Goal: Task Accomplishment & Management: Manage account settings

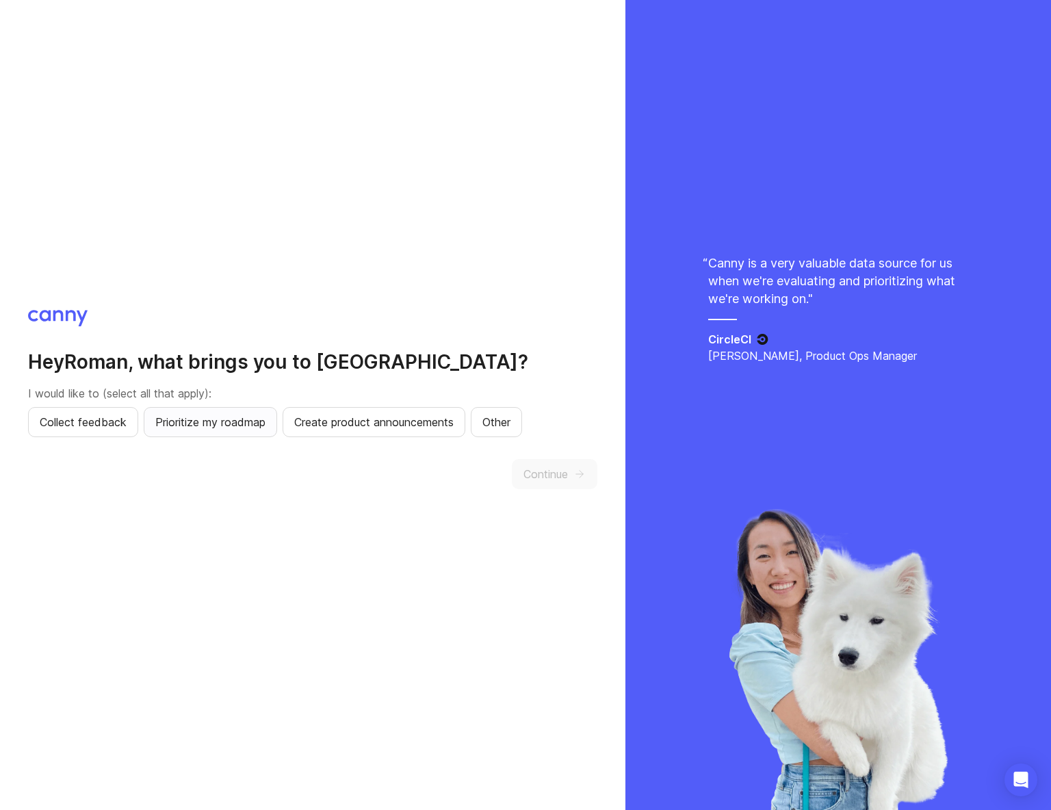
click at [233, 419] on span "Prioritize my roadmap" at bounding box center [210, 422] width 110 height 16
click at [102, 422] on span "Collect feedback" at bounding box center [83, 422] width 87 height 16
click at [554, 478] on span "Continue" at bounding box center [546, 474] width 44 height 16
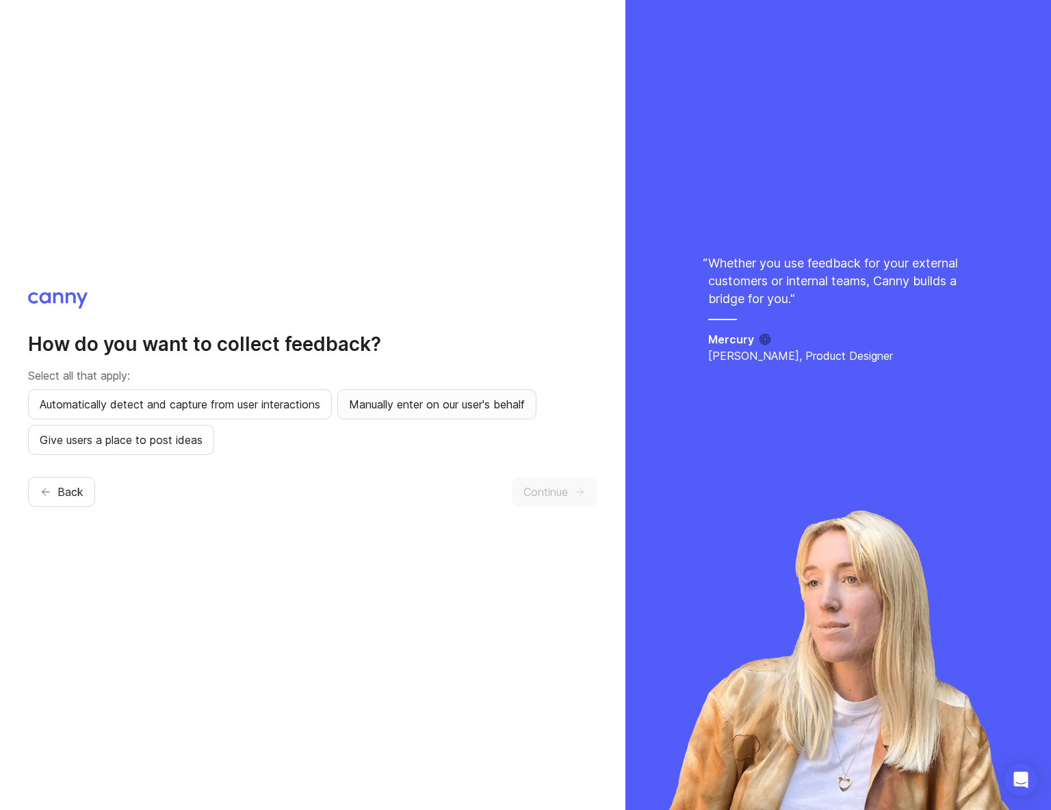
click at [438, 405] on span "Manually enter on our user's behalf" at bounding box center [437, 404] width 176 height 16
click at [273, 407] on span "Automatically detect and capture from user interactions" at bounding box center [180, 404] width 281 height 16
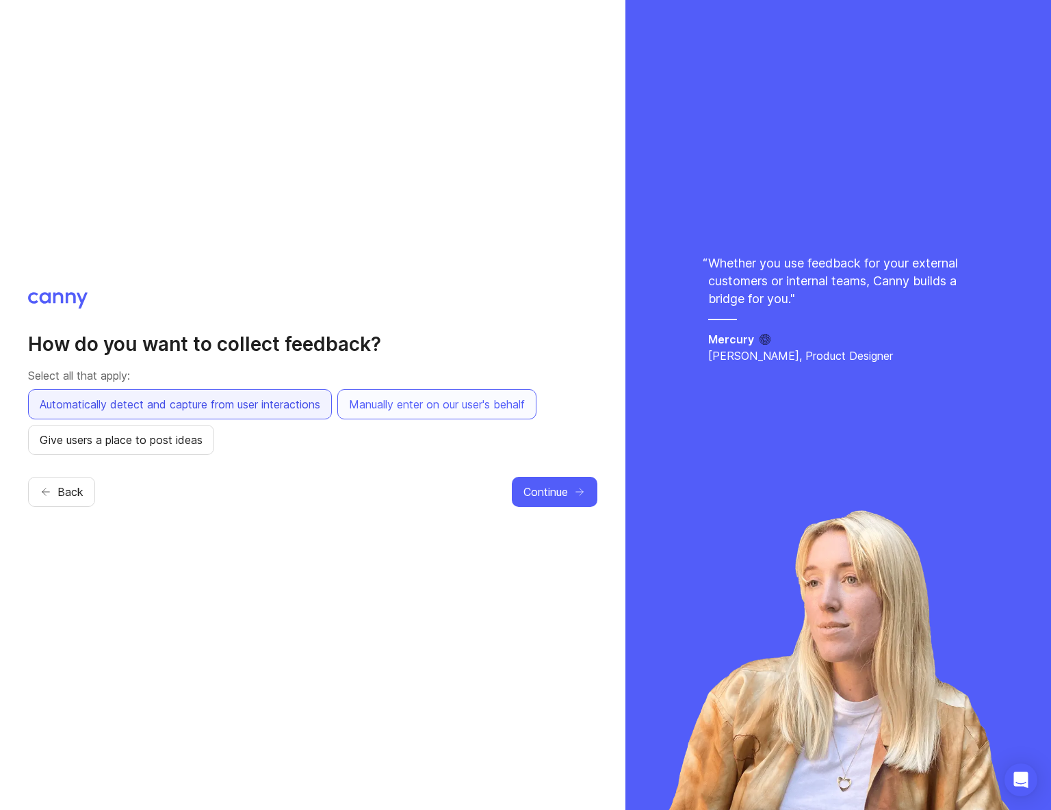
click at [196, 404] on span "Automatically detect and capture from user interactions" at bounding box center [180, 404] width 281 height 16
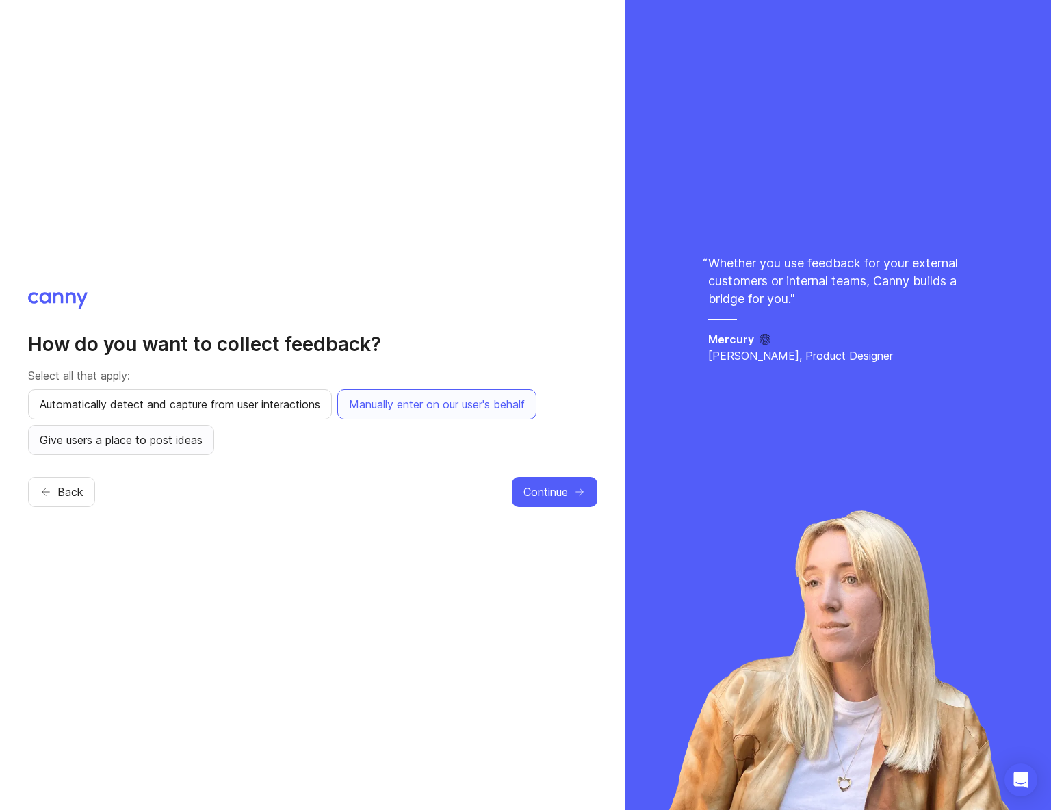
click at [179, 439] on span "Give users a place to post ideas" at bounding box center [121, 440] width 163 height 16
click at [229, 410] on span "Automatically detect and capture from user interactions" at bounding box center [180, 404] width 281 height 16
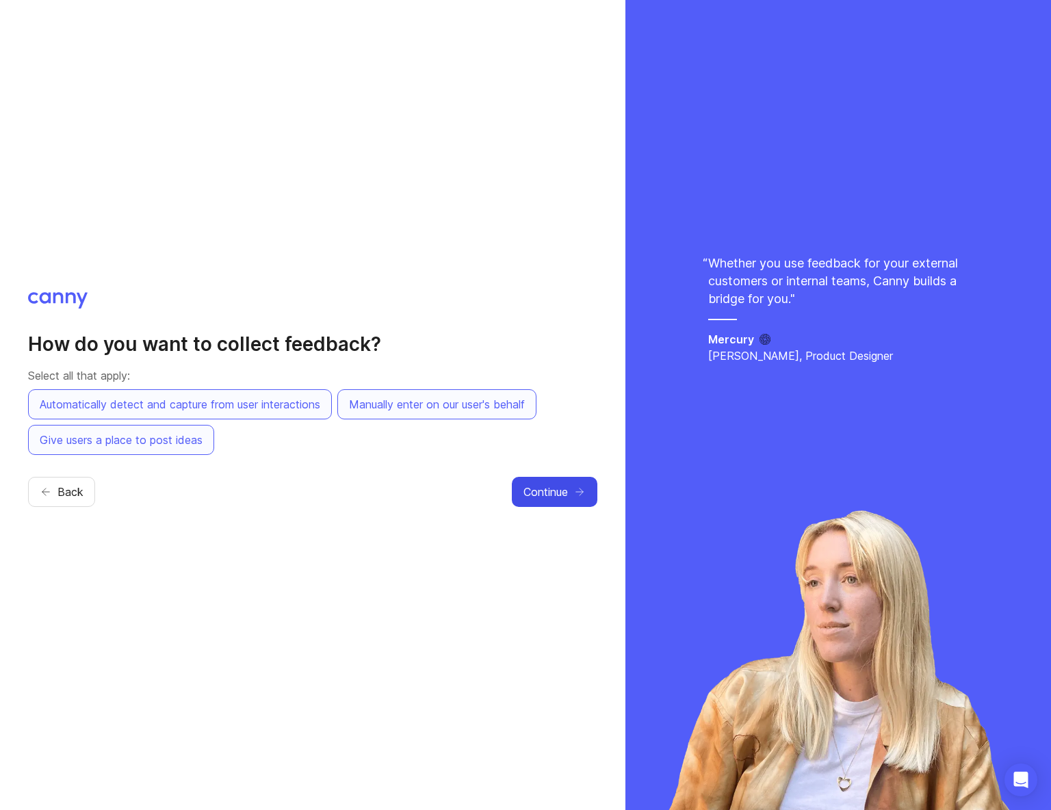
click at [524, 498] on span "Continue" at bounding box center [546, 492] width 44 height 16
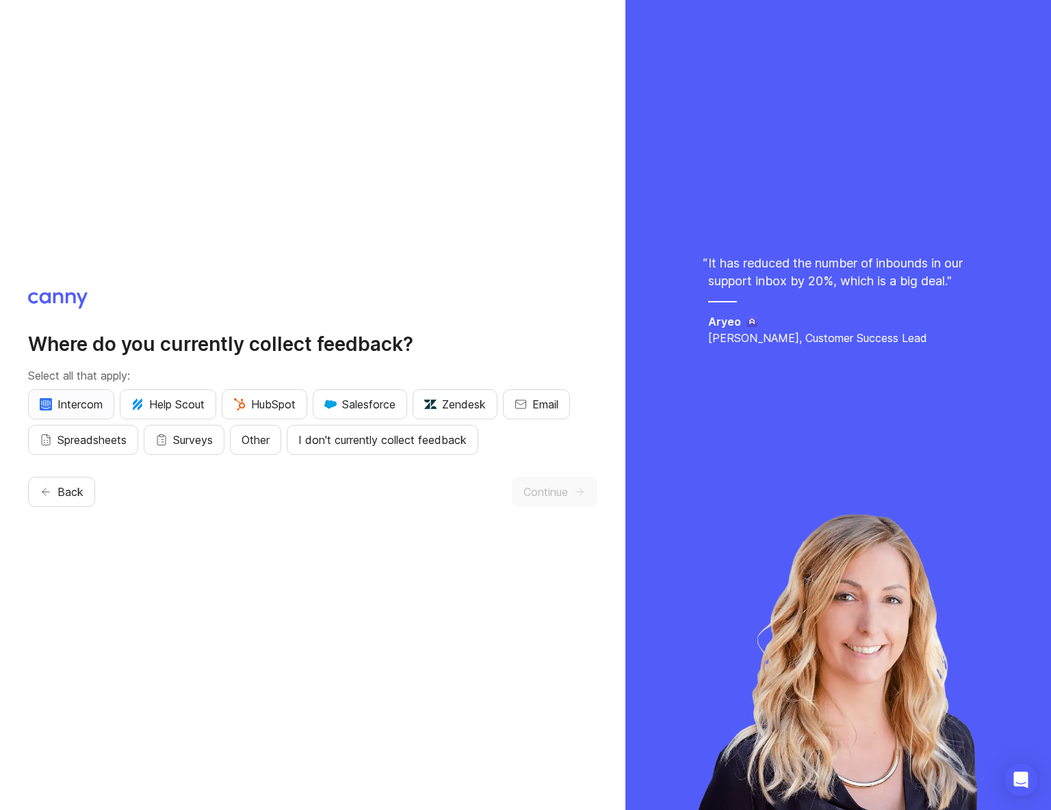
click at [64, 404] on span "Intercom" at bounding box center [71, 404] width 63 height 16
click at [263, 442] on span "Other" at bounding box center [256, 440] width 28 height 16
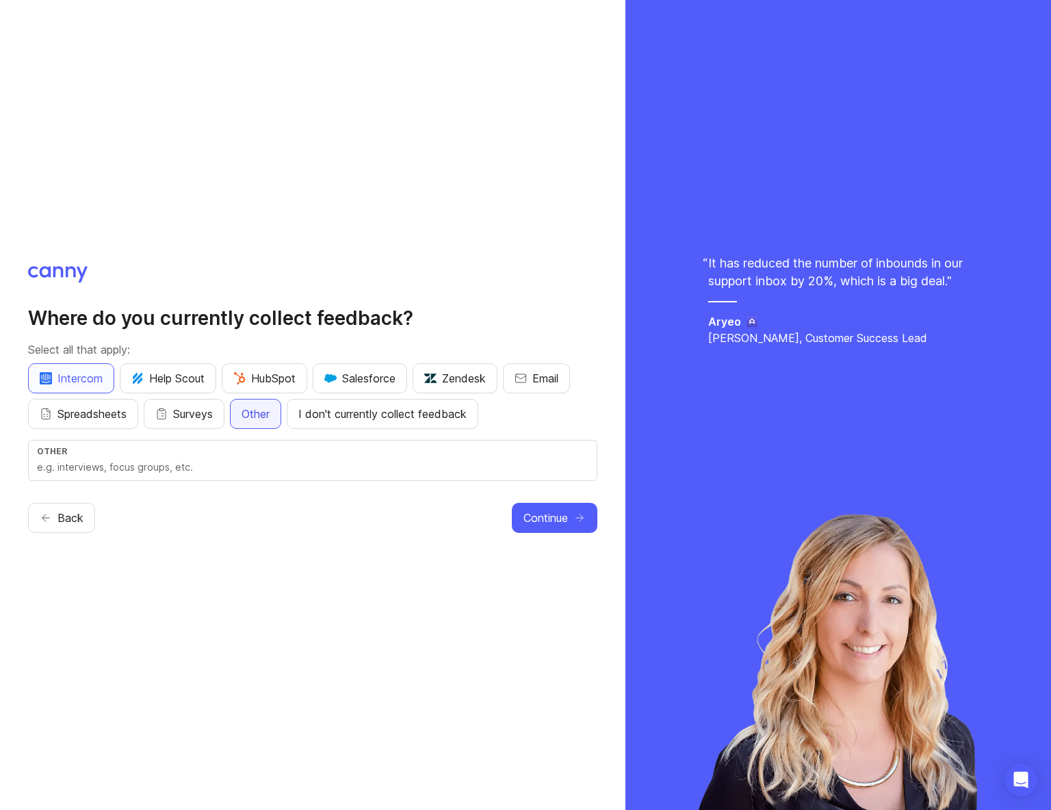
click at [251, 413] on span "Other" at bounding box center [256, 414] width 28 height 16
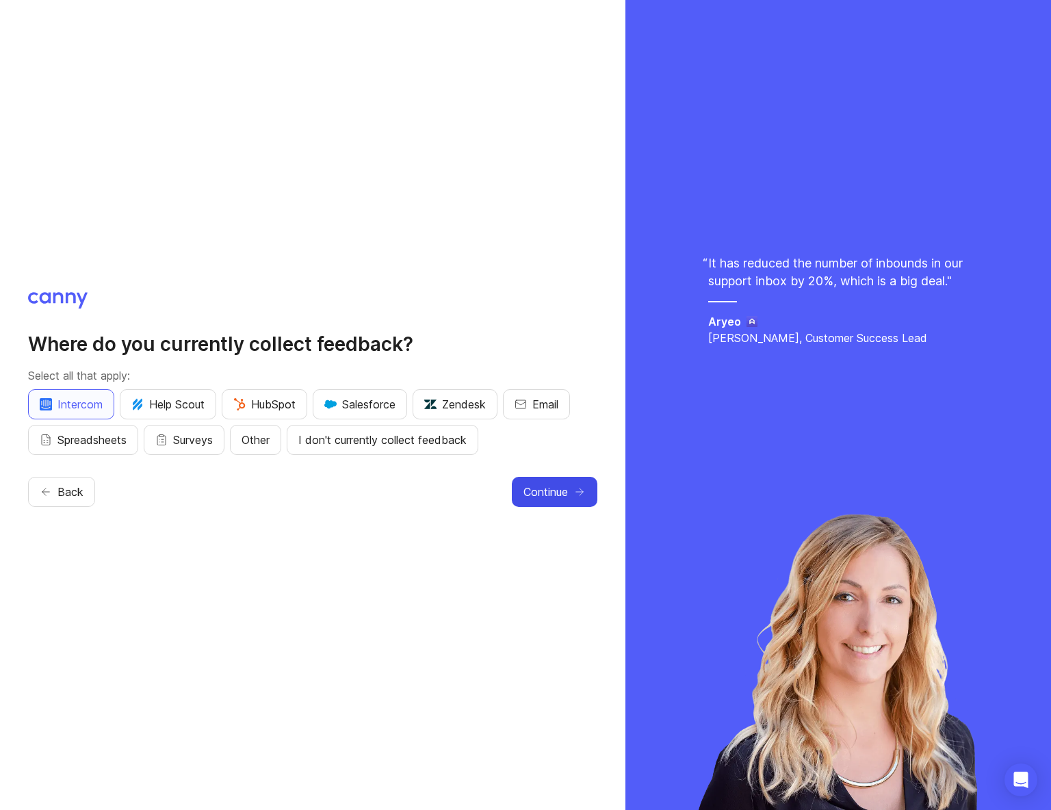
click at [529, 486] on span "Continue" at bounding box center [546, 492] width 44 height 16
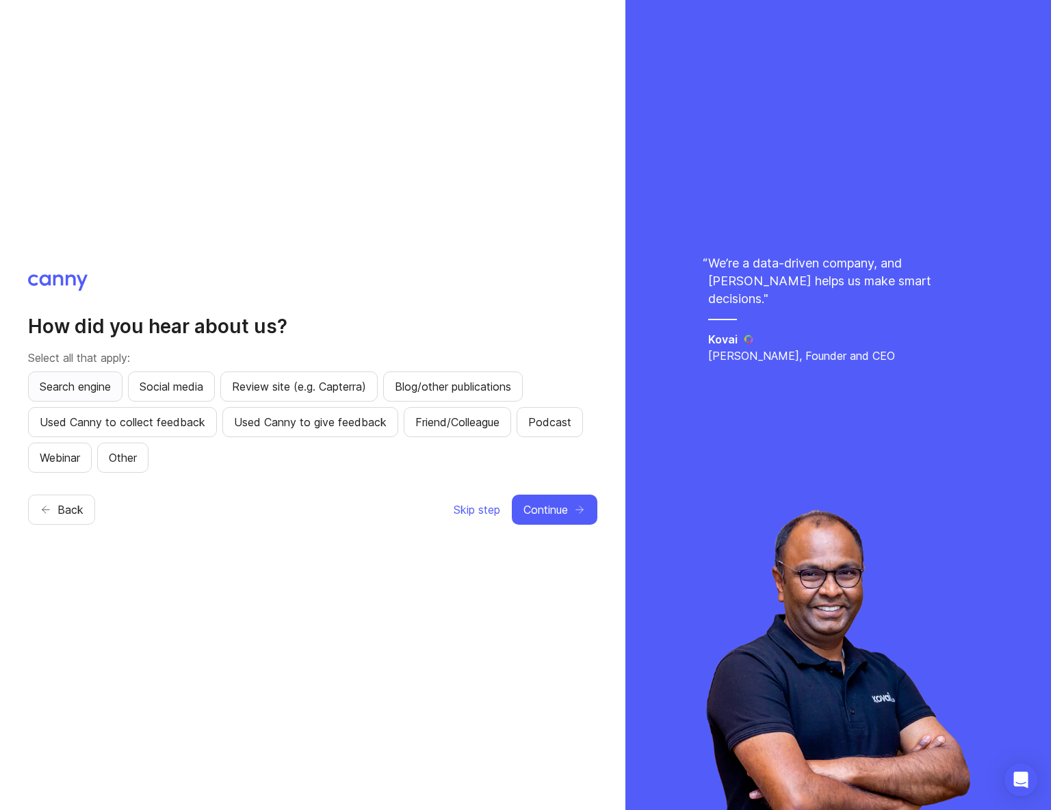
click at [90, 387] on span "Search engine" at bounding box center [75, 386] width 71 height 16
click at [580, 504] on icon "button" at bounding box center [580, 510] width 12 height 12
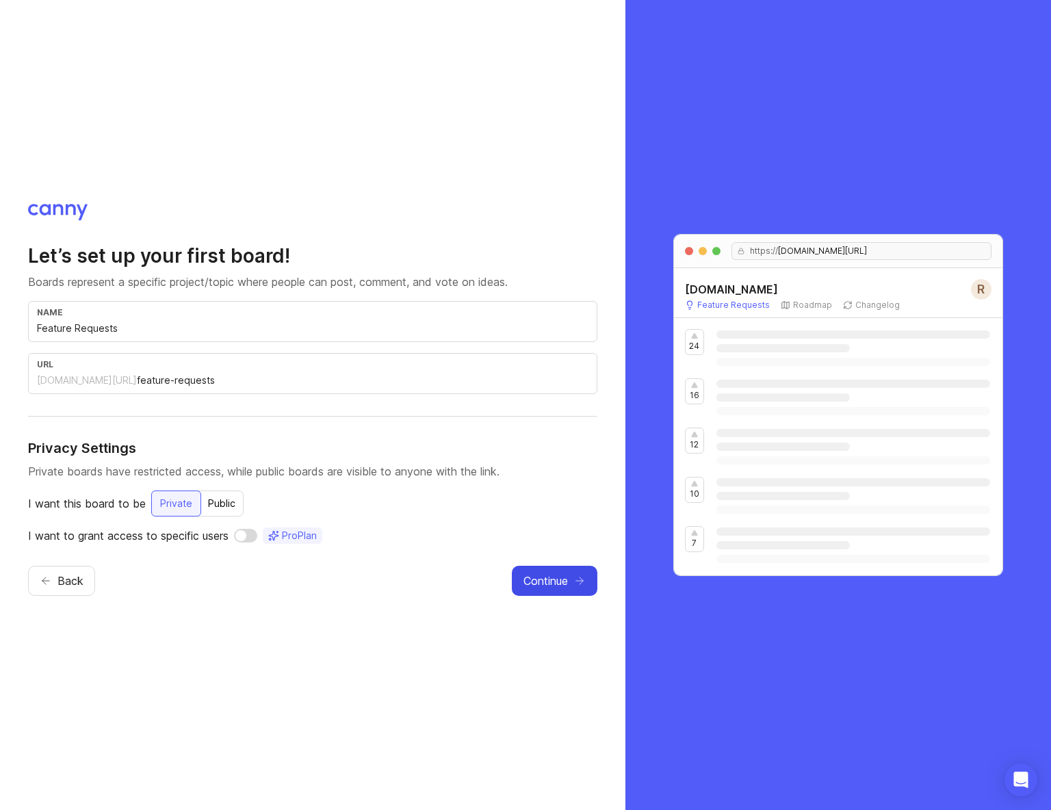
click at [125, 320] on div "name Feature Requests" at bounding box center [312, 321] width 569 height 41
click at [131, 378] on div "combocards.canny.io/" at bounding box center [87, 381] width 100 height 14
click at [249, 379] on input "feature-requests" at bounding box center [363, 380] width 452 height 15
click at [530, 583] on span "Continue" at bounding box center [546, 581] width 44 height 16
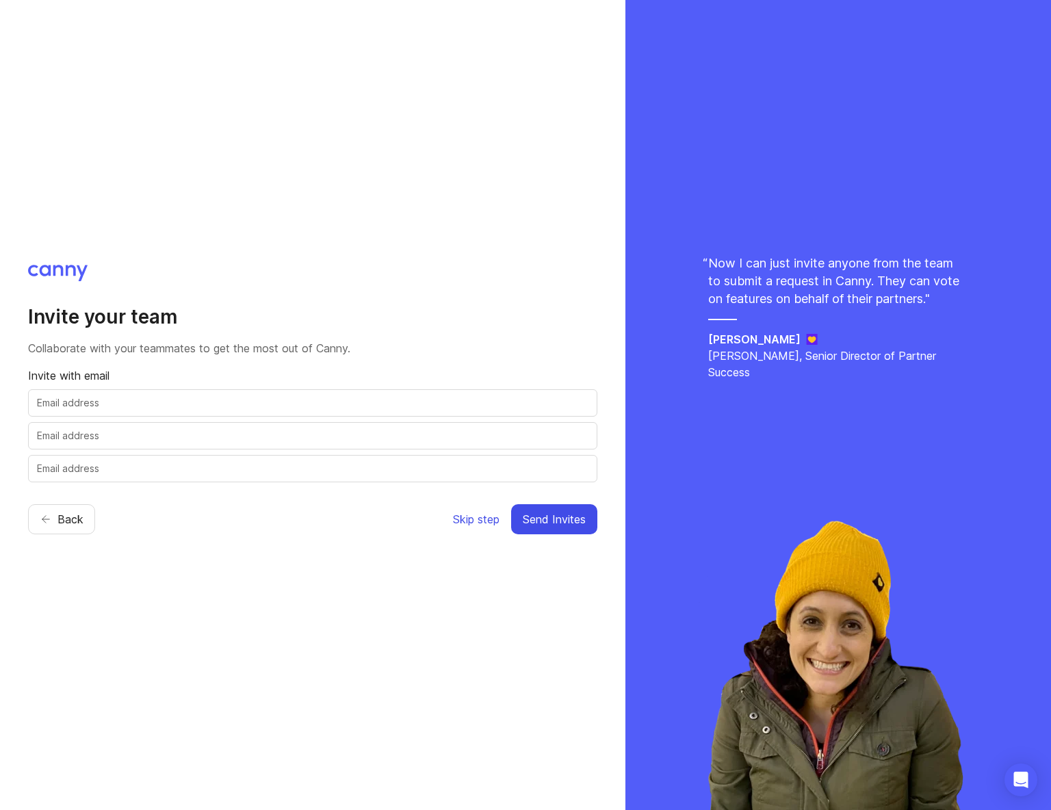
click at [479, 524] on span "Skip step" at bounding box center [476, 519] width 47 height 16
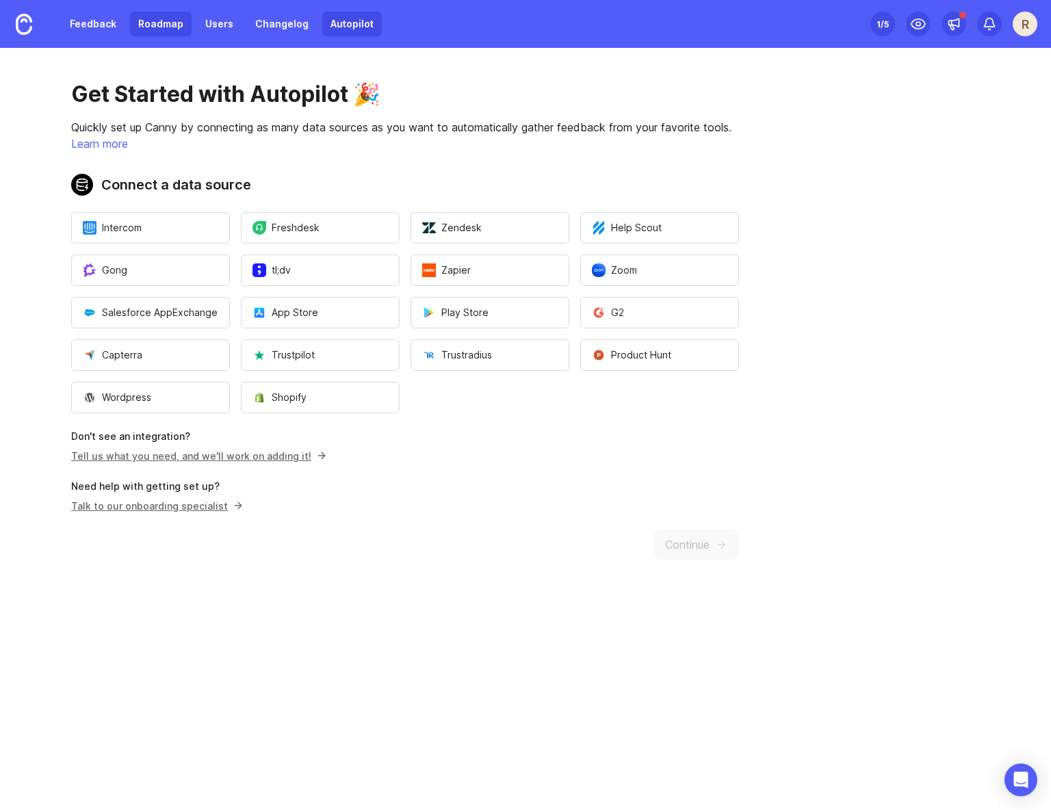
click at [177, 24] on link "Roadmap" at bounding box center [161, 24] width 62 height 25
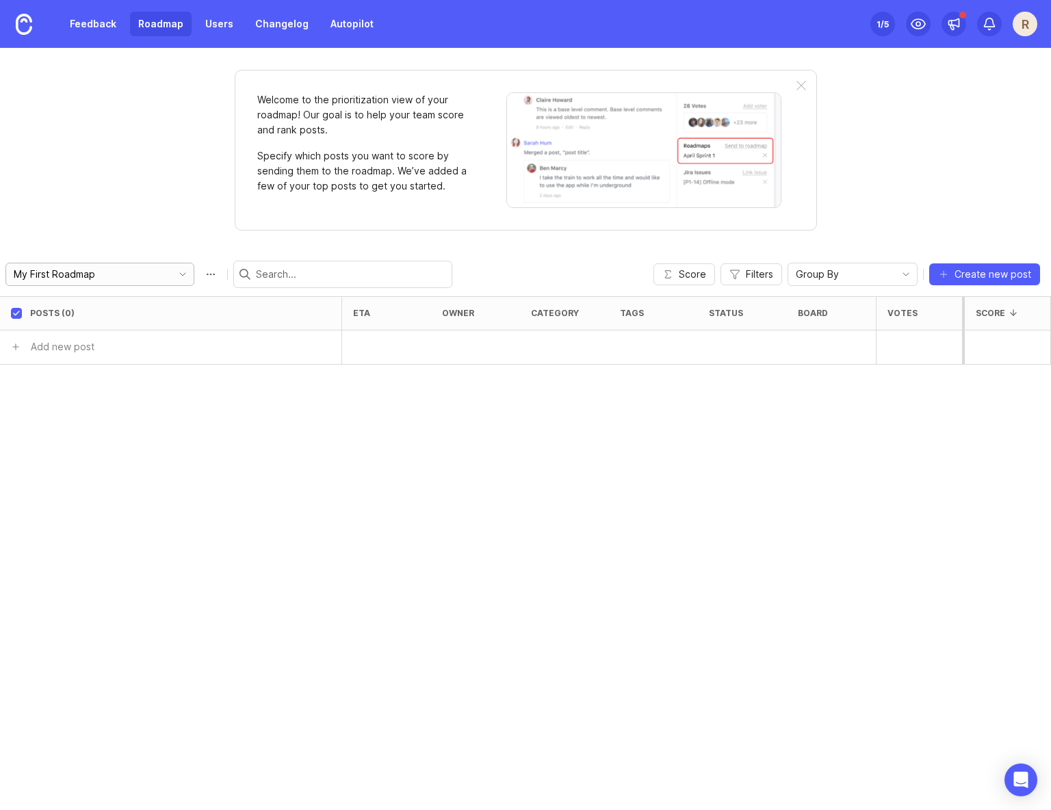
click at [117, 283] on div "My First Roadmap" at bounding box center [86, 275] width 160 height 22
click at [137, 237] on div "Welcome to the prioritization view of your roadmap! Our goal is to help your te…" at bounding box center [525, 429] width 1051 height 762
click at [120, 274] on input "My First Roadmap" at bounding box center [89, 274] width 151 height 15
click at [183, 183] on div "Welcome to the prioritization view of your roadmap! Our goal is to help your te…" at bounding box center [525, 429] width 1051 height 762
click at [79, 285] on div "My First Roadmap" at bounding box center [86, 275] width 160 height 22
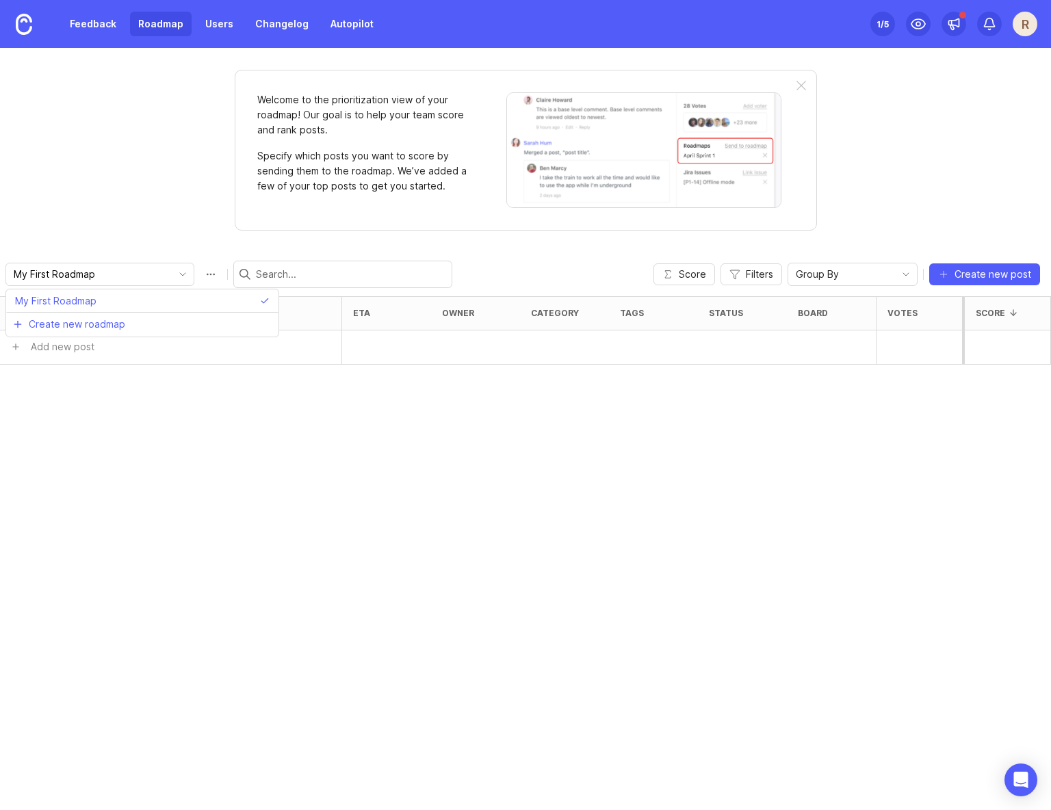
click at [133, 207] on div "Welcome to the prioritization view of your roadmap! Our goal is to help your te…" at bounding box center [525, 429] width 1051 height 762
click at [94, 25] on link "Feedback" at bounding box center [93, 24] width 63 height 25
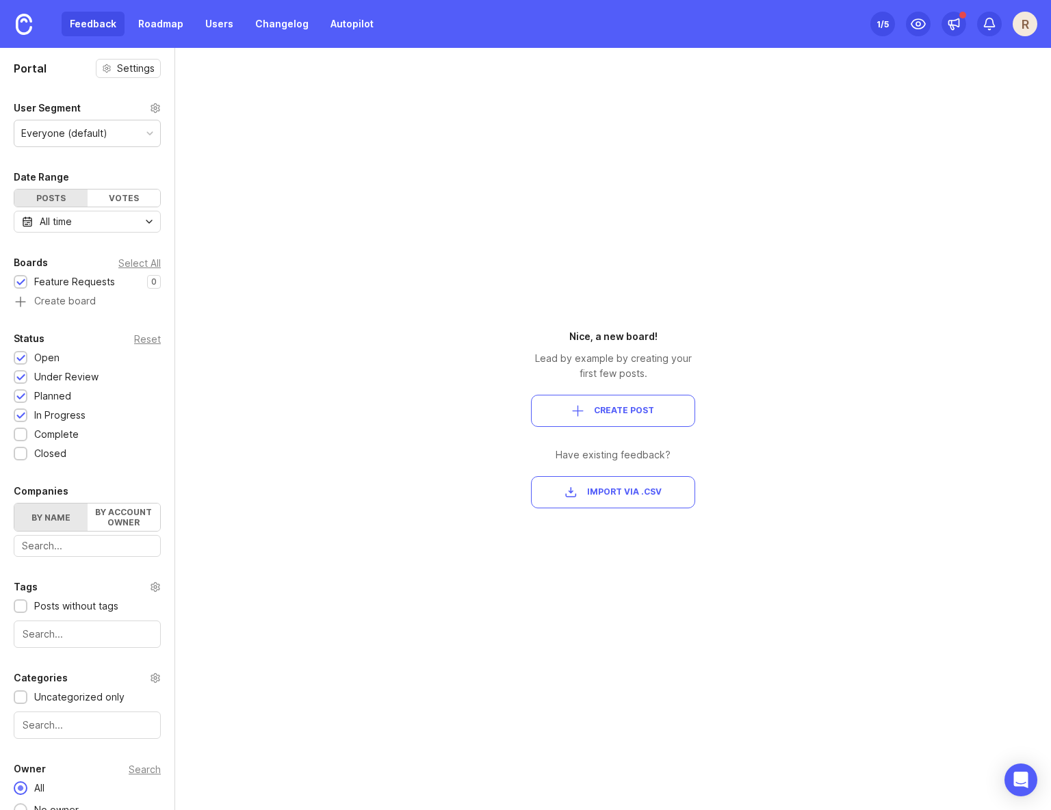
click at [152, 132] on div at bounding box center [149, 133] width 7 height 7
click at [919, 19] on icon at bounding box center [918, 24] width 16 height 16
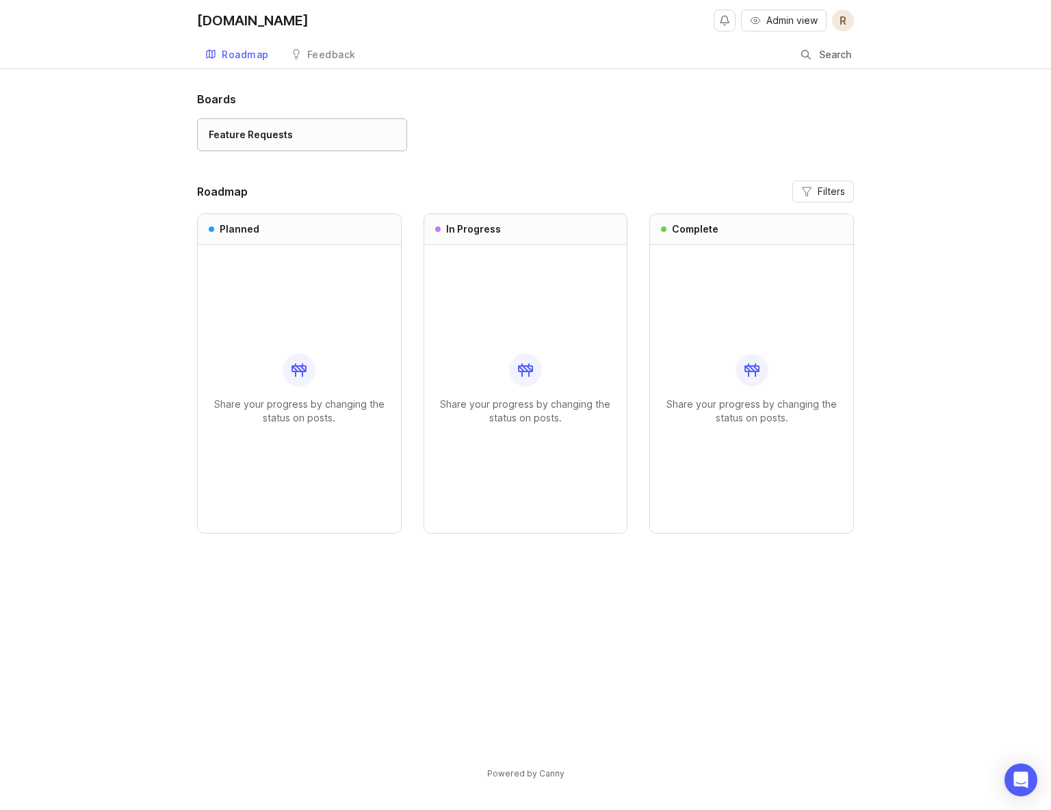
click at [274, 138] on div "Feature Requests" at bounding box center [251, 134] width 84 height 15
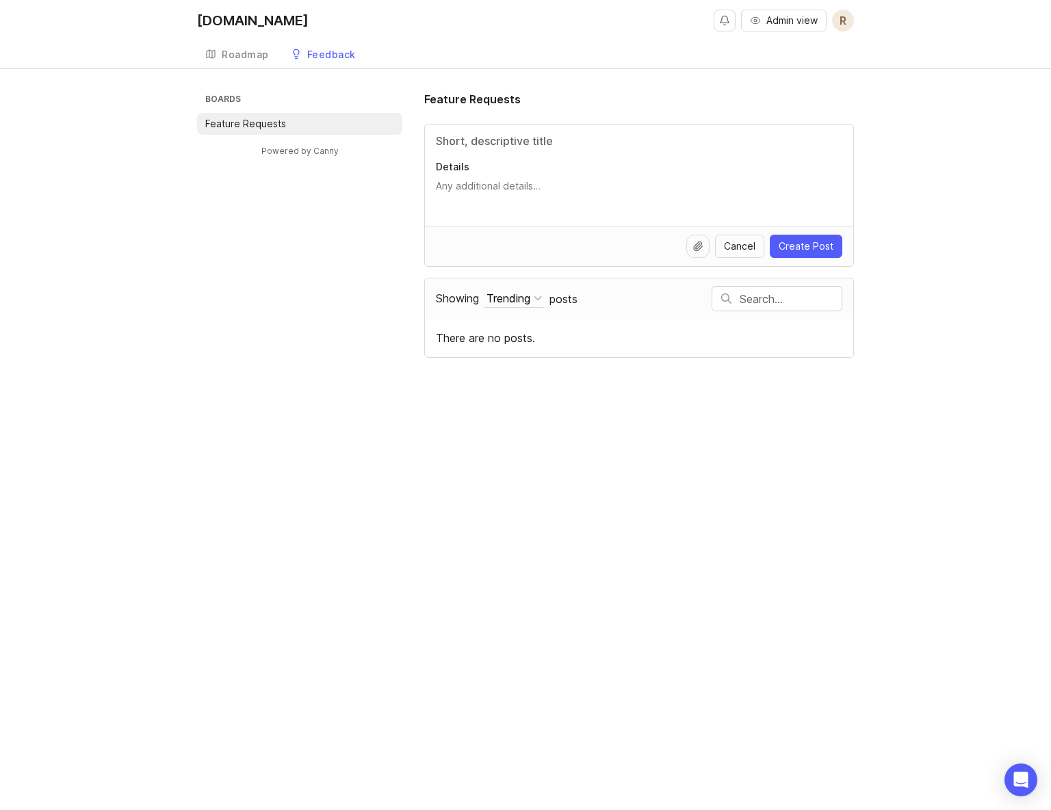
drag, startPoint x: 247, startPoint y: 123, endPoint x: 267, endPoint y: 133, distance: 22.7
click at [247, 123] on p "Feature Requests" at bounding box center [245, 124] width 81 height 14
click at [744, 246] on span "Cancel" at bounding box center [739, 247] width 31 height 14
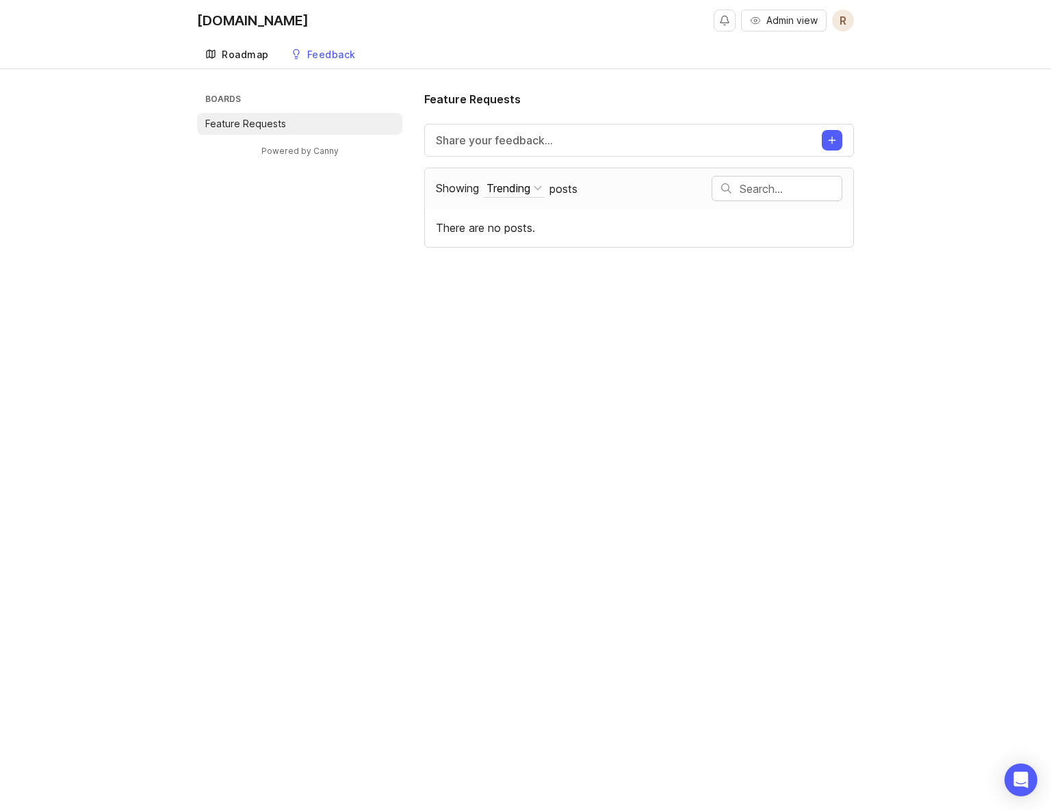
click at [240, 57] on div "Roadmap" at bounding box center [245, 55] width 47 height 10
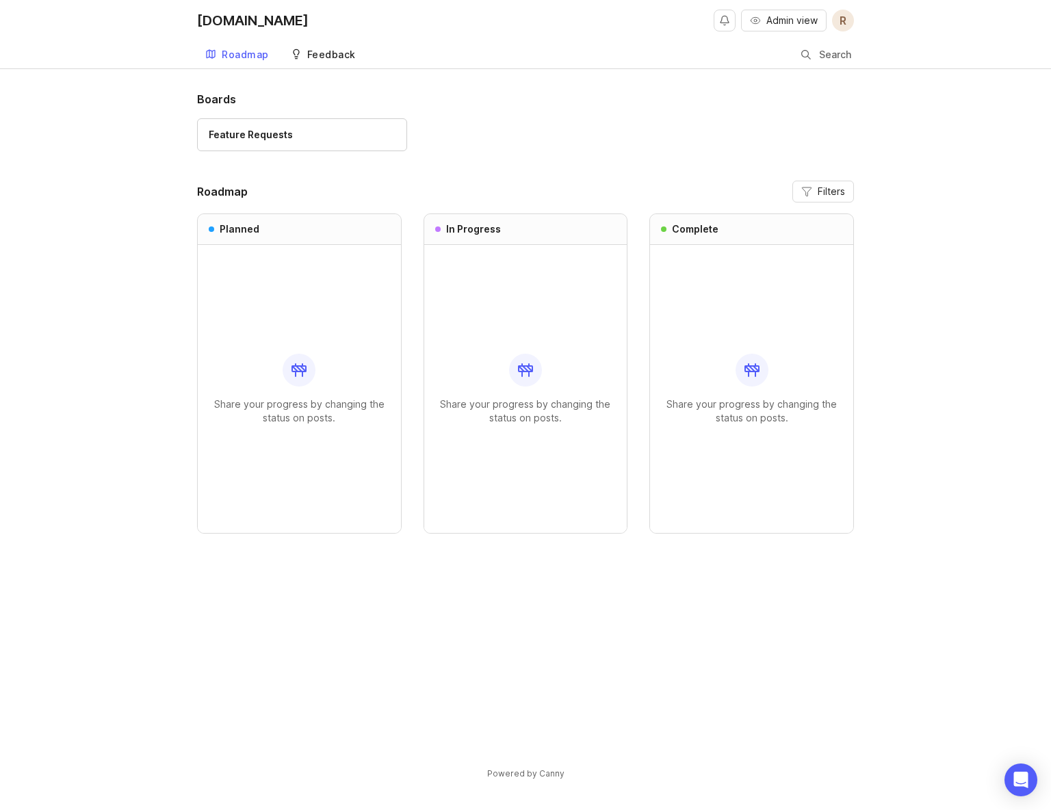
click at [335, 57] on div "Feedback" at bounding box center [331, 55] width 49 height 10
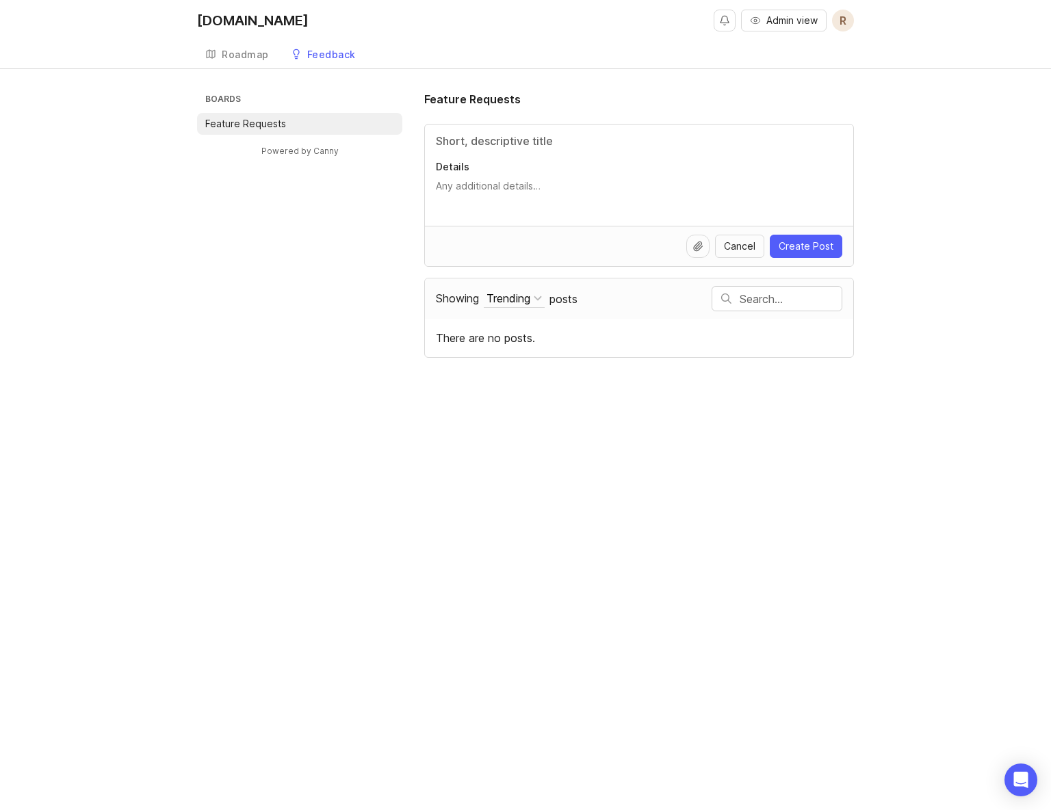
click at [519, 329] on div "Showing Trending Sort Trending Top New Filter Under Review Planned In Progress …" at bounding box center [639, 318] width 428 height 79
click at [519, 298] on div "Trending" at bounding box center [509, 298] width 44 height 15
click at [376, 300] on div "Boards Feature Requests Powered by Canny Feature Requests Details Cancel Create…" at bounding box center [525, 224] width 657 height 267
click at [231, 62] on link "Roadmap" at bounding box center [237, 55] width 80 height 28
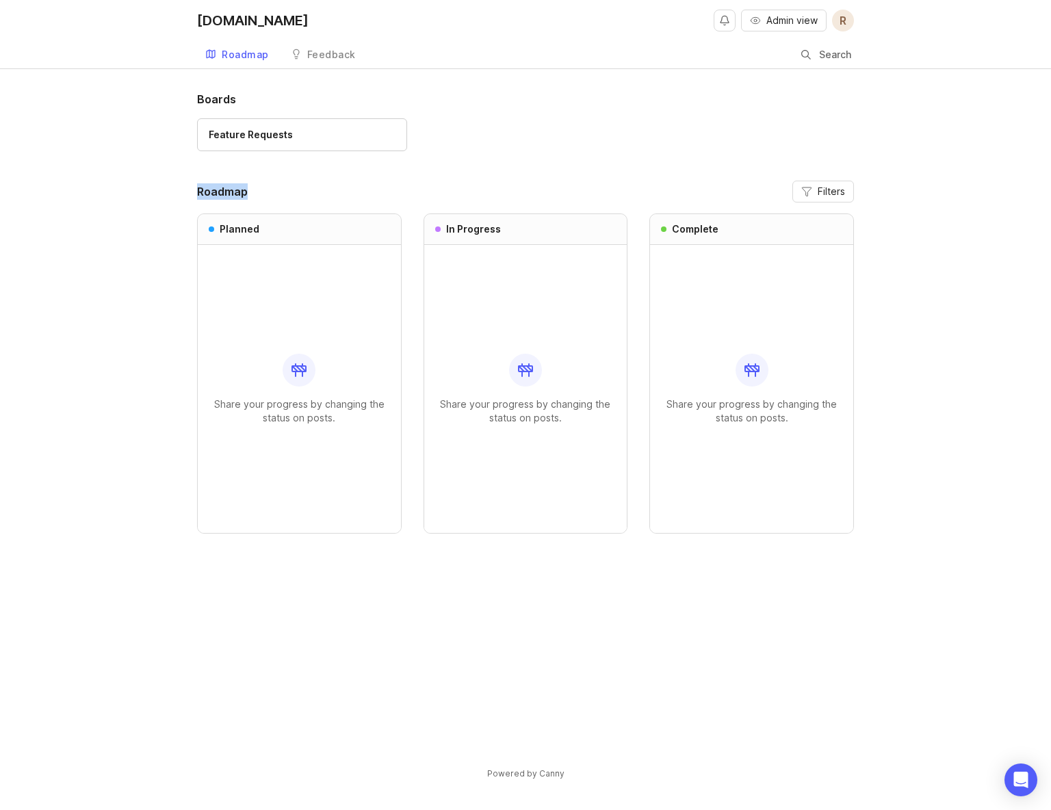
drag, startPoint x: 214, startPoint y: 190, endPoint x: 327, endPoint y: 194, distance: 113.0
click at [281, 192] on header "Roadmap Filters" at bounding box center [525, 192] width 657 height 22
click at [335, 193] on header "Roadmap Filters" at bounding box center [525, 192] width 657 height 22
click at [722, 10] on button "Notifications" at bounding box center [725, 21] width 22 height 22
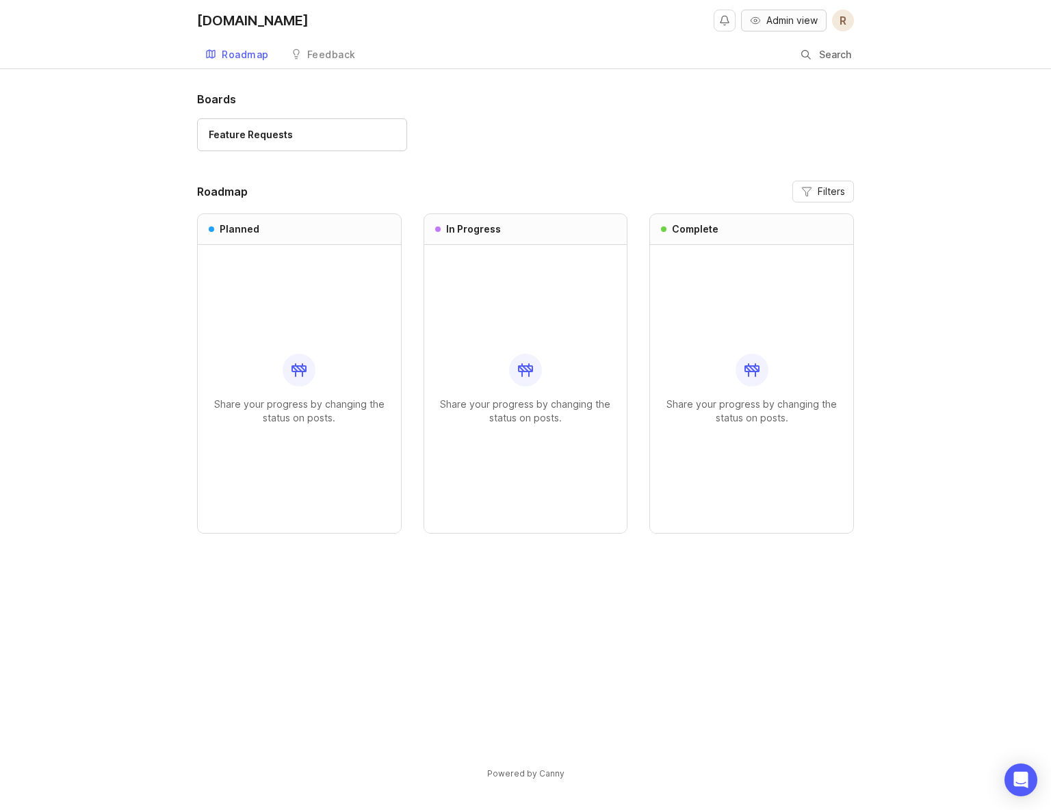
click at [778, 16] on span "Admin view" at bounding box center [792, 21] width 51 height 14
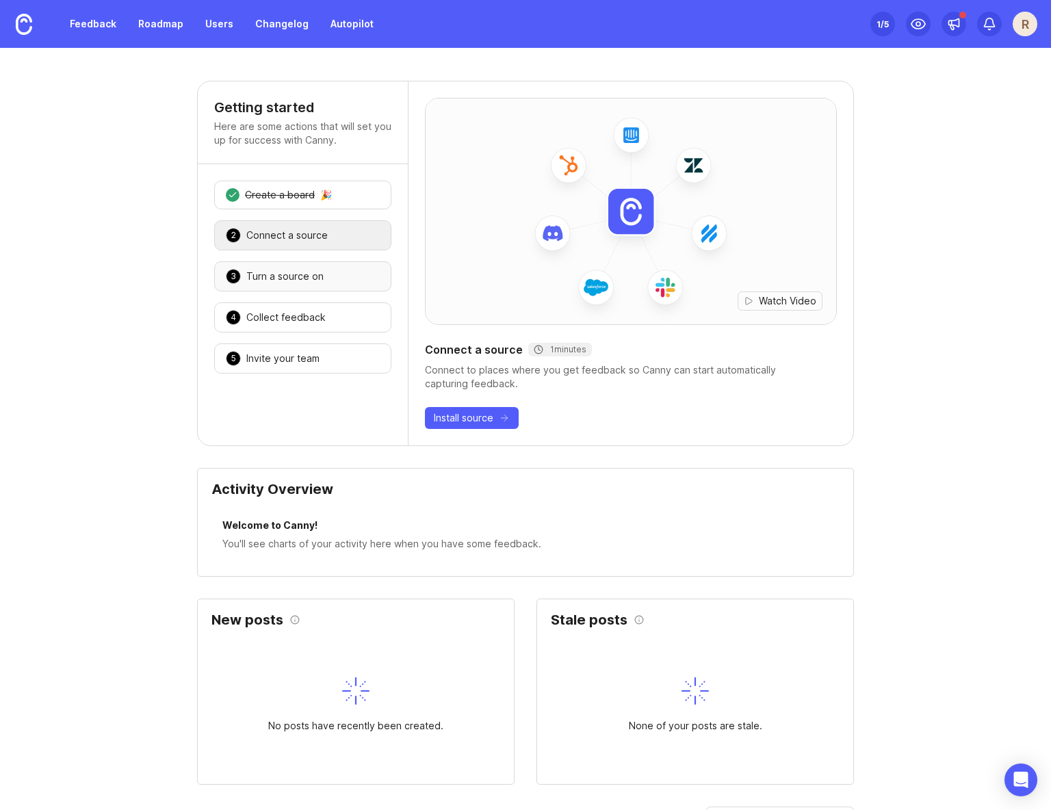
click at [324, 285] on div "3 Turn a source on 🎉" at bounding box center [302, 276] width 177 height 30
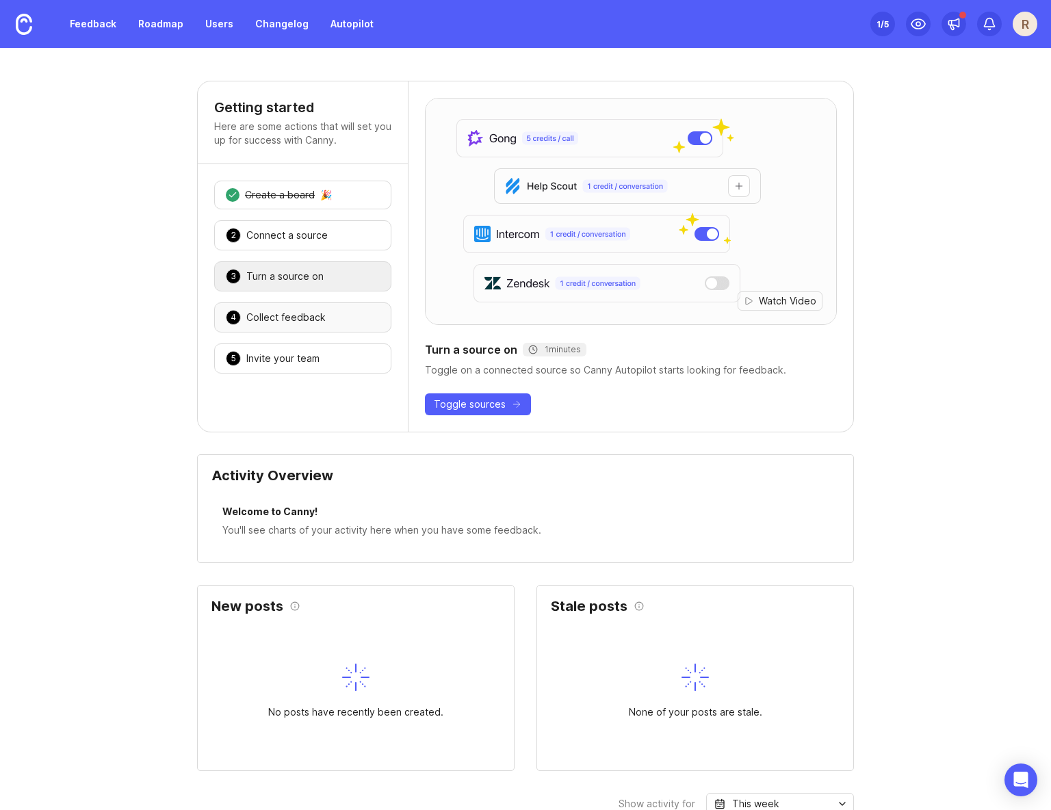
click at [319, 314] on div "Collect feedback" at bounding box center [285, 318] width 79 height 14
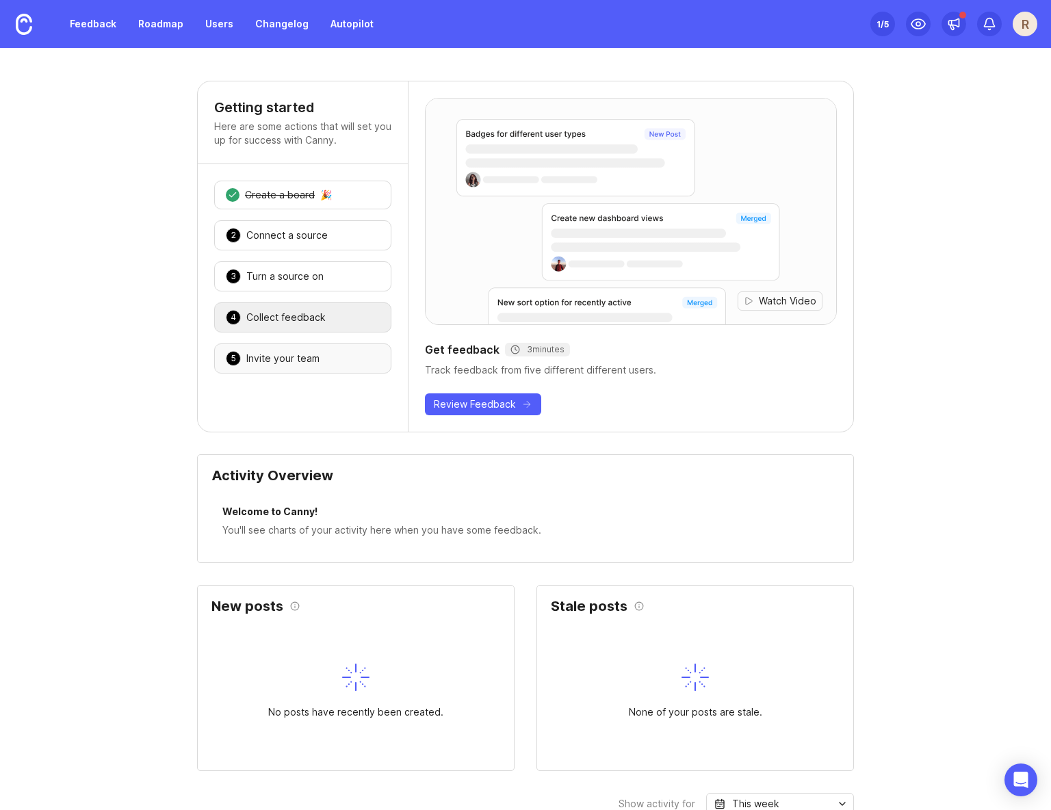
click at [313, 354] on div "Invite your team" at bounding box center [282, 359] width 73 height 14
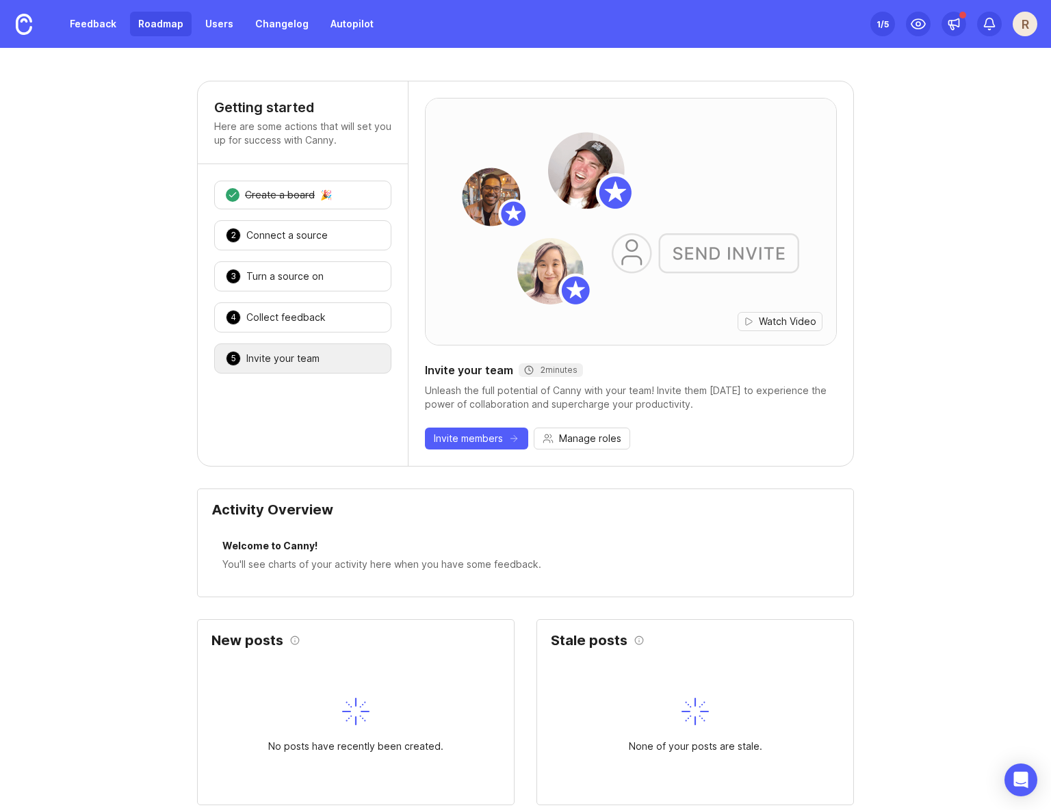
click at [149, 31] on link "Roadmap" at bounding box center [161, 24] width 62 height 25
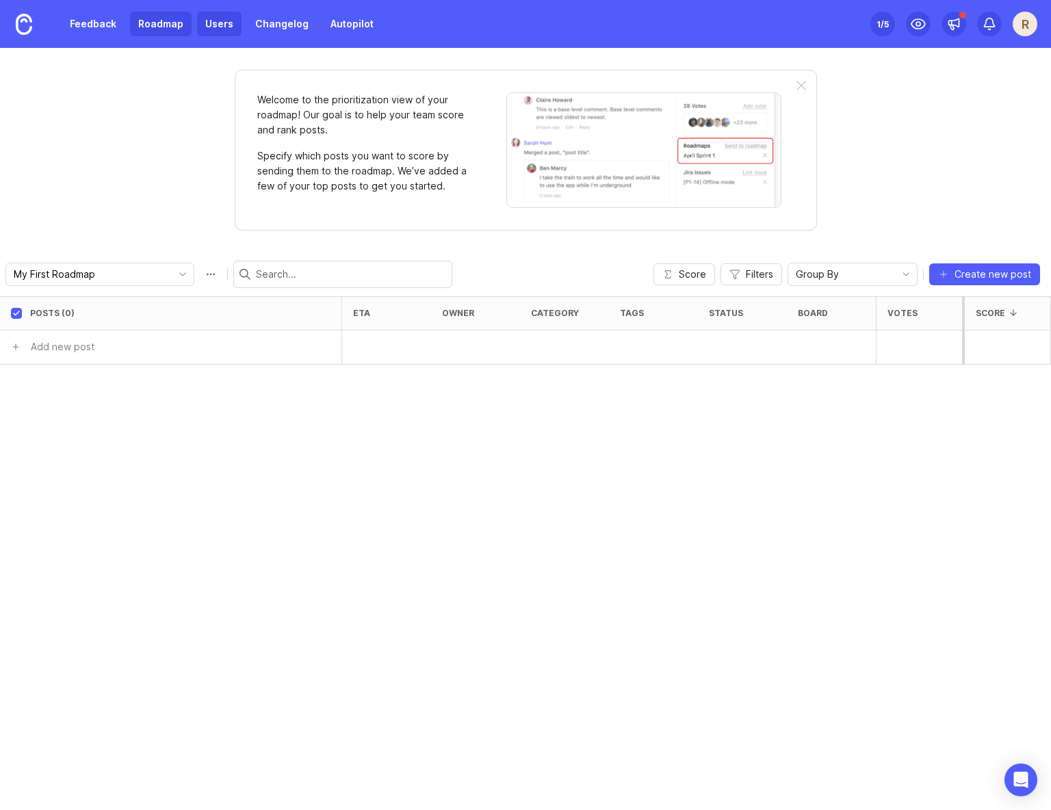
click at [230, 31] on link "Users" at bounding box center [219, 24] width 44 height 25
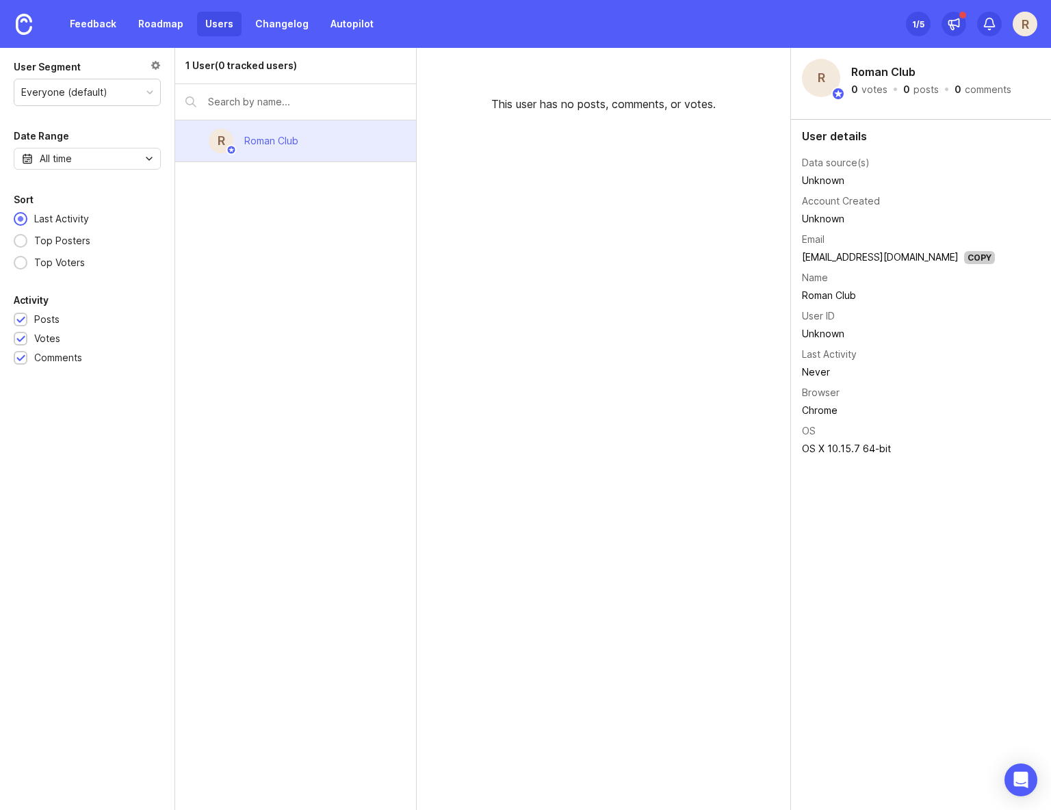
click at [272, 10] on div "Feedback Roadmap Users Changelog Autopilot" at bounding box center [191, 24] width 382 height 48
click at [273, 29] on link "Changelog" at bounding box center [282, 24] width 70 height 25
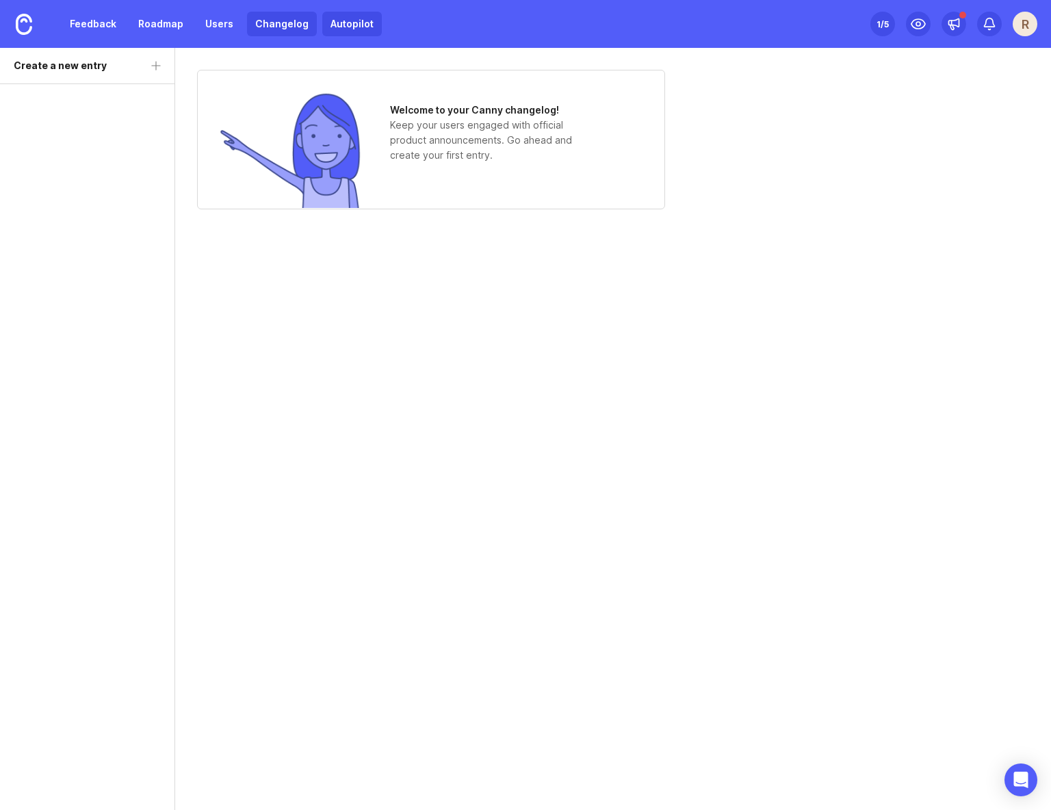
click at [337, 28] on link "Autopilot" at bounding box center [352, 24] width 60 height 25
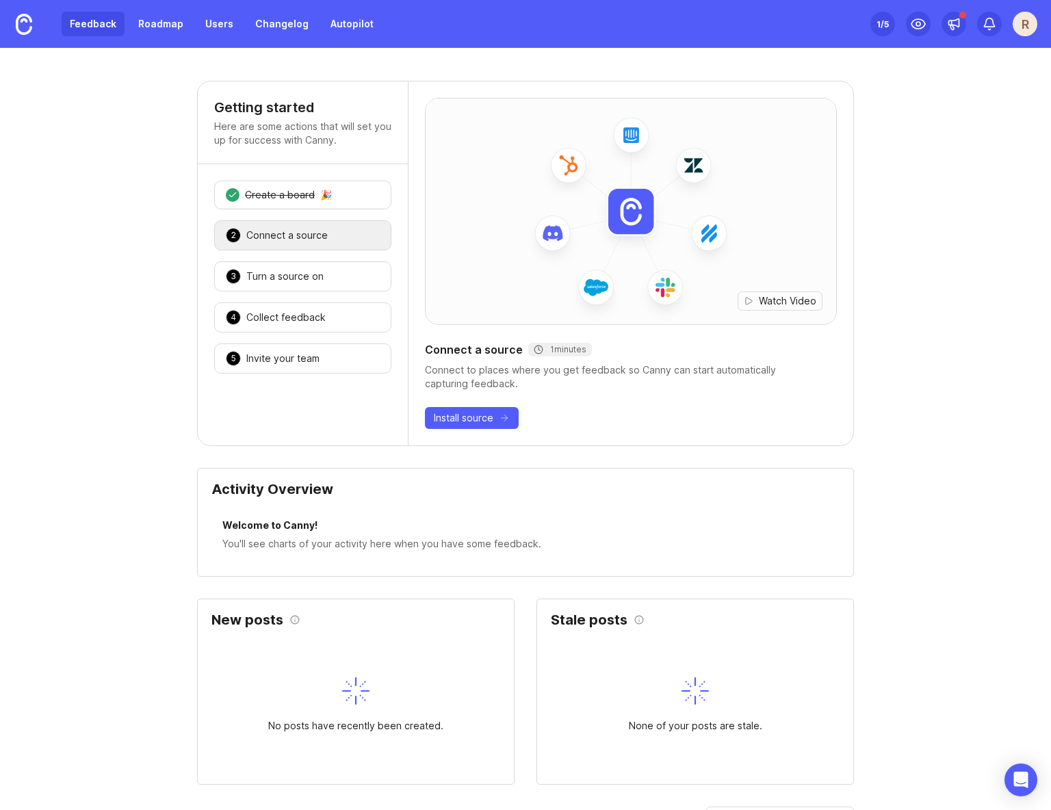
click at [107, 25] on link "Feedback" at bounding box center [93, 24] width 63 height 25
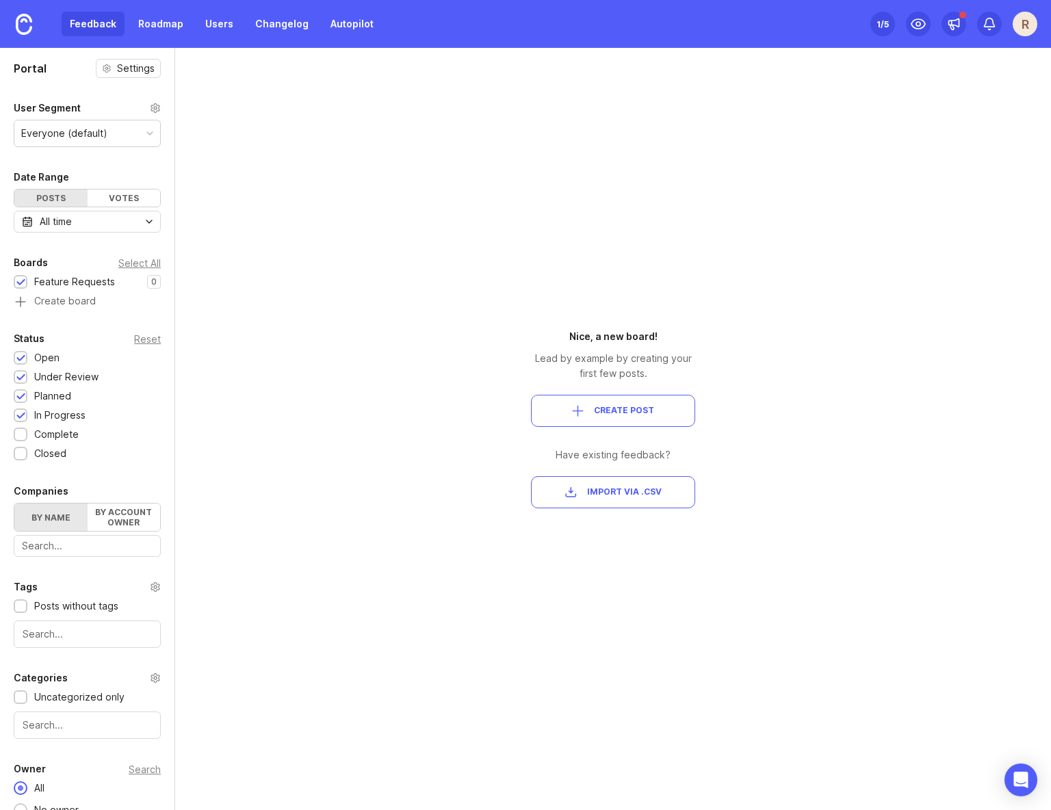
click at [84, 127] on div "Everyone (default)" at bounding box center [64, 133] width 86 height 15
click at [98, 136] on div "Everyone (default)" at bounding box center [64, 133] width 86 height 15
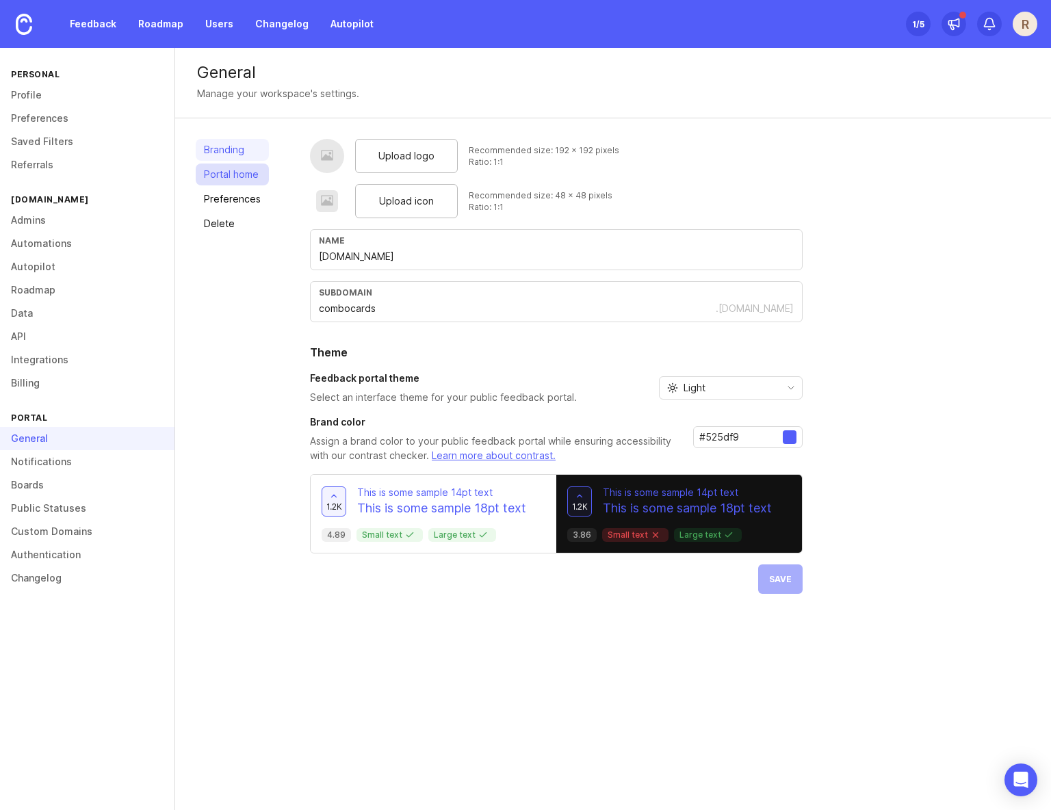
click at [234, 167] on link "Portal home" at bounding box center [232, 175] width 73 height 22
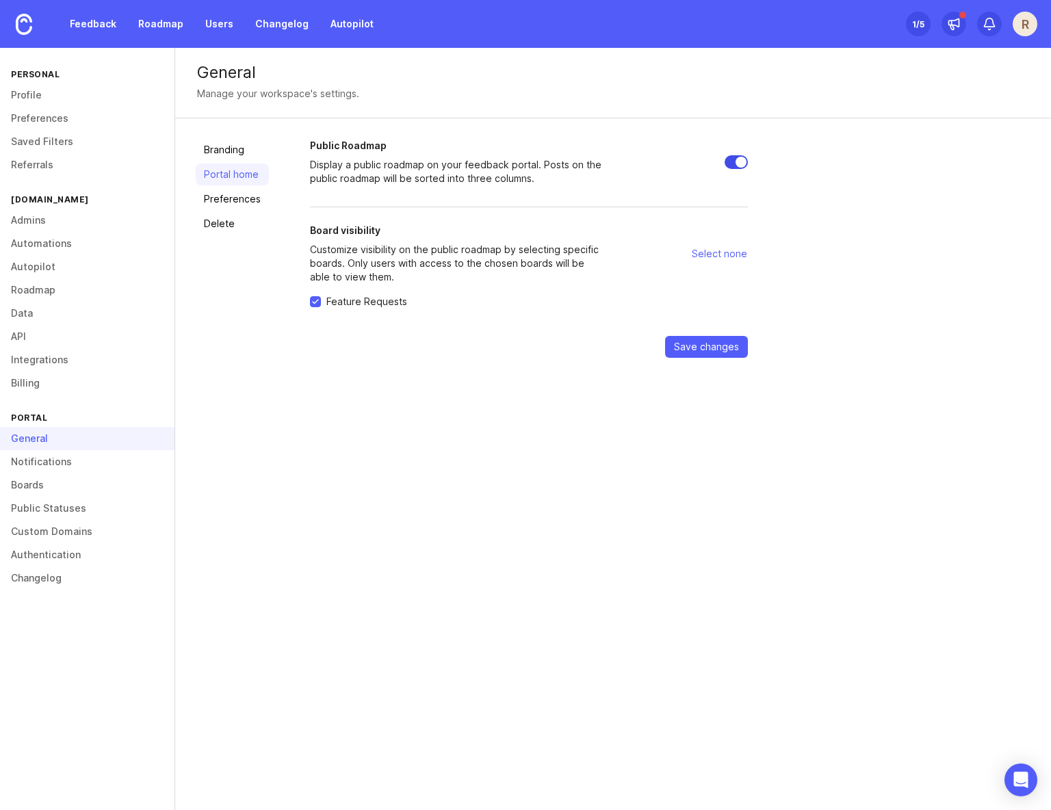
click at [734, 163] on input "Public Roadmap" at bounding box center [736, 162] width 23 height 14
click at [738, 162] on input "Public Roadmap" at bounding box center [736, 162] width 23 height 14
checkbox input "true"
click at [706, 256] on span "Select none" at bounding box center [719, 254] width 55 height 14
click at [710, 342] on span "Save changes" at bounding box center [706, 347] width 65 height 14
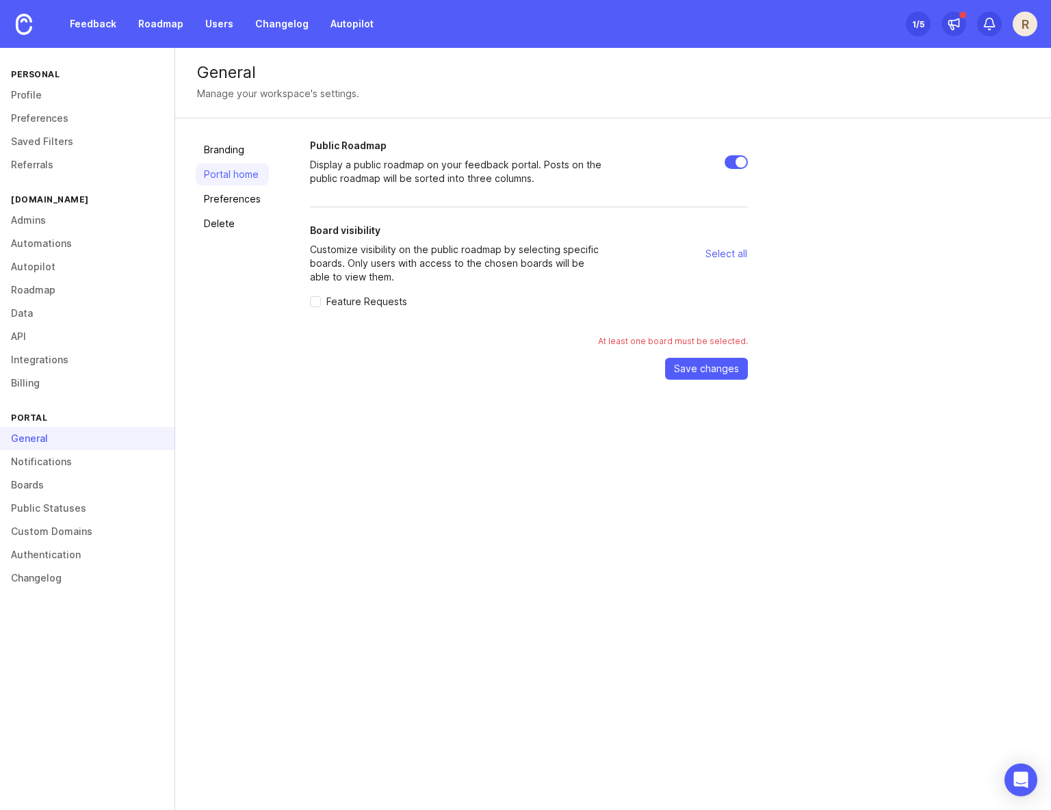
click at [387, 305] on span "Feature Requests" at bounding box center [366, 302] width 81 height 14
click at [321, 305] on input "Feature Requests" at bounding box center [315, 301] width 11 height 11
checkbox input "true"
click at [697, 370] on span "Save changes" at bounding box center [706, 369] width 65 height 14
click at [246, 197] on link "Preferences" at bounding box center [232, 199] width 73 height 22
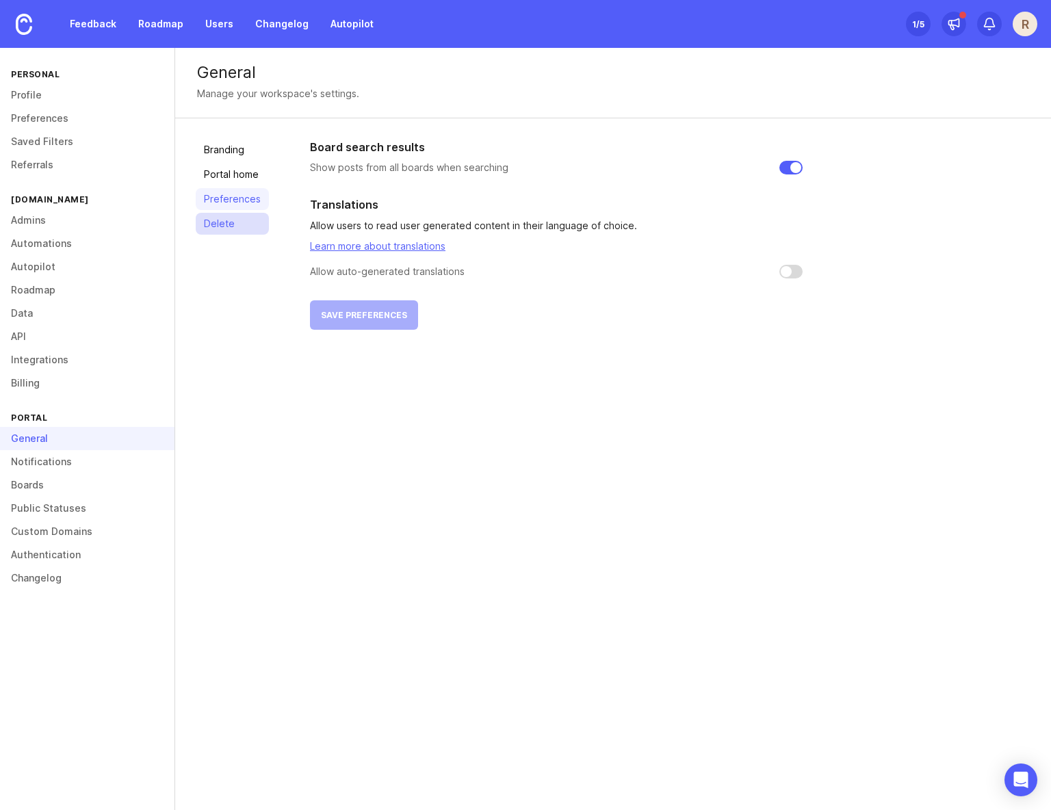
click at [242, 231] on link "Delete" at bounding box center [232, 224] width 73 height 22
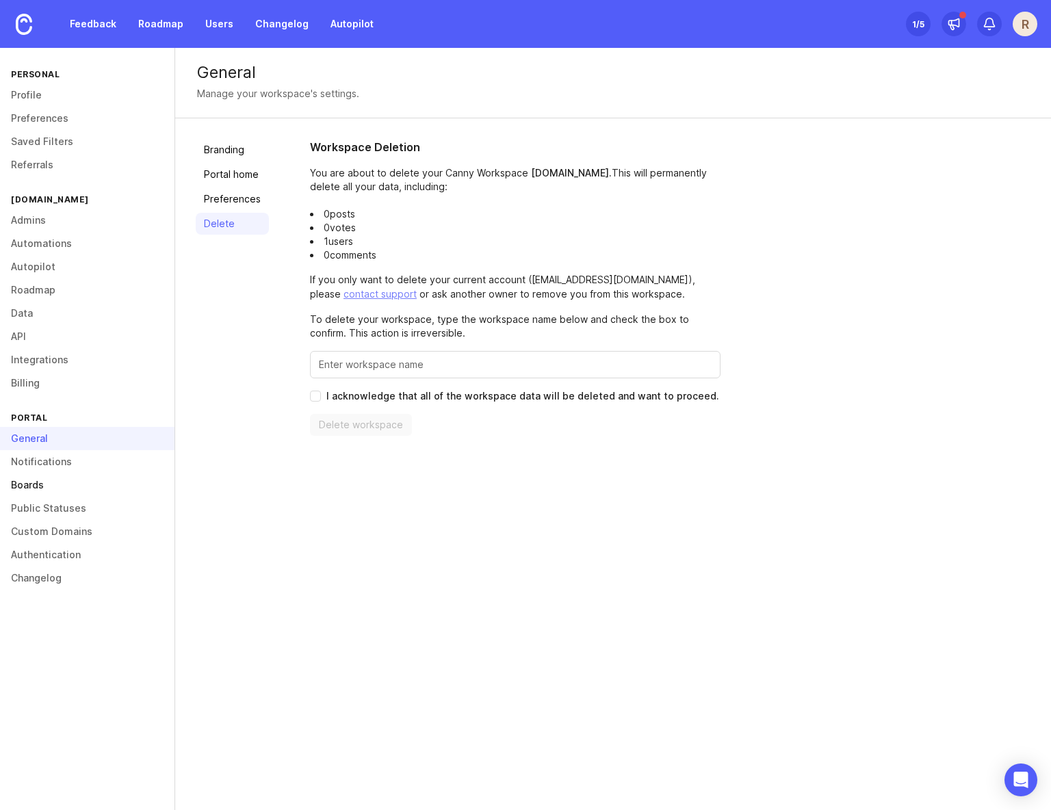
click at [55, 490] on link "Boards" at bounding box center [87, 485] width 175 height 23
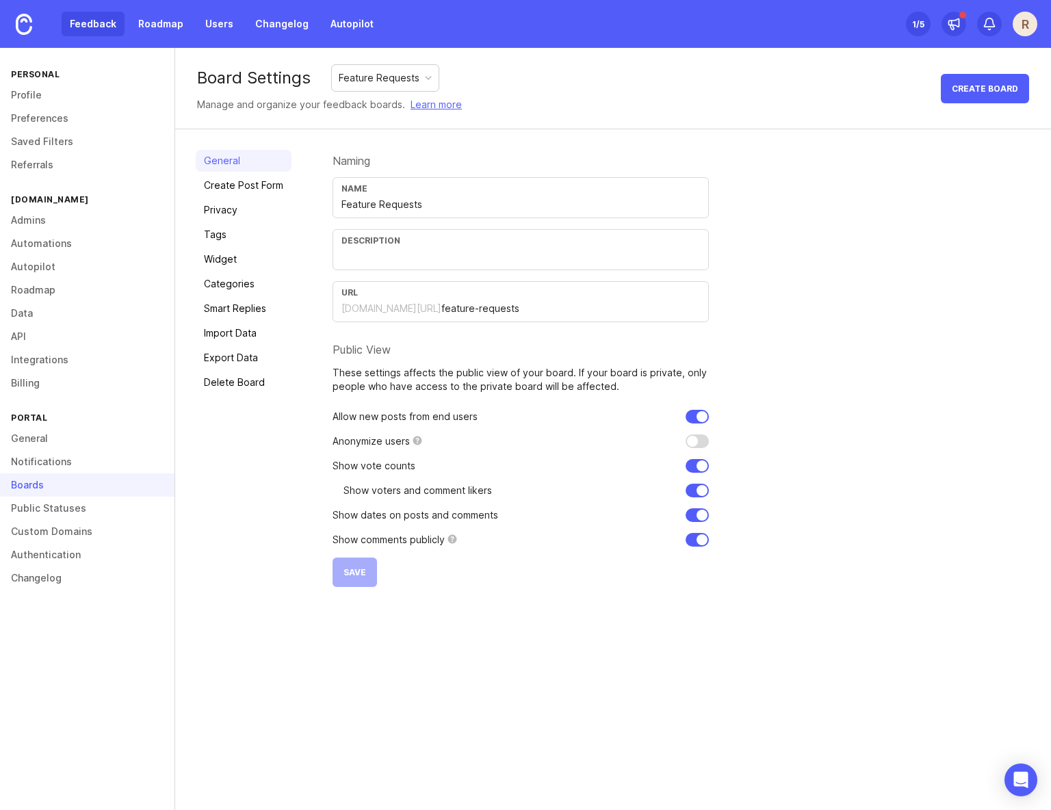
click at [87, 31] on link "Feedback" at bounding box center [93, 24] width 63 height 25
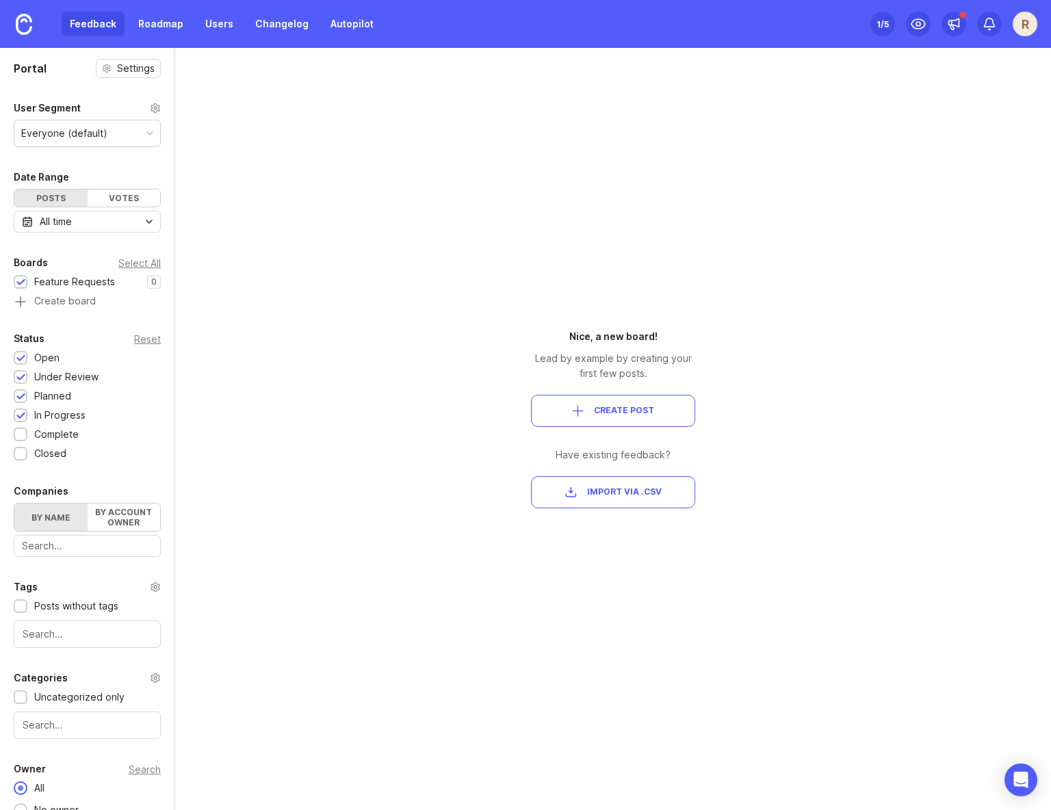
scroll to position [40, 0]
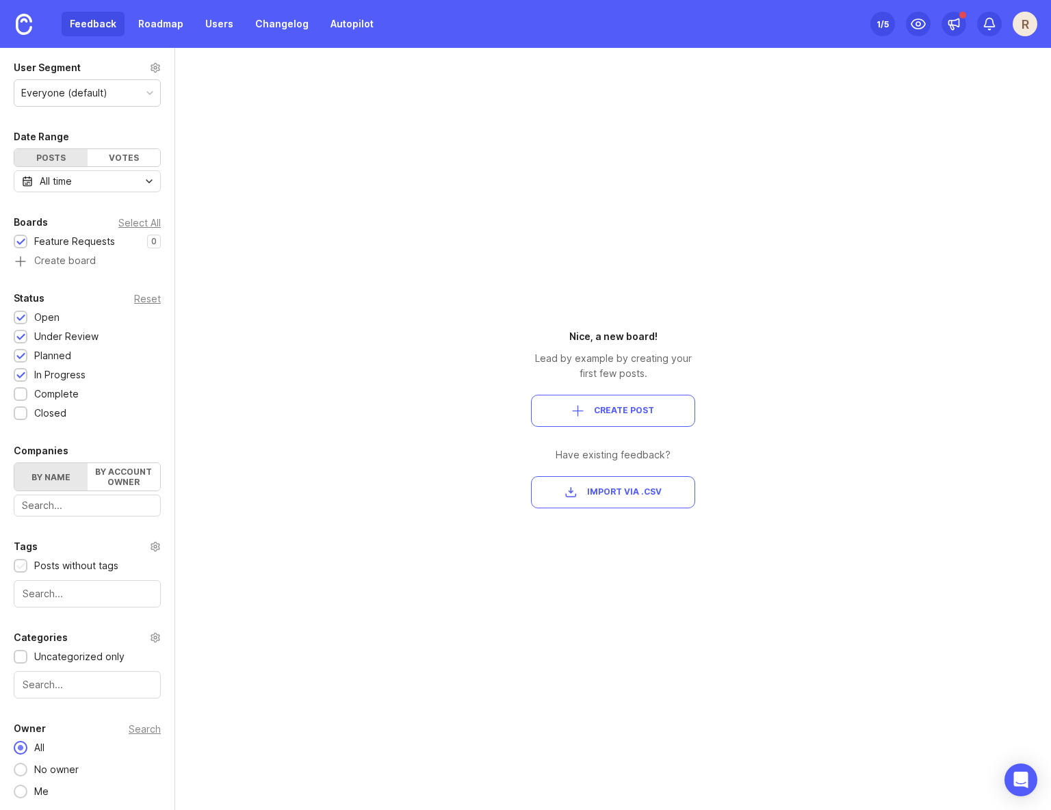
click at [81, 567] on div "Posts without tags" at bounding box center [76, 565] width 84 height 15
click at [153, 71] on icon at bounding box center [155, 67] width 8 height 9
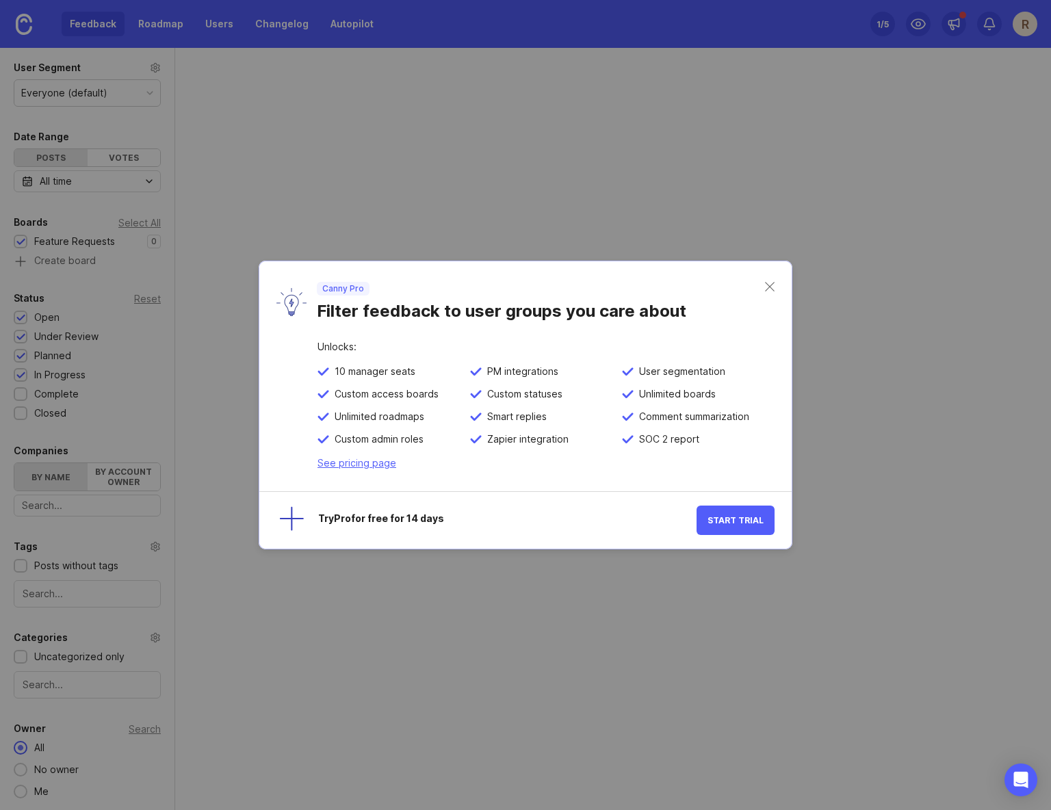
click at [558, 276] on div "Canny Pro Filter feedback to user groups you care about" at bounding box center [525, 301] width 532 height 81
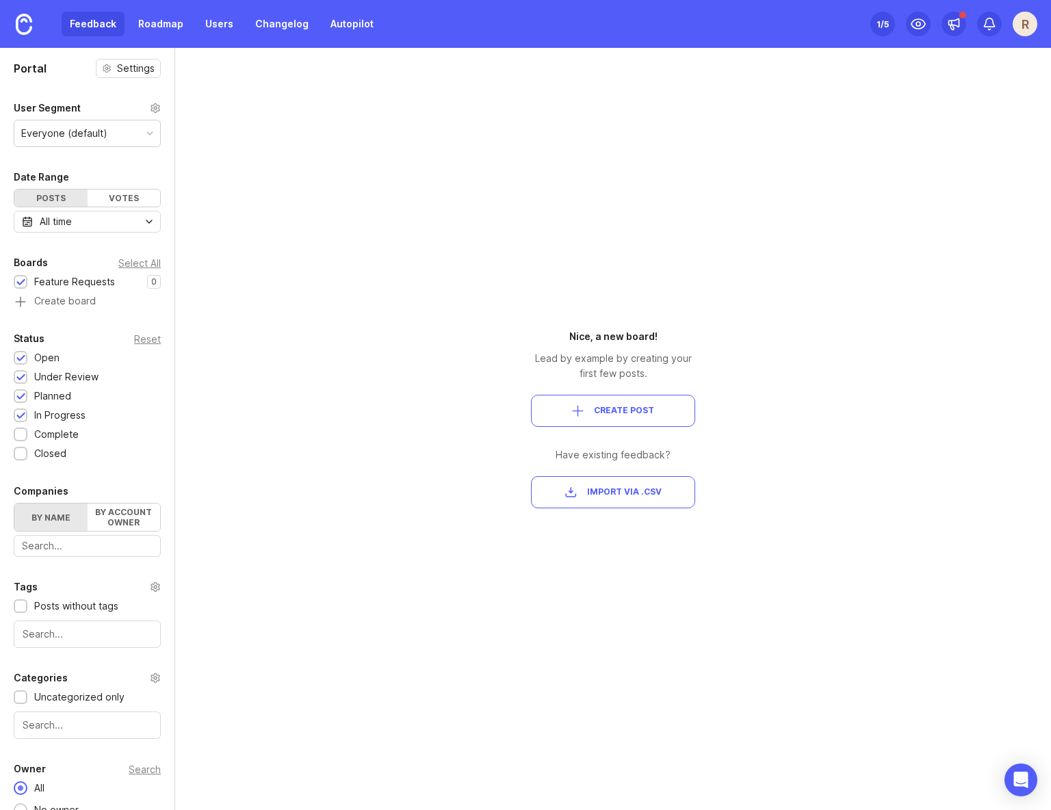
click at [134, 58] on div "Portal Settings User Segment Everyone (default) Date Range Posts Votes All time…" at bounding box center [87, 449] width 175 height 803
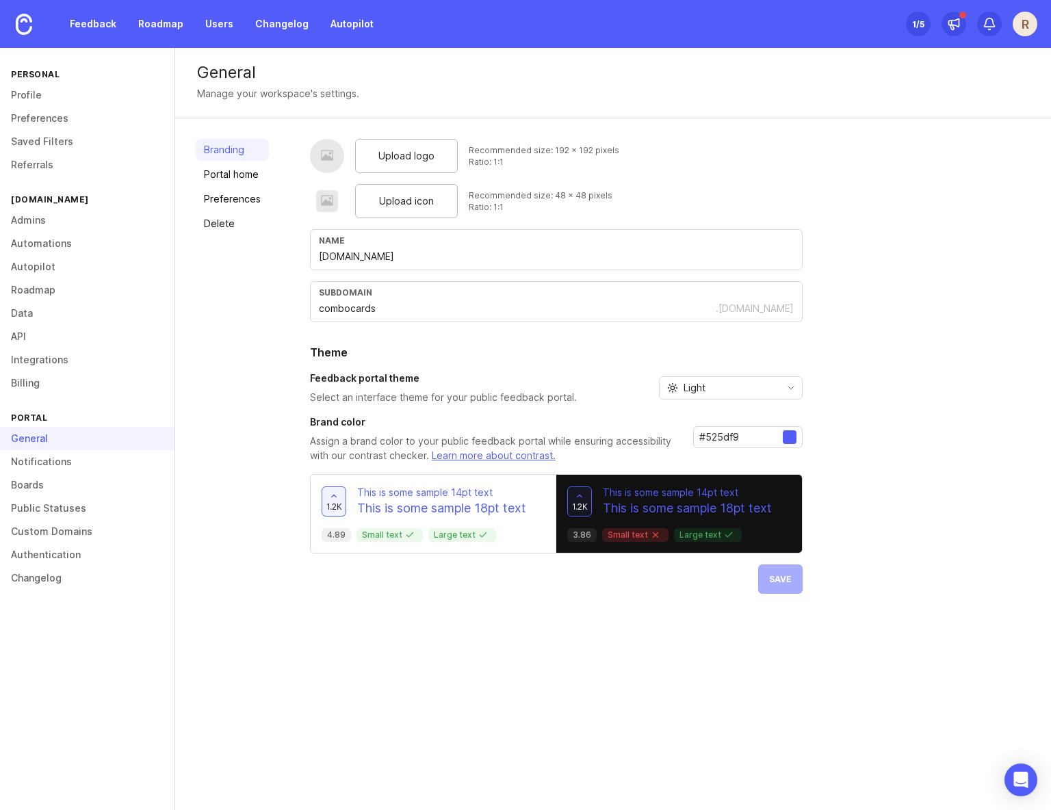
click at [227, 306] on div "Branding Portal home Preferences Delete" at bounding box center [232, 366] width 73 height 455
click at [80, 29] on link "Feedback" at bounding box center [93, 24] width 63 height 25
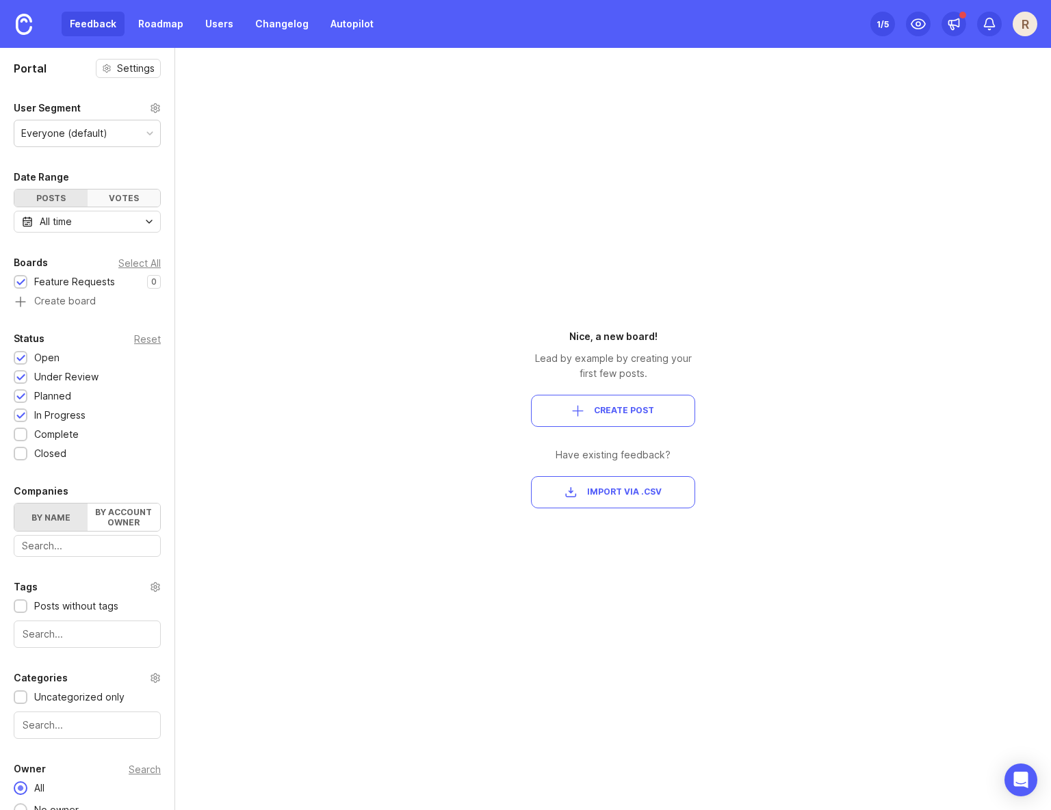
click at [131, 198] on div "Votes" at bounding box center [124, 198] width 73 height 17
click at [66, 198] on div "Posts" at bounding box center [50, 198] width 73 height 17
click at [146, 32] on link "Roadmap" at bounding box center [161, 24] width 62 height 25
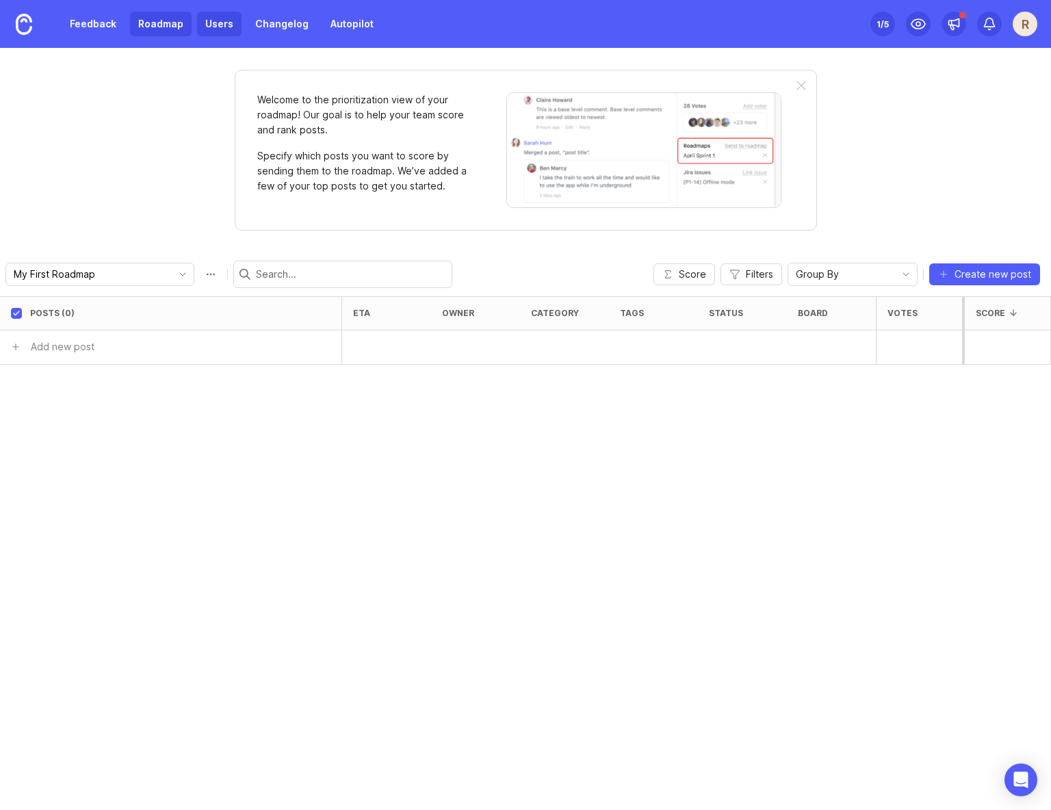
click at [209, 27] on link "Users" at bounding box center [219, 24] width 44 height 25
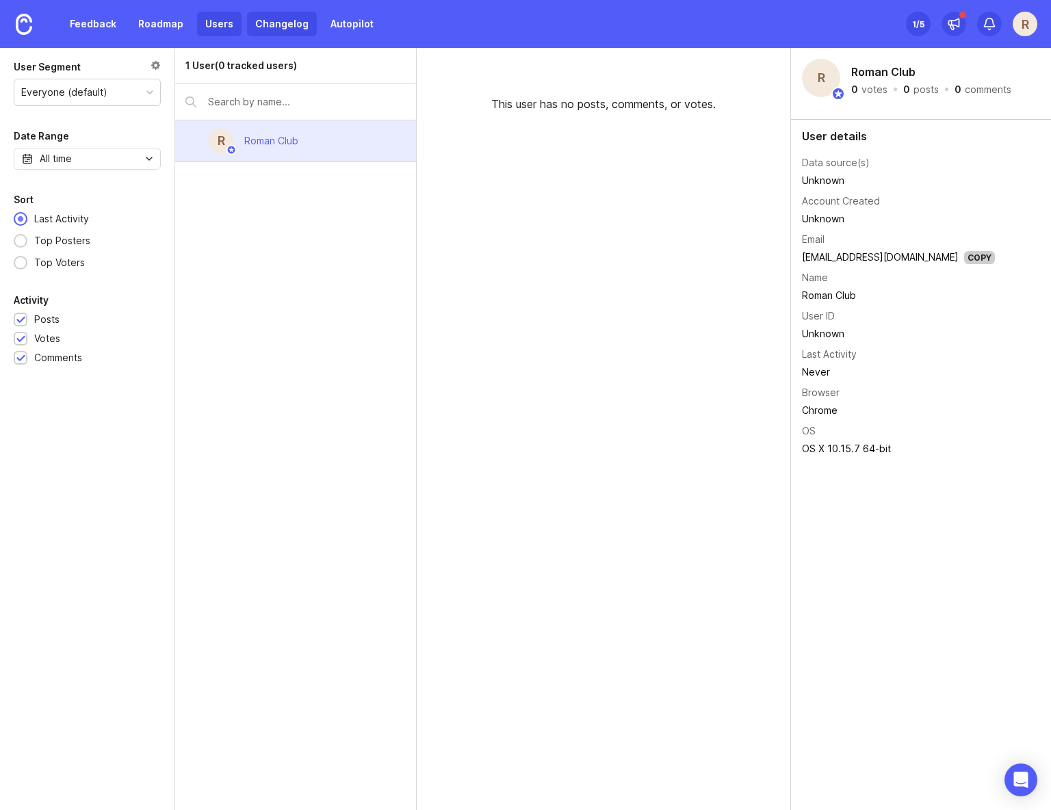
click at [279, 31] on link "Changelog" at bounding box center [282, 24] width 70 height 25
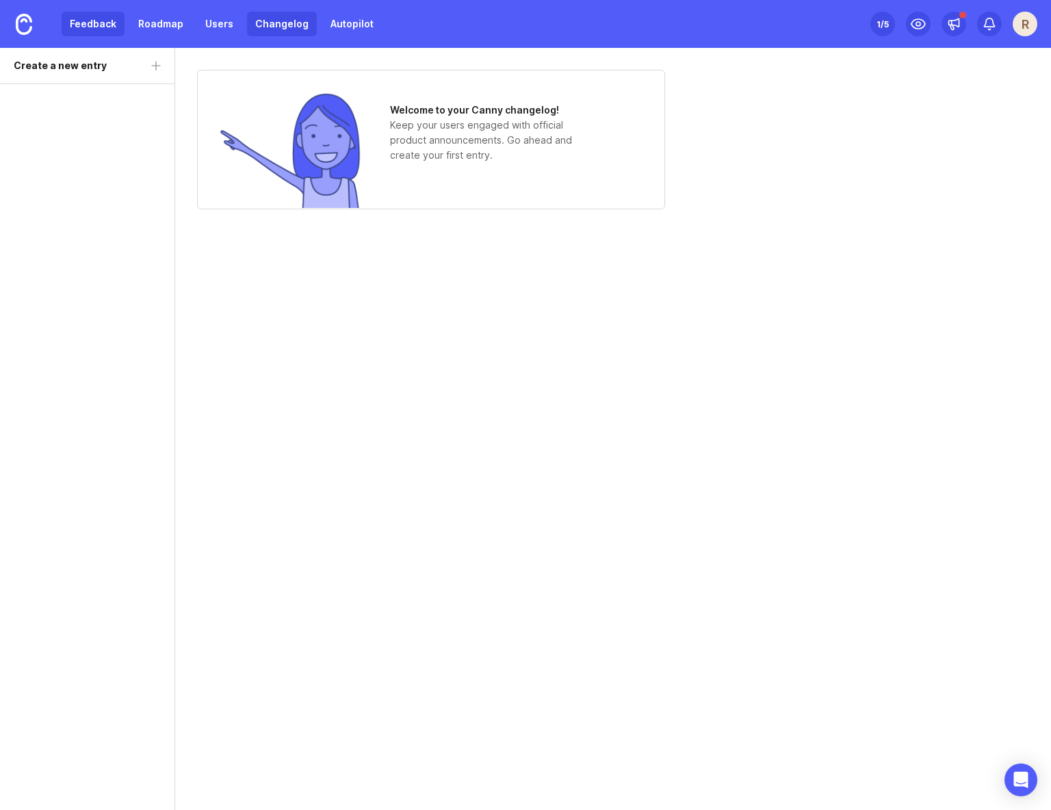
click at [103, 26] on link "Feedback" at bounding box center [93, 24] width 63 height 25
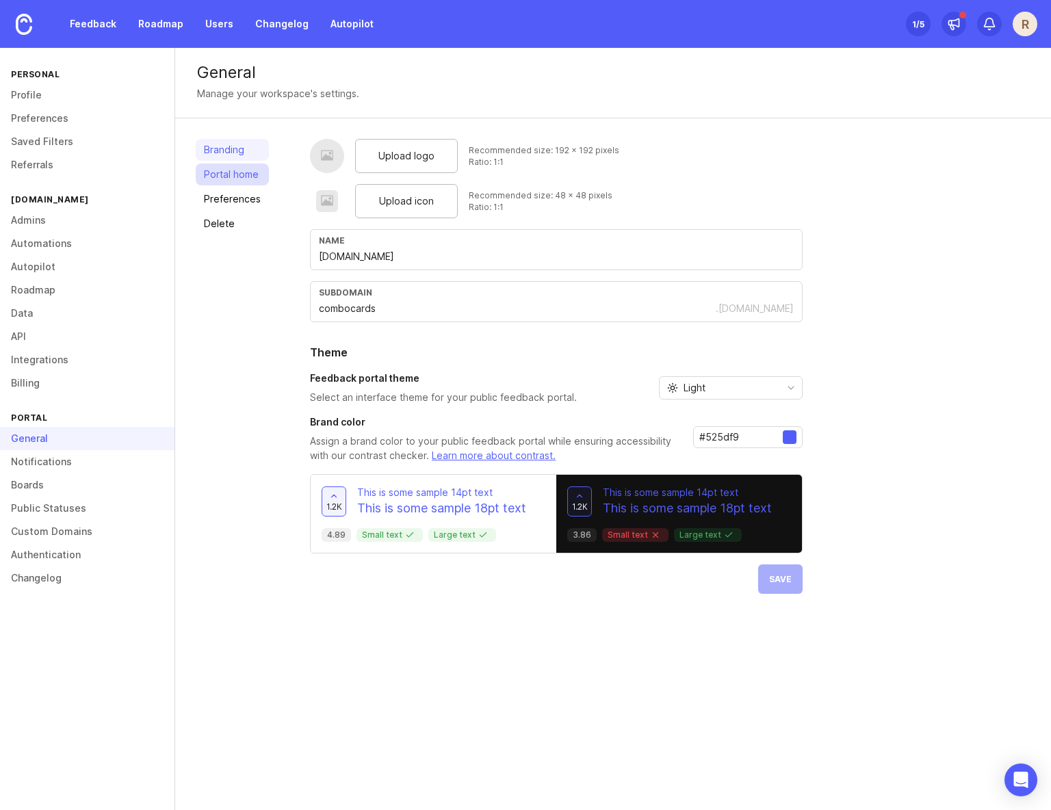
click at [233, 181] on link "Portal home" at bounding box center [232, 175] width 73 height 22
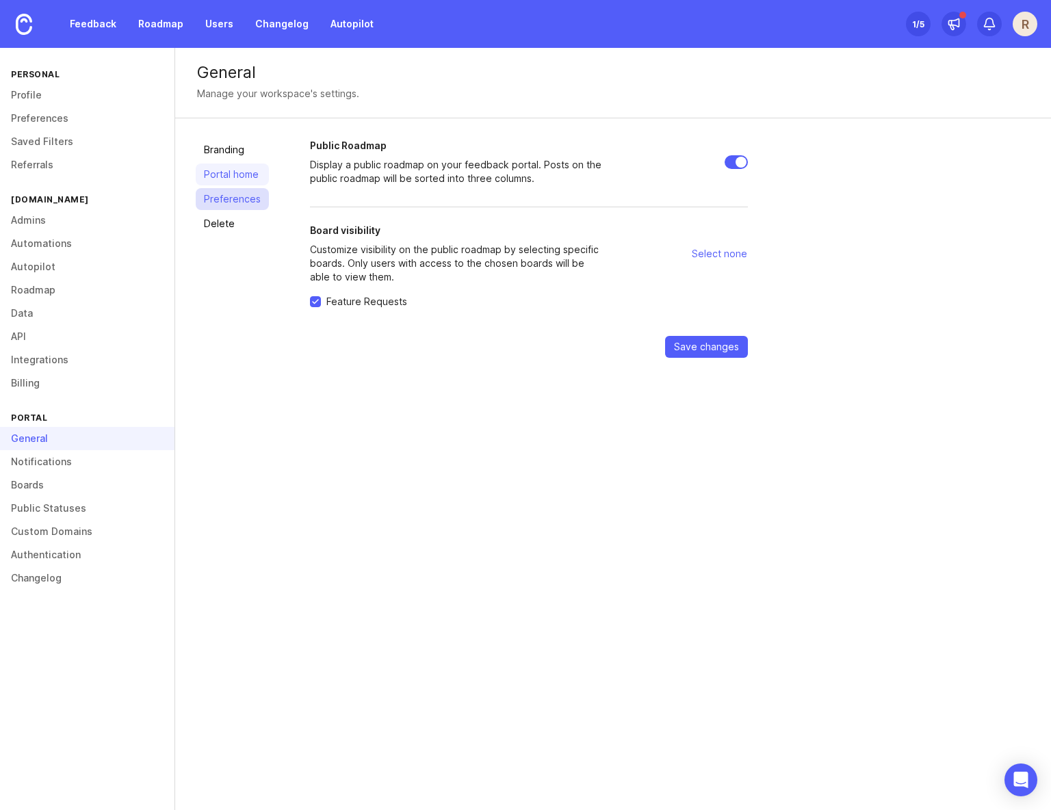
click at [244, 201] on link "Preferences" at bounding box center [232, 199] width 73 height 22
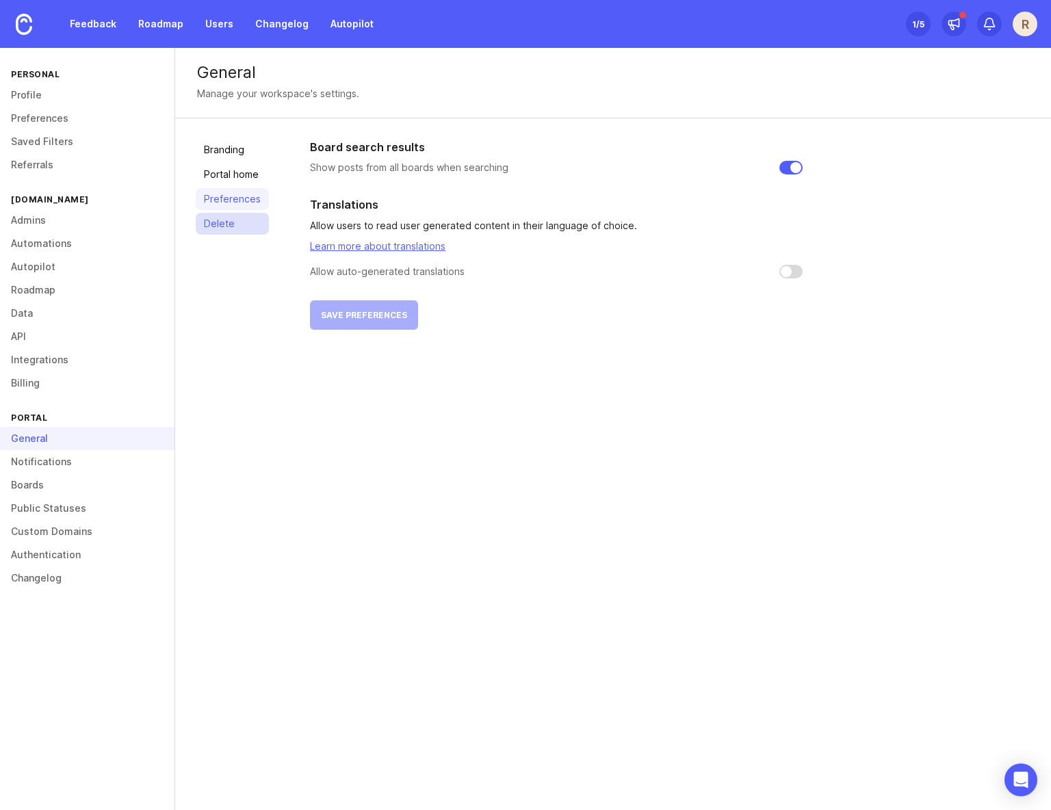
click at [220, 222] on link "Delete" at bounding box center [232, 224] width 73 height 22
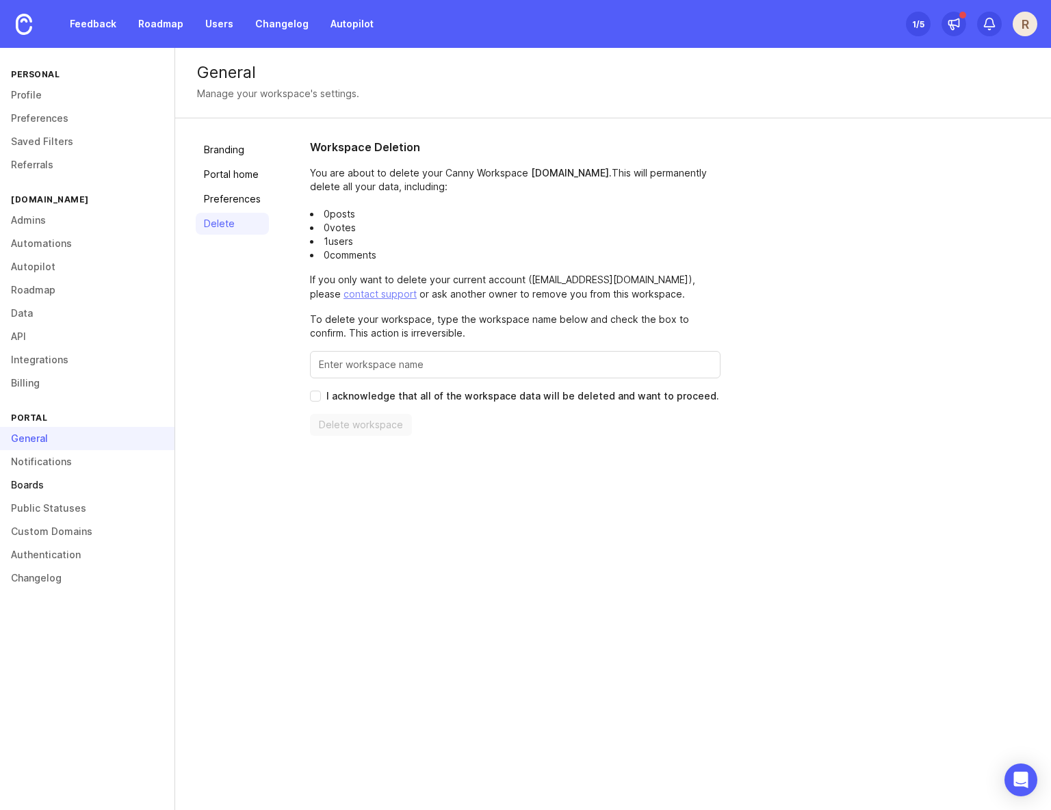
click at [63, 484] on link "Boards" at bounding box center [87, 485] width 175 height 23
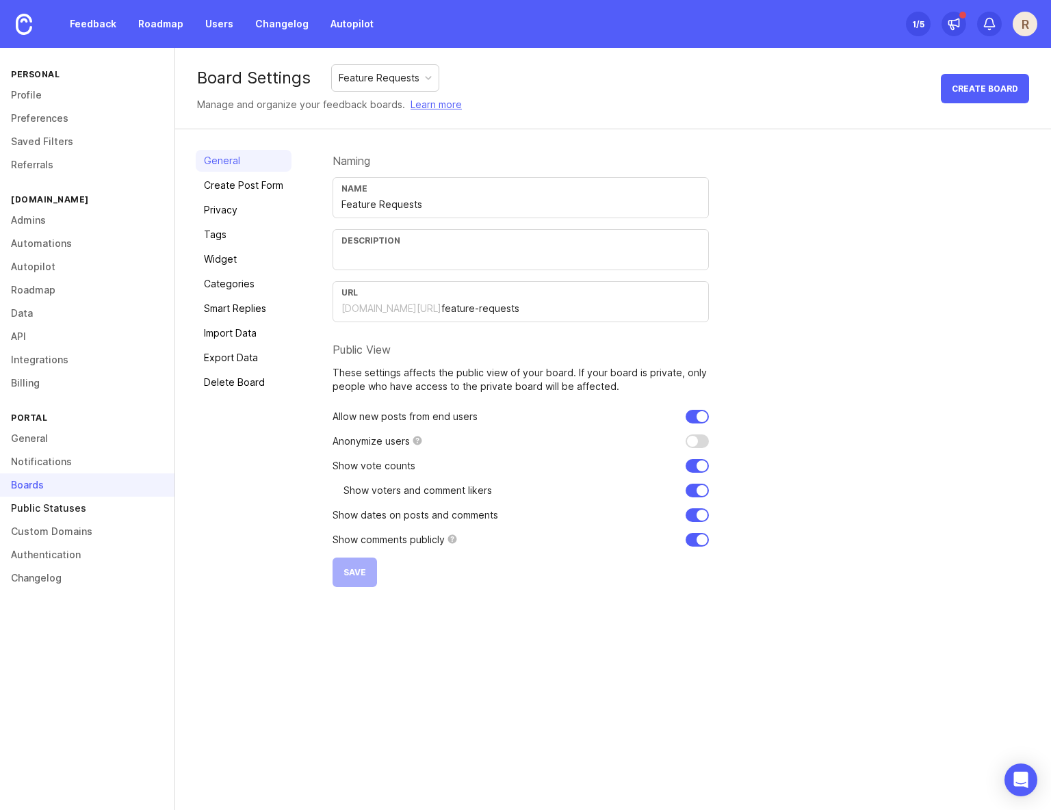
click at [64, 511] on link "Public Statuses" at bounding box center [87, 508] width 175 height 23
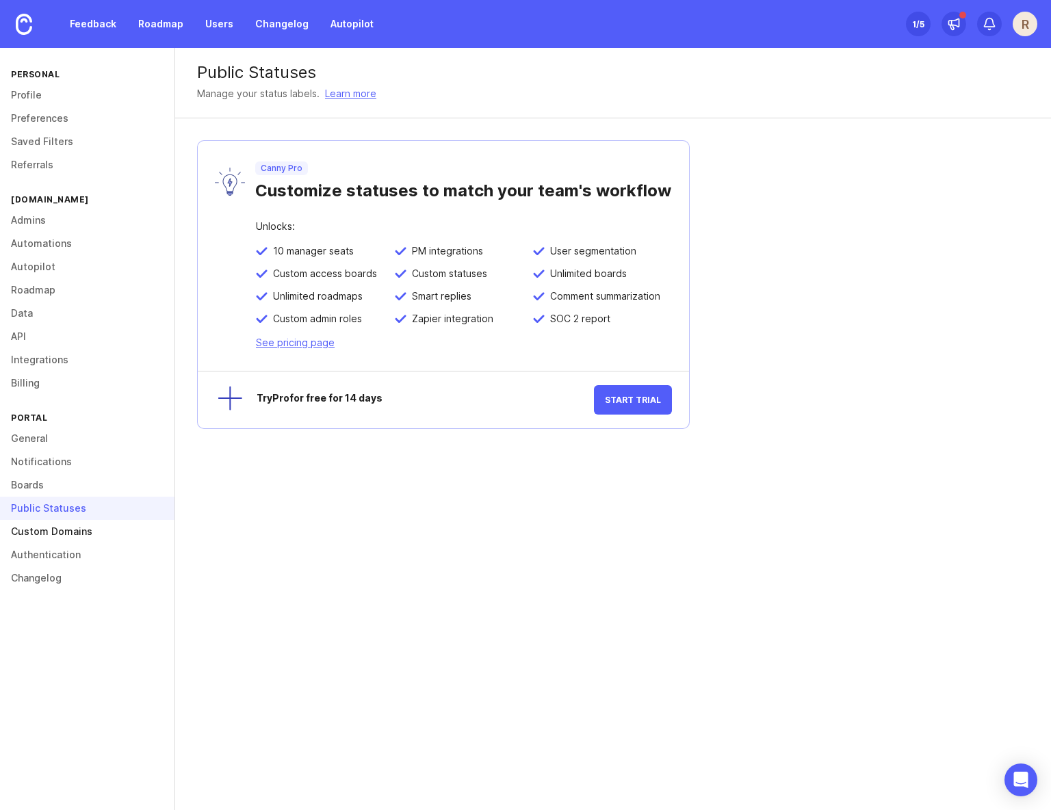
click at [62, 532] on link "Custom Domains" at bounding box center [87, 531] width 175 height 23
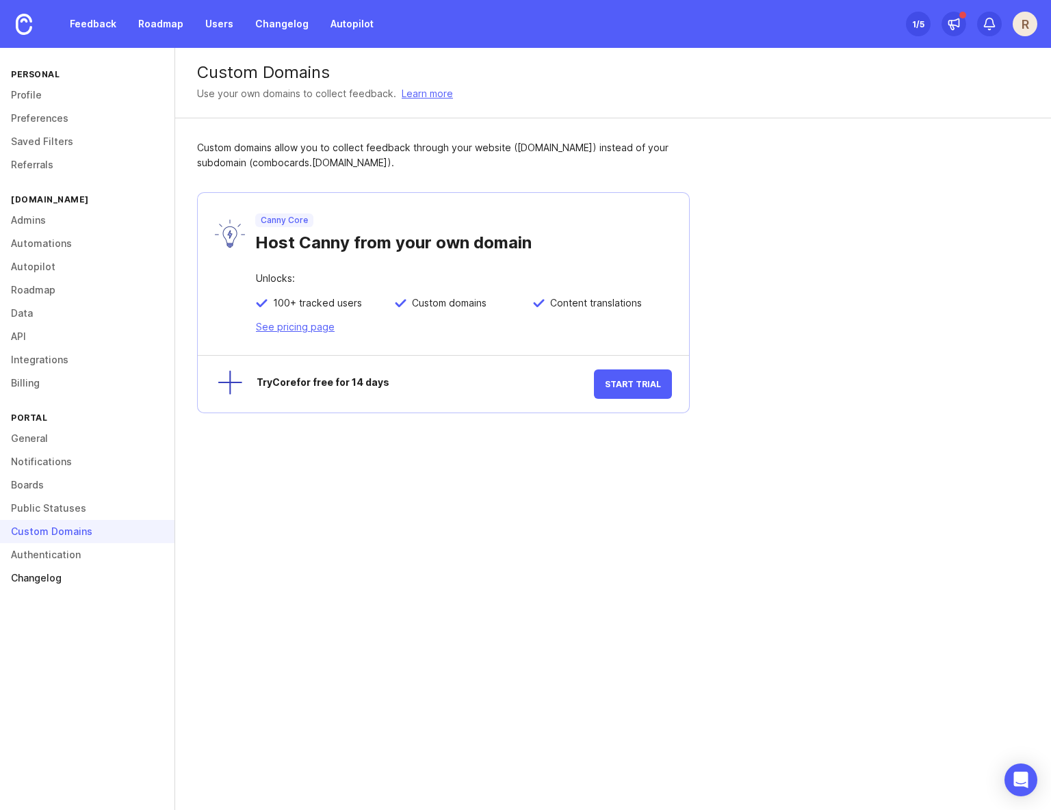
click at [64, 567] on link "Changelog" at bounding box center [87, 578] width 175 height 23
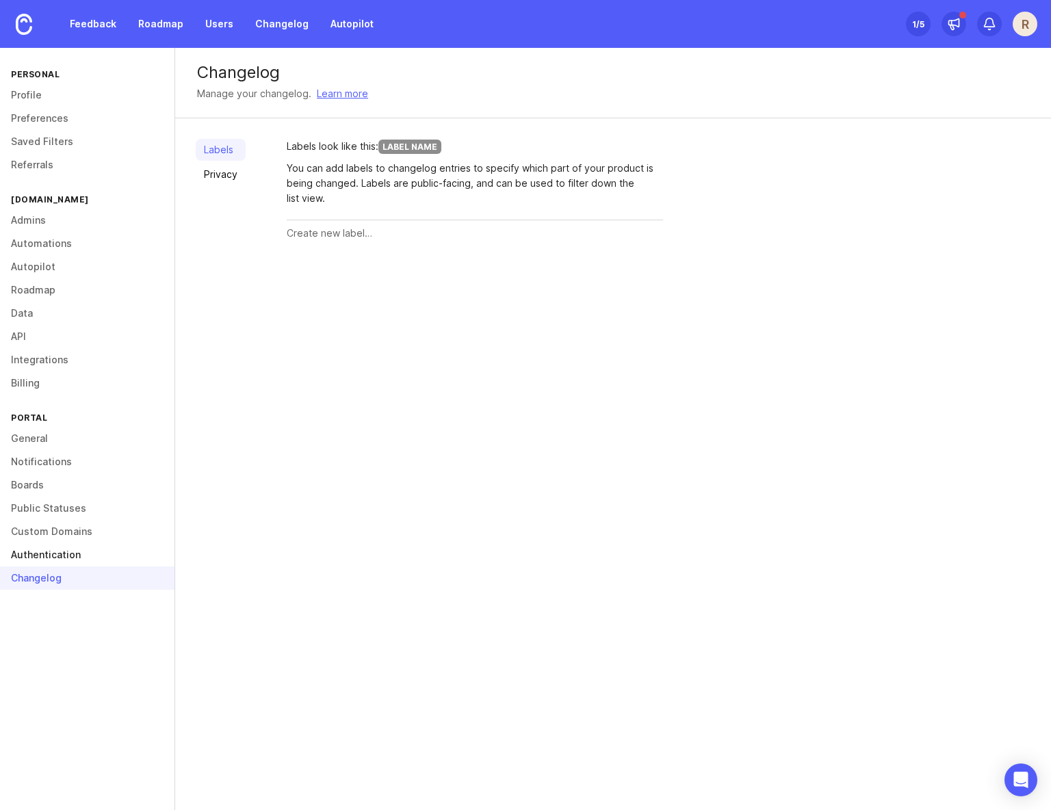
click at [64, 556] on link "Authentication" at bounding box center [87, 554] width 175 height 23
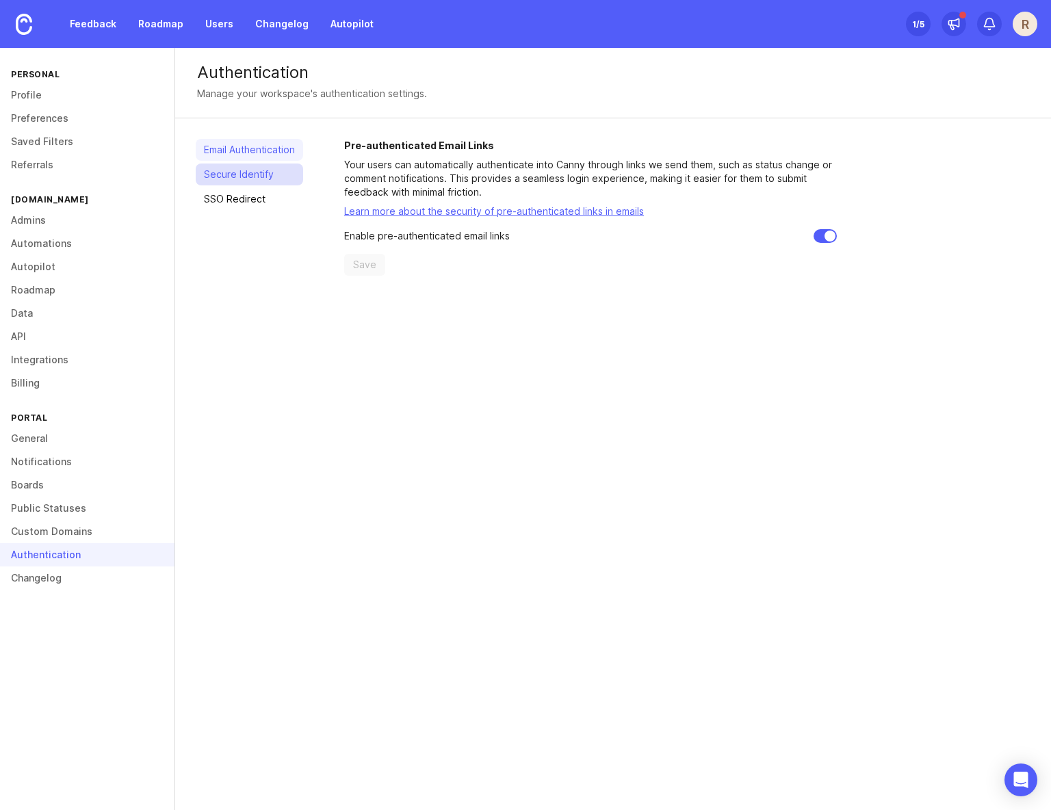
click at [235, 177] on link "Secure Identify" at bounding box center [249, 175] width 107 height 22
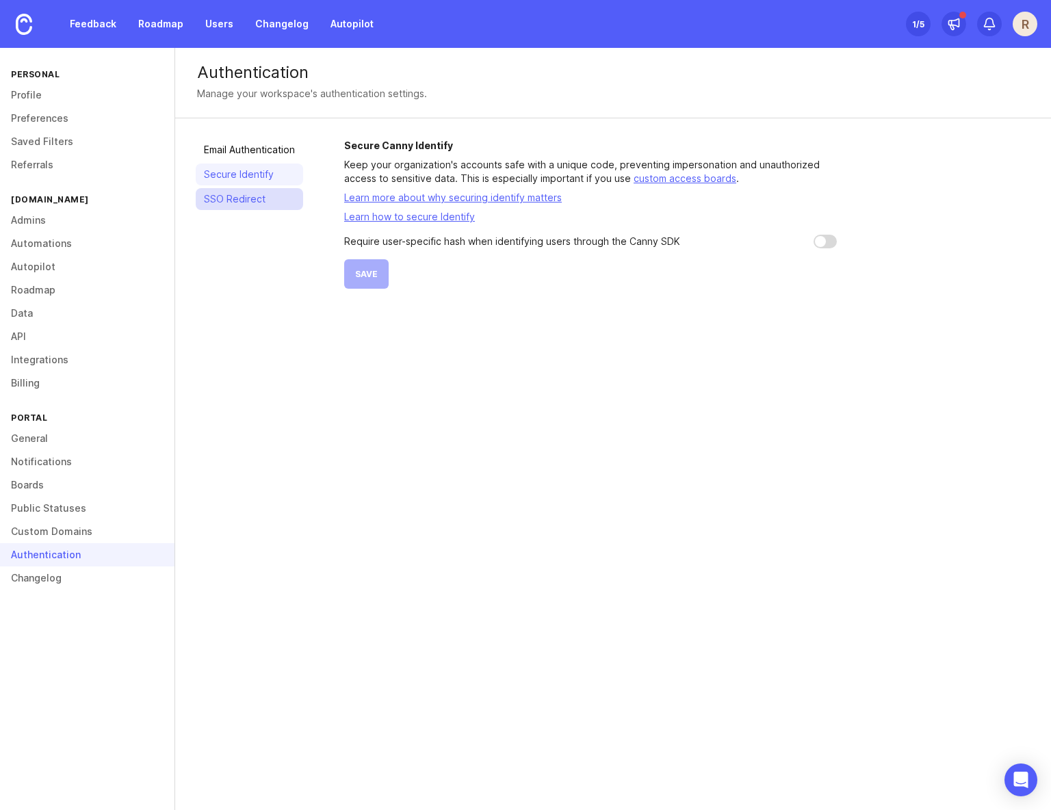
click at [234, 204] on link "SSO Redirect" at bounding box center [249, 199] width 107 height 22
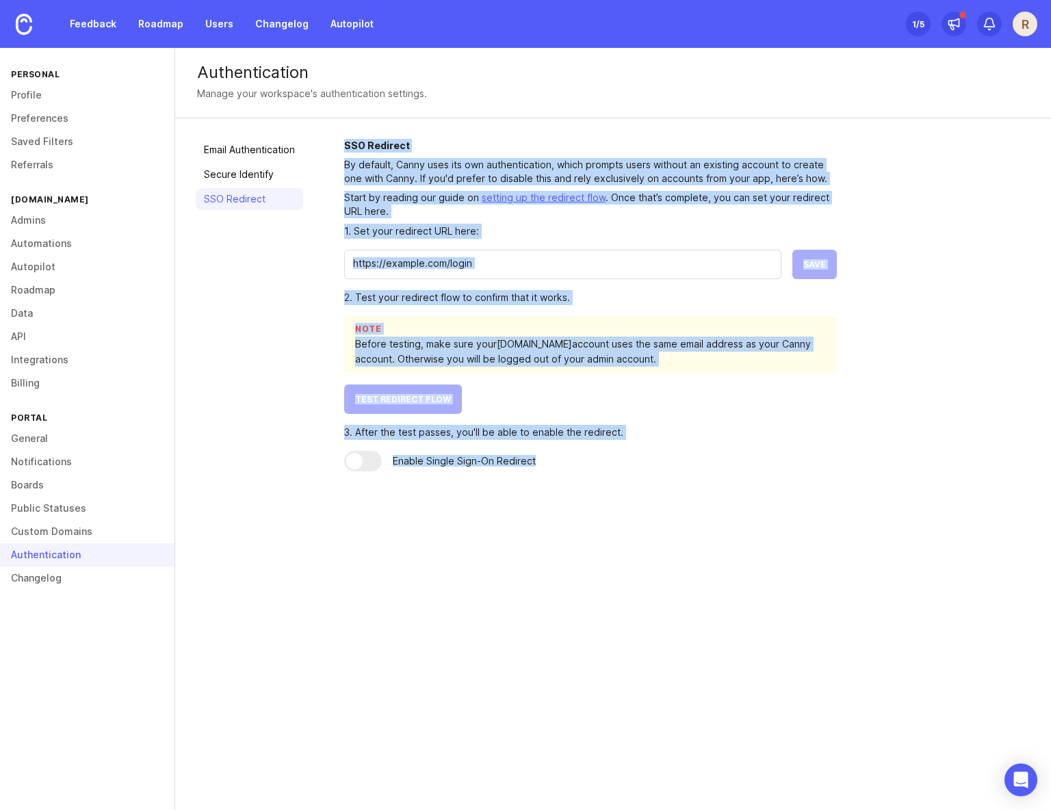
drag, startPoint x: 540, startPoint y: 499, endPoint x: 283, endPoint y: 441, distance: 263.7
click at [285, 442] on div "Authentication Manage your workspace's authentication settings. Email Authentic…" at bounding box center [613, 429] width 876 height 762
click at [283, 441] on div "Email Authentication Secure Identify SSO Redirect" at bounding box center [249, 305] width 107 height 333
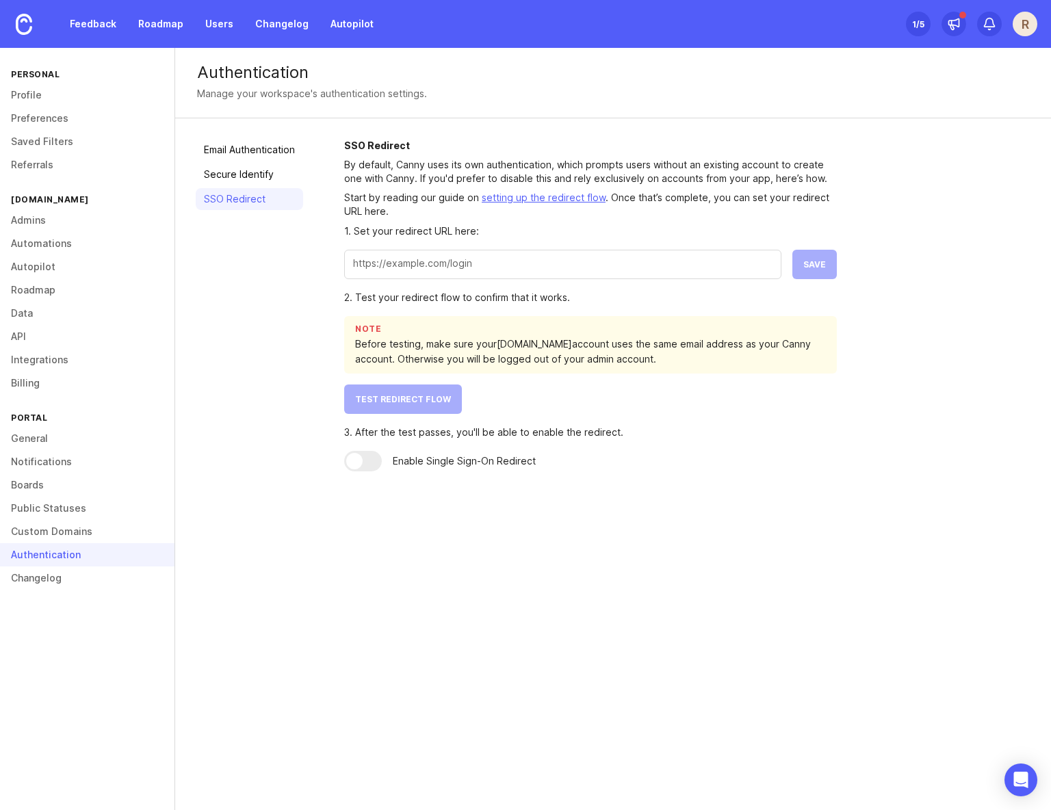
click at [361, 455] on div at bounding box center [354, 461] width 16 height 16
click at [378, 464] on div at bounding box center [363, 461] width 38 height 21
click at [365, 459] on div at bounding box center [363, 461] width 38 height 21
click at [248, 177] on link "Secure Identify" at bounding box center [249, 175] width 107 height 22
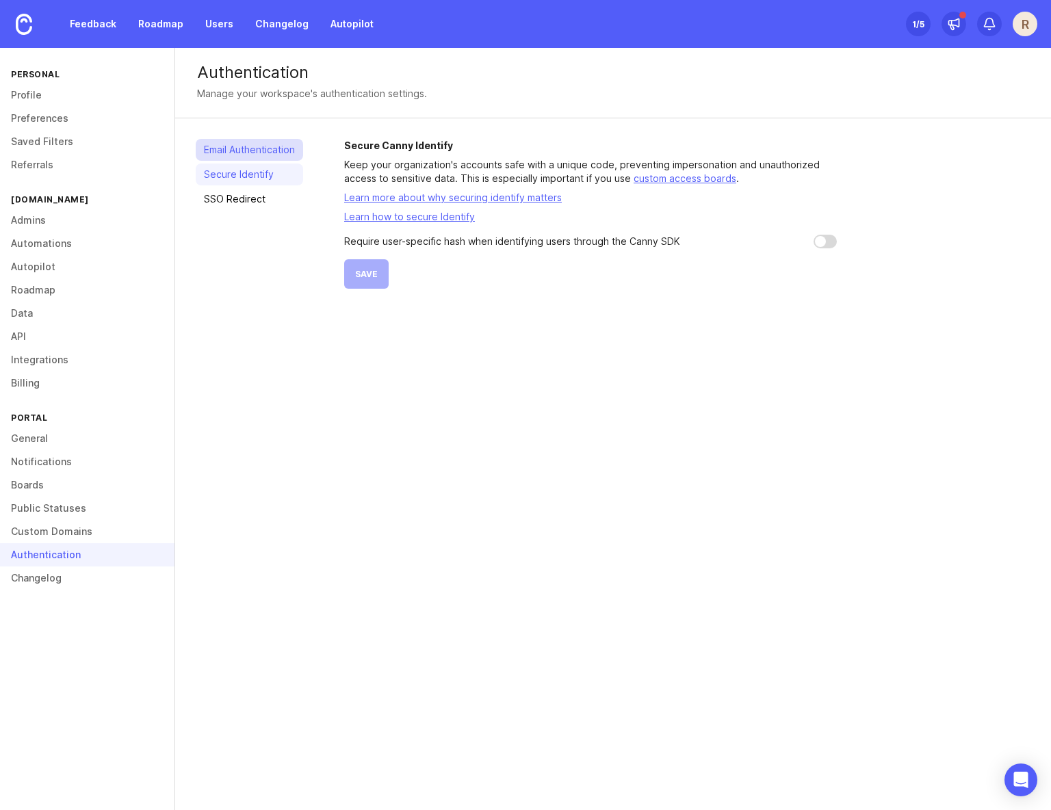
click at [259, 148] on link "Email Authentication" at bounding box center [249, 150] width 107 height 22
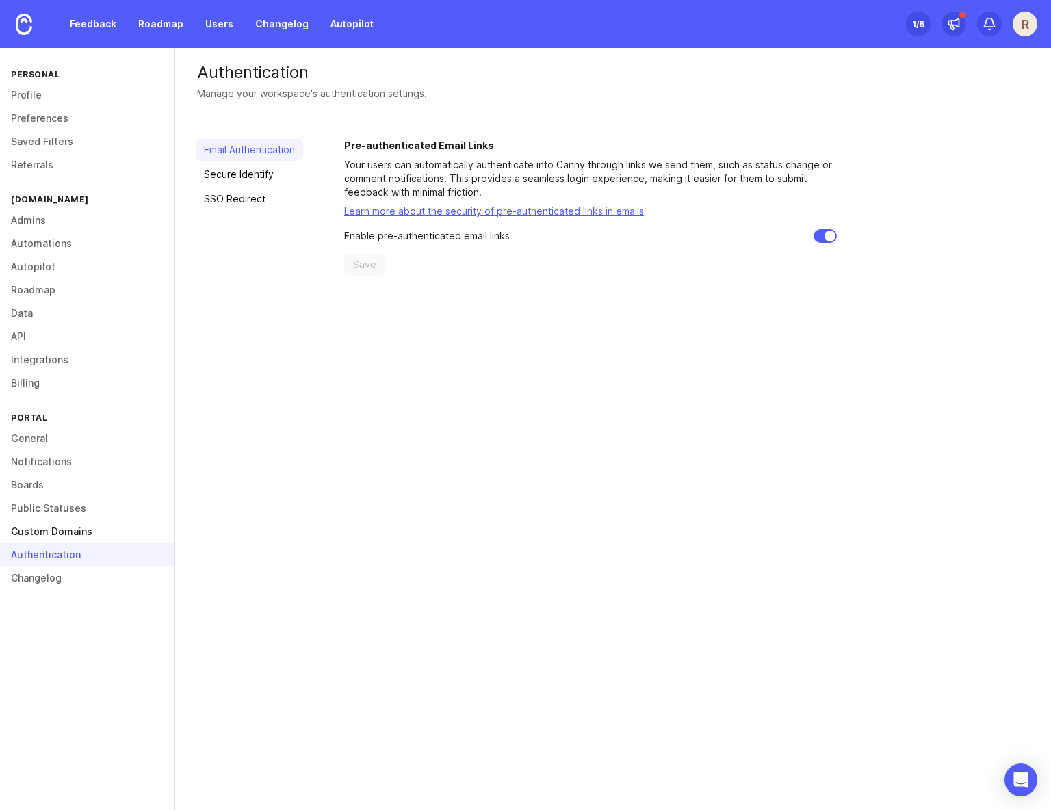
click at [73, 539] on link "Custom Domains" at bounding box center [87, 531] width 175 height 23
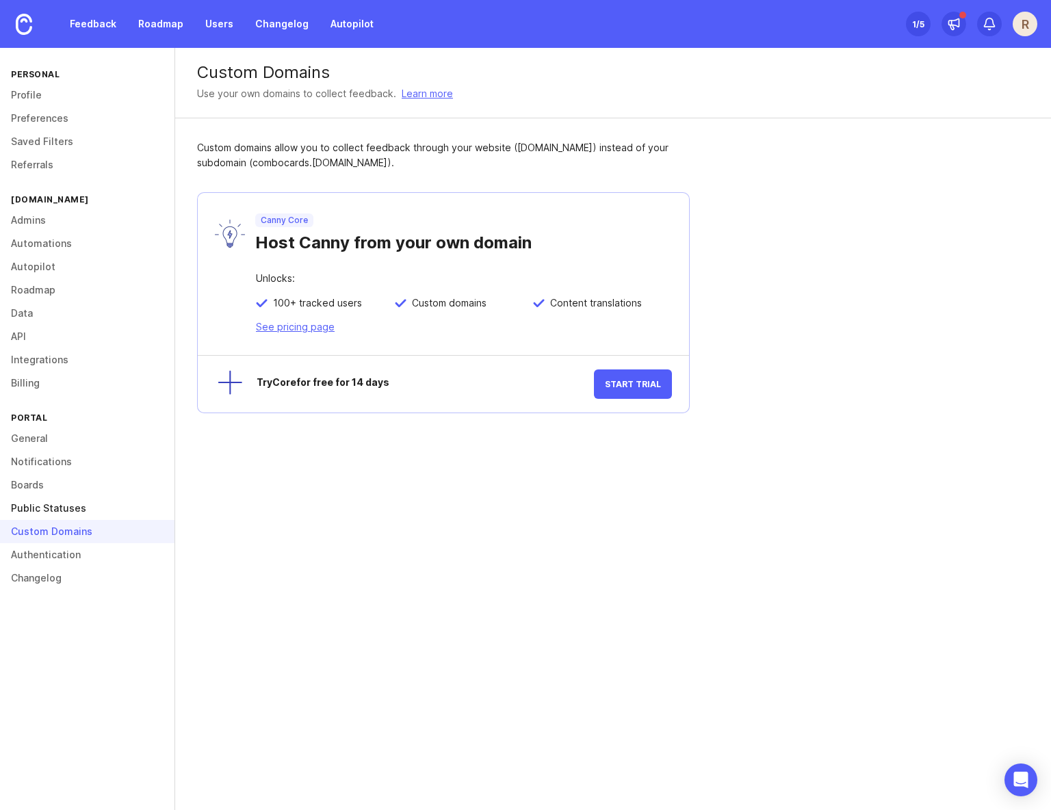
click at [68, 515] on link "Public Statuses" at bounding box center [87, 508] width 175 height 23
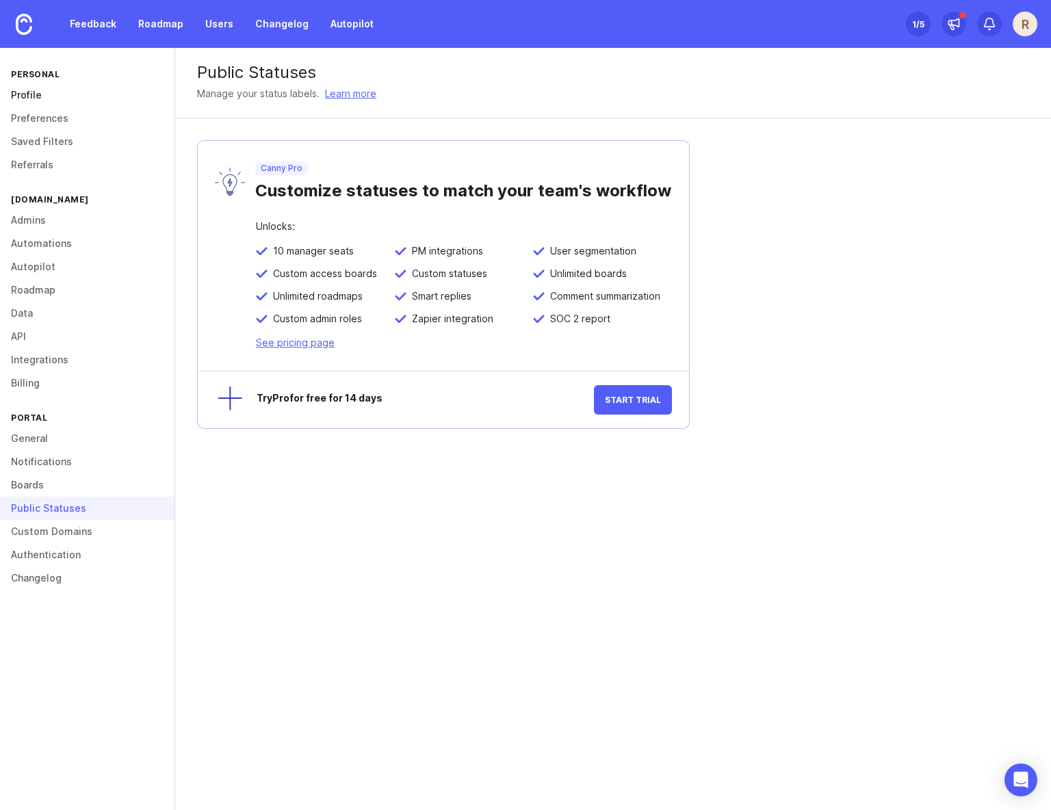
click at [36, 100] on link "Profile" at bounding box center [87, 95] width 175 height 23
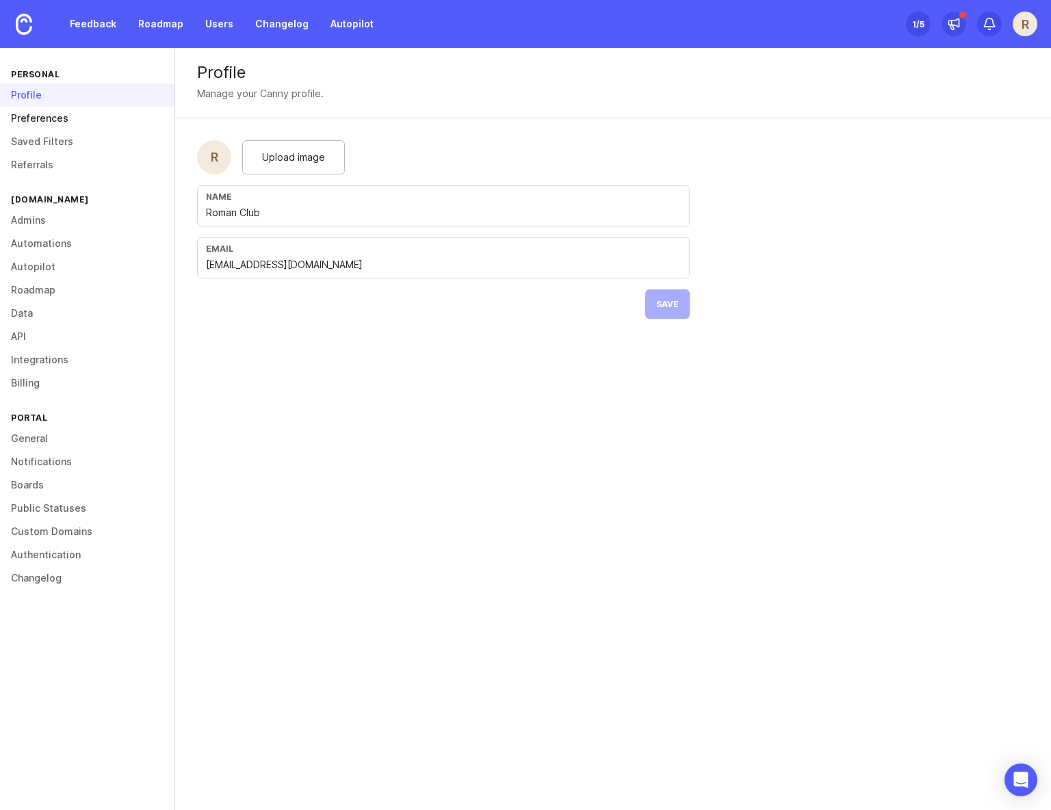
click at [38, 122] on link "Preferences" at bounding box center [87, 118] width 175 height 23
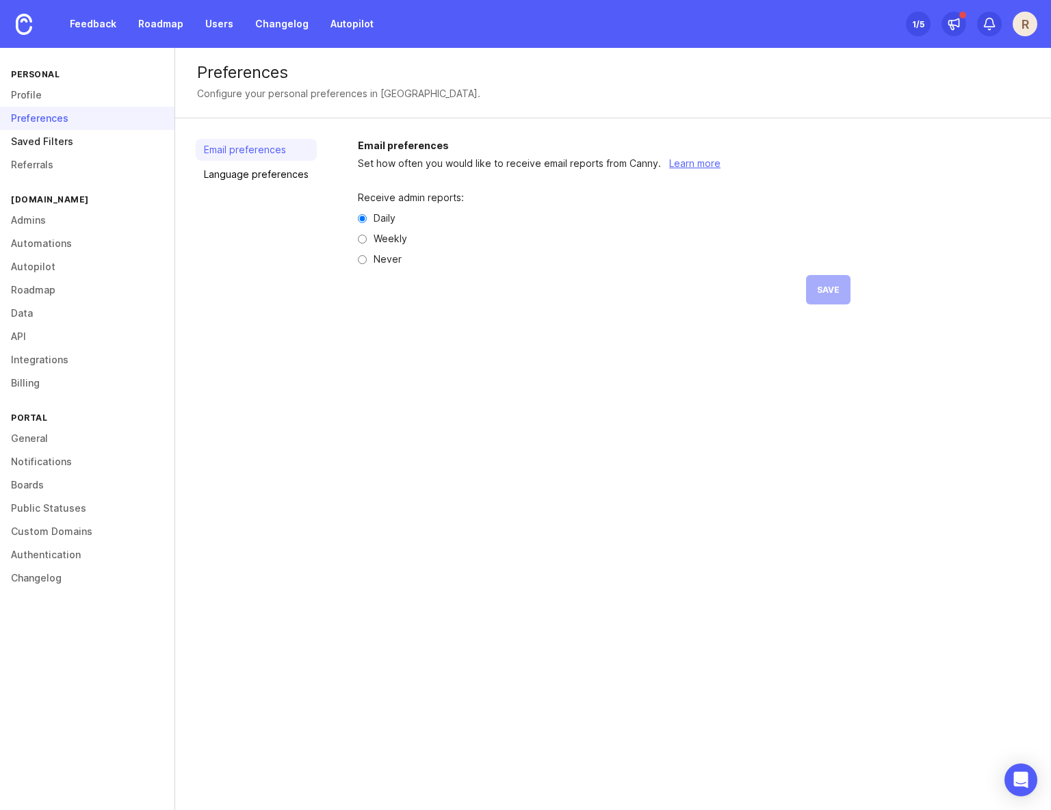
click at [40, 140] on link "Saved Filters" at bounding box center [87, 141] width 175 height 23
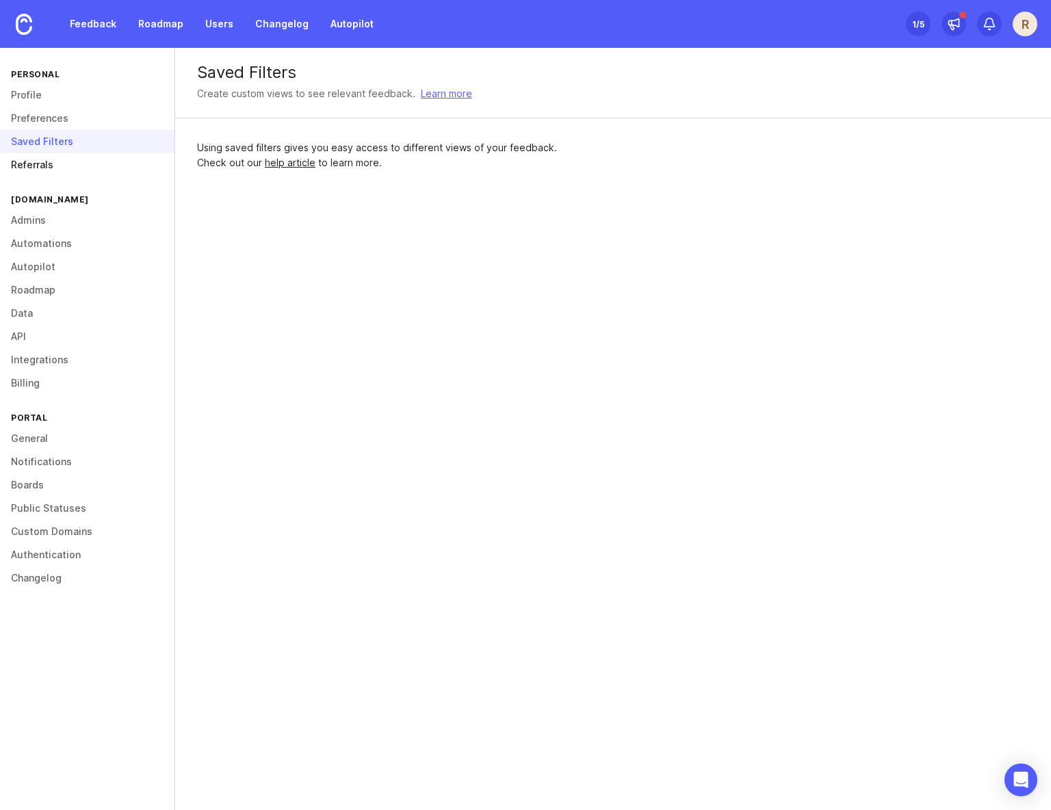
click at [41, 166] on link "Referrals" at bounding box center [87, 164] width 175 height 23
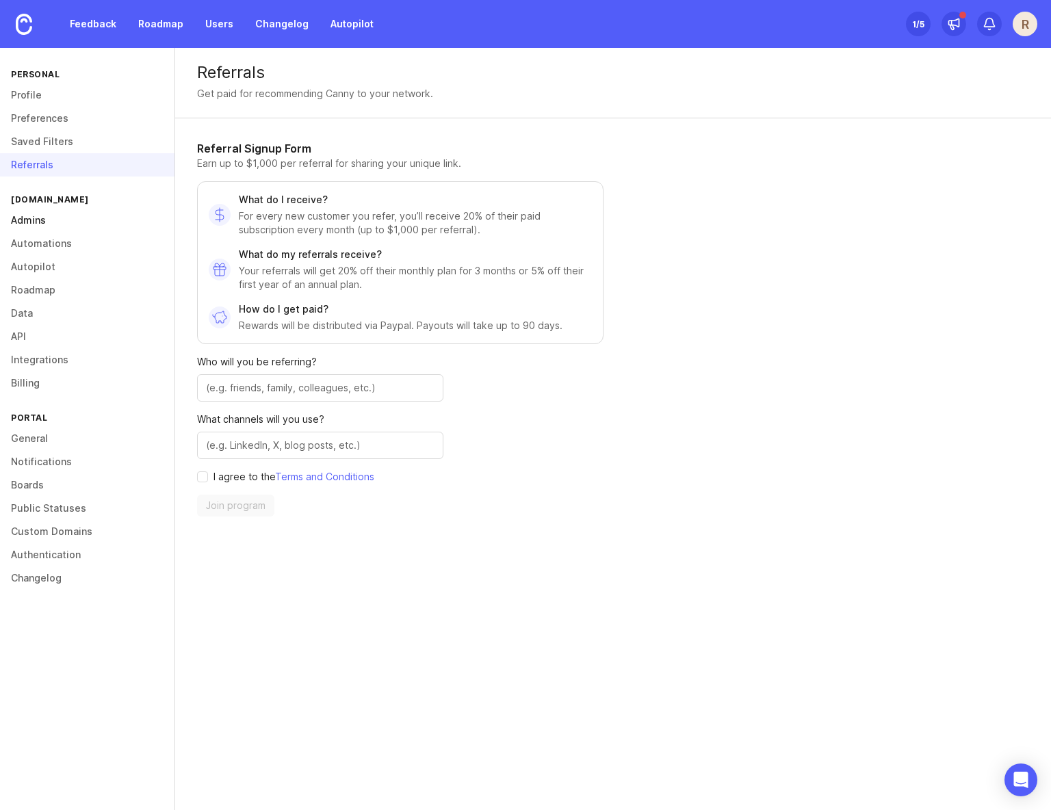
click at [44, 221] on link "Admins" at bounding box center [87, 220] width 175 height 23
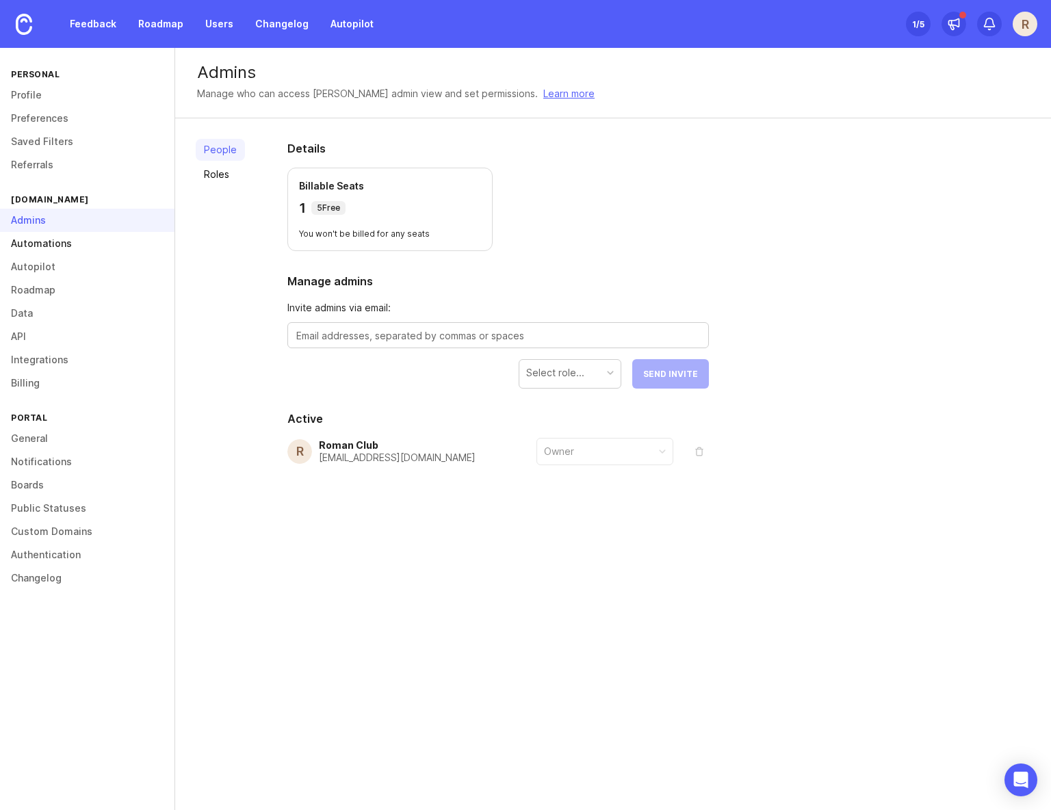
click at [44, 243] on link "Automations" at bounding box center [87, 243] width 175 height 23
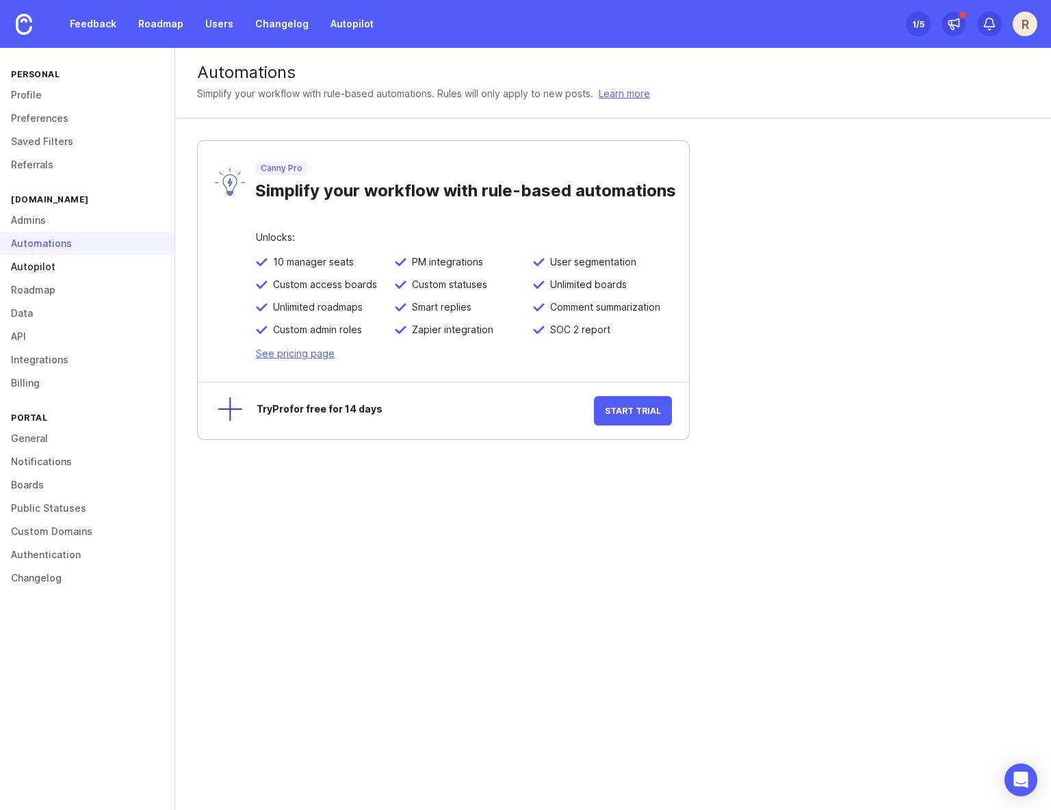
click at [45, 268] on link "Autopilot" at bounding box center [87, 266] width 175 height 23
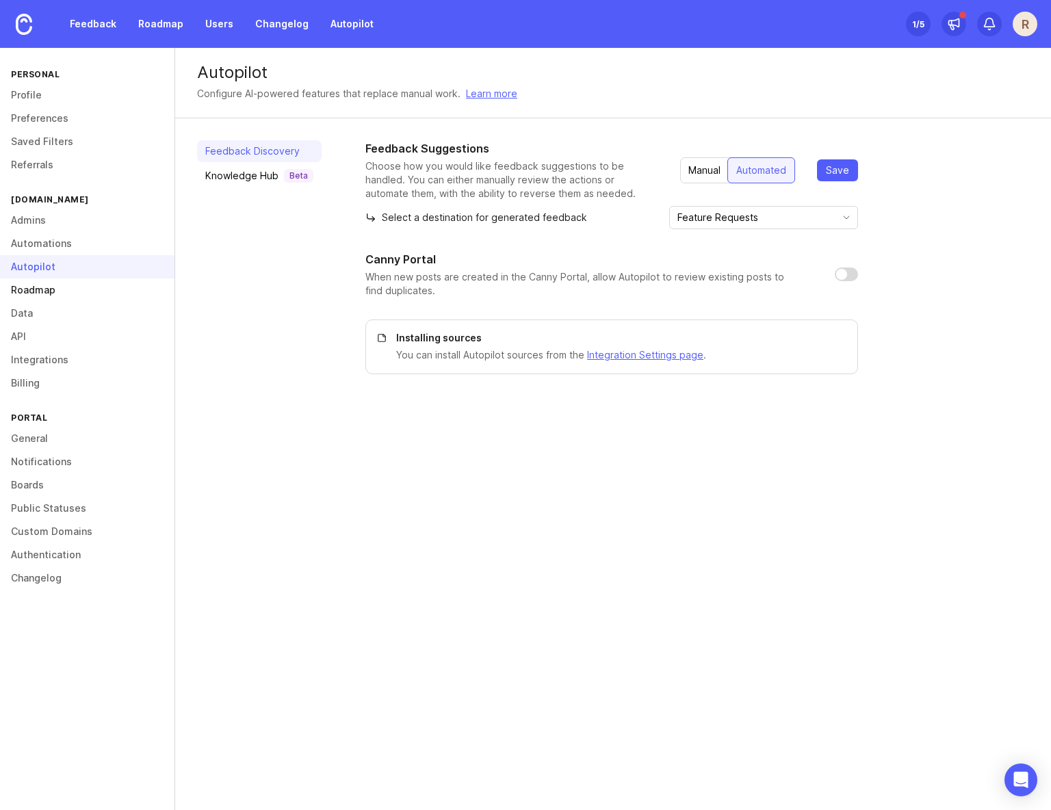
click at [57, 287] on link "Roadmap" at bounding box center [87, 290] width 175 height 23
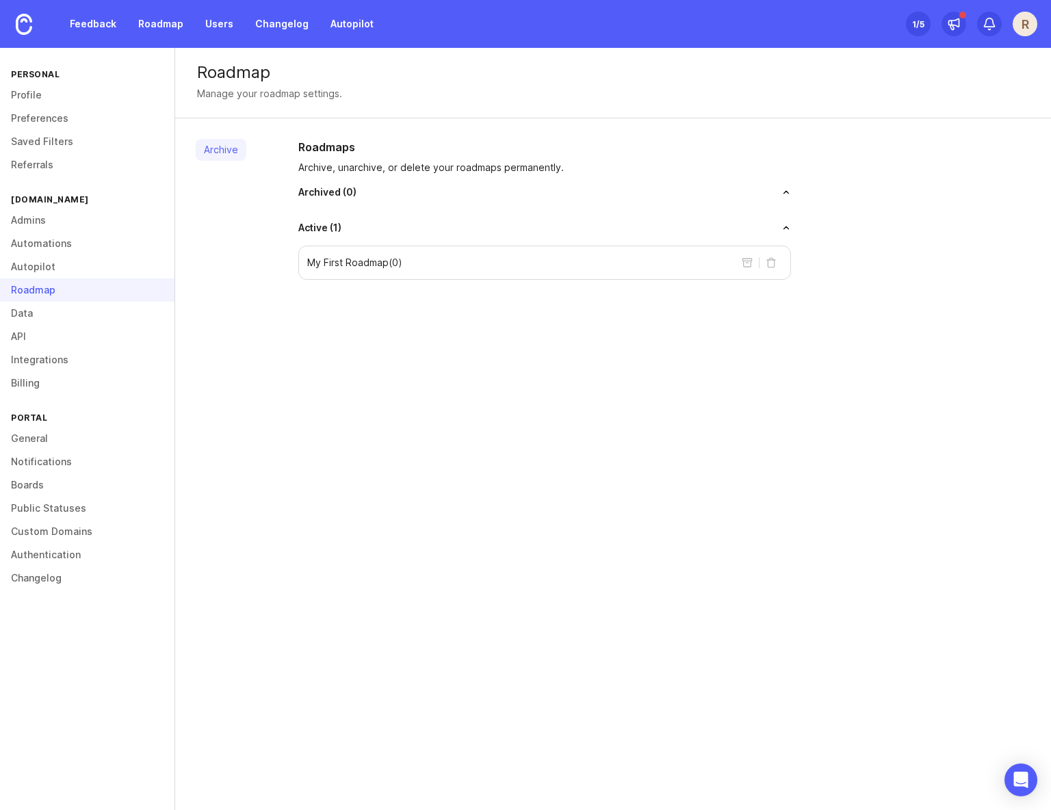
click at [433, 263] on div "My First Roadmap ( 0 )" at bounding box center [544, 263] width 493 height 34
click at [394, 261] on p "My First Roadmap ( 0 )" at bounding box center [354, 263] width 95 height 14
click at [40, 313] on link "Data" at bounding box center [87, 313] width 175 height 23
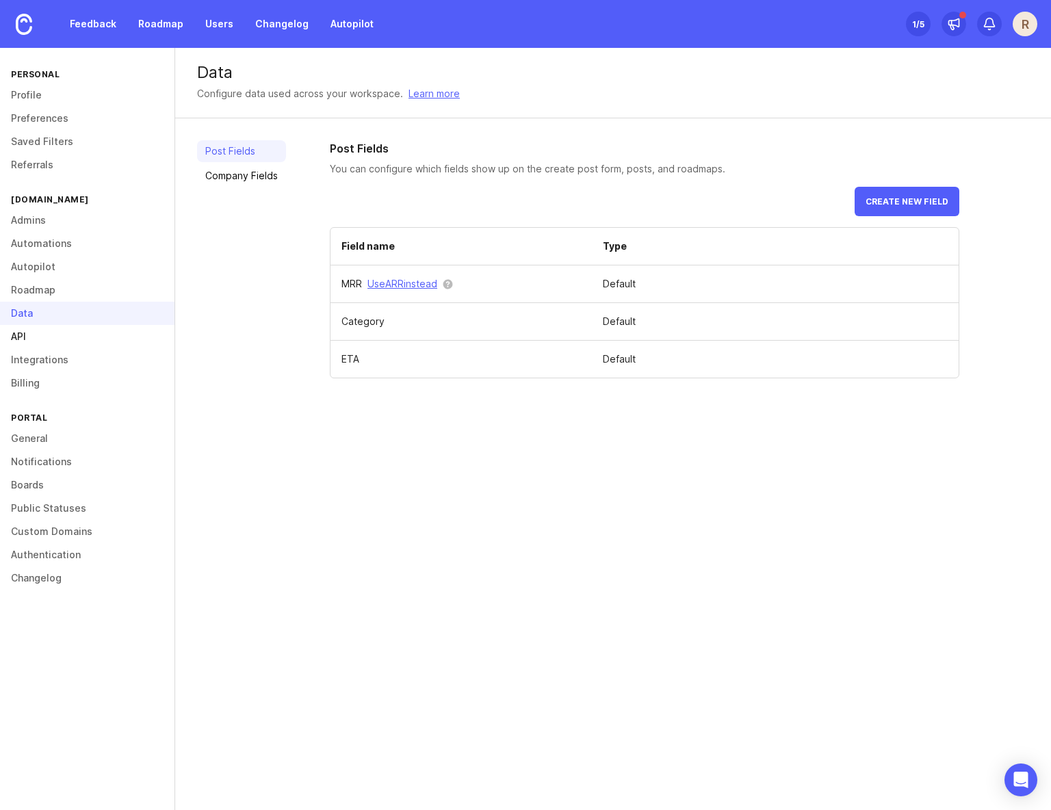
click at [38, 328] on link "API" at bounding box center [87, 336] width 175 height 23
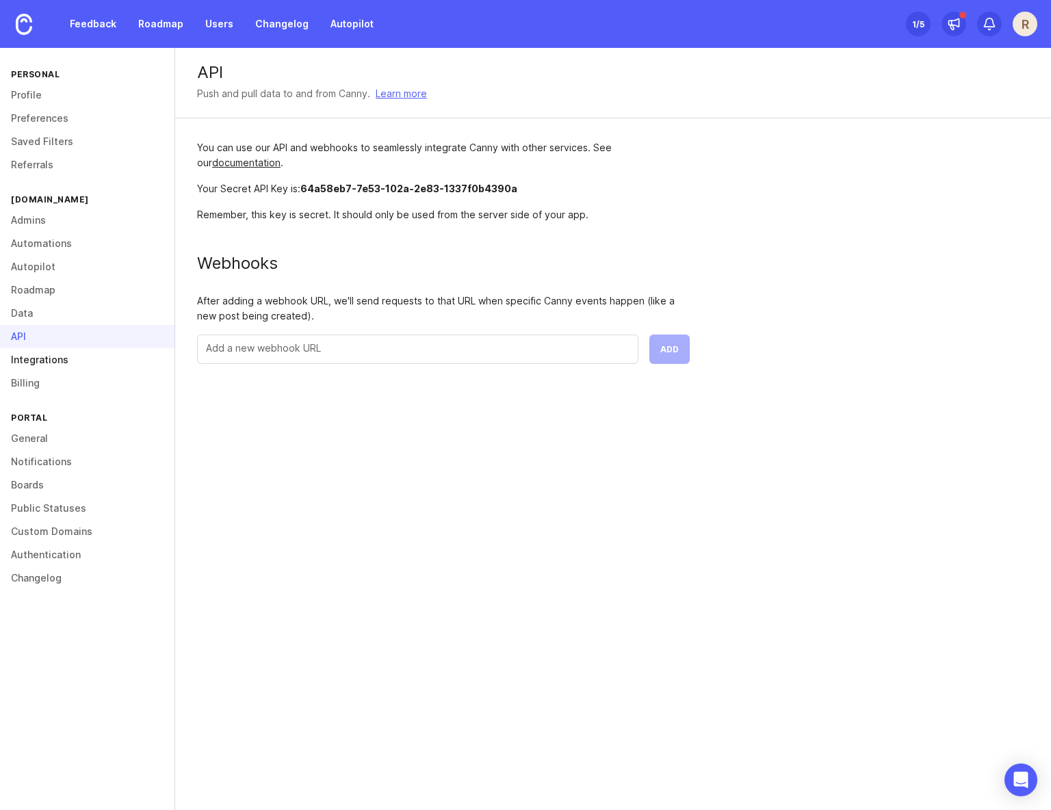
click at [44, 360] on link "Integrations" at bounding box center [87, 359] width 175 height 23
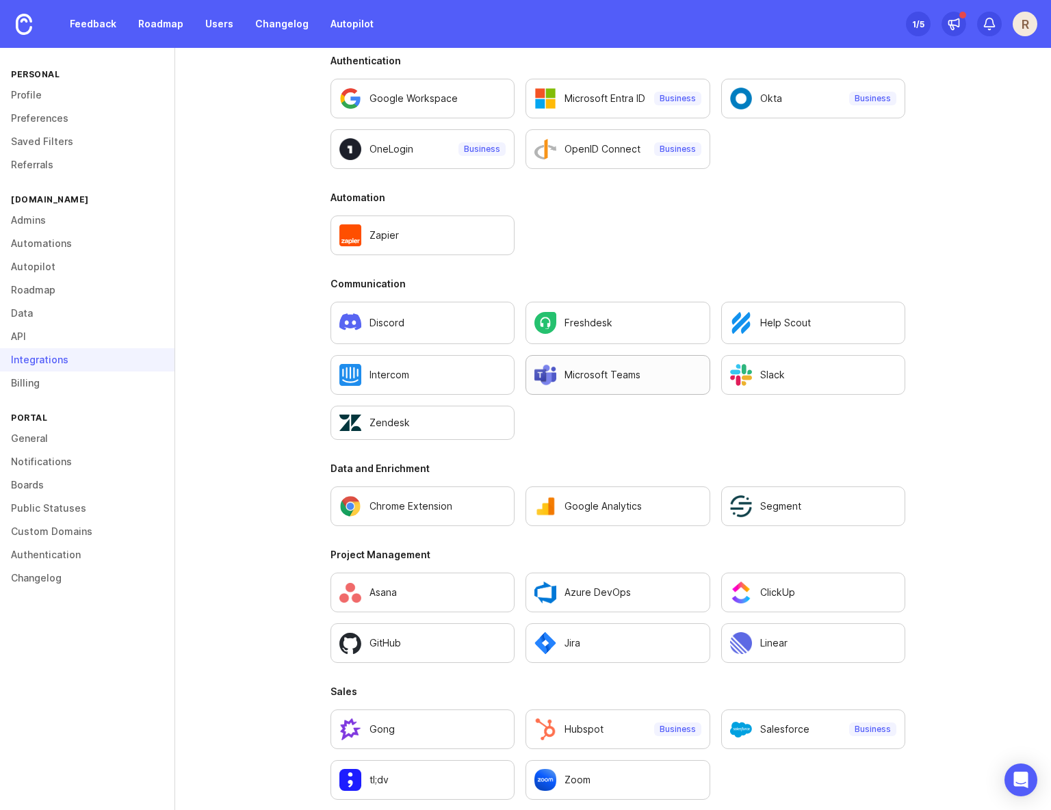
scroll to position [651, 0]
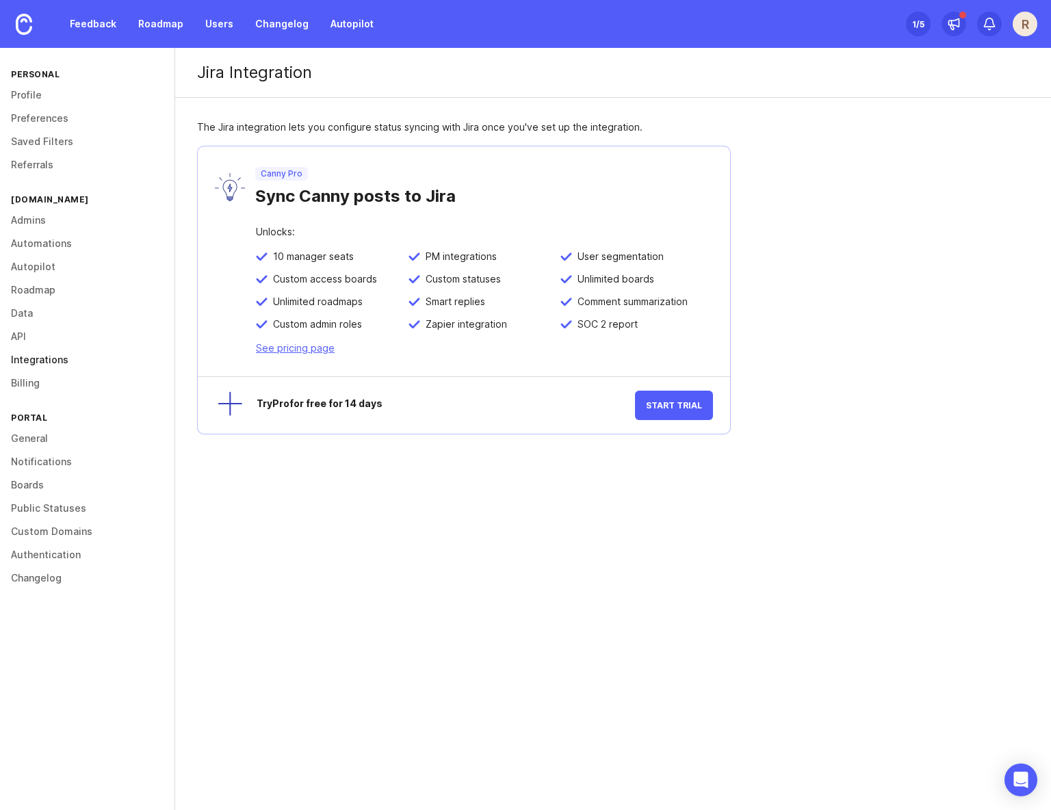
drag, startPoint x: 34, startPoint y: 361, endPoint x: 32, endPoint y: 368, distance: 7.0
click at [34, 361] on link "Integrations" at bounding box center [87, 359] width 175 height 23
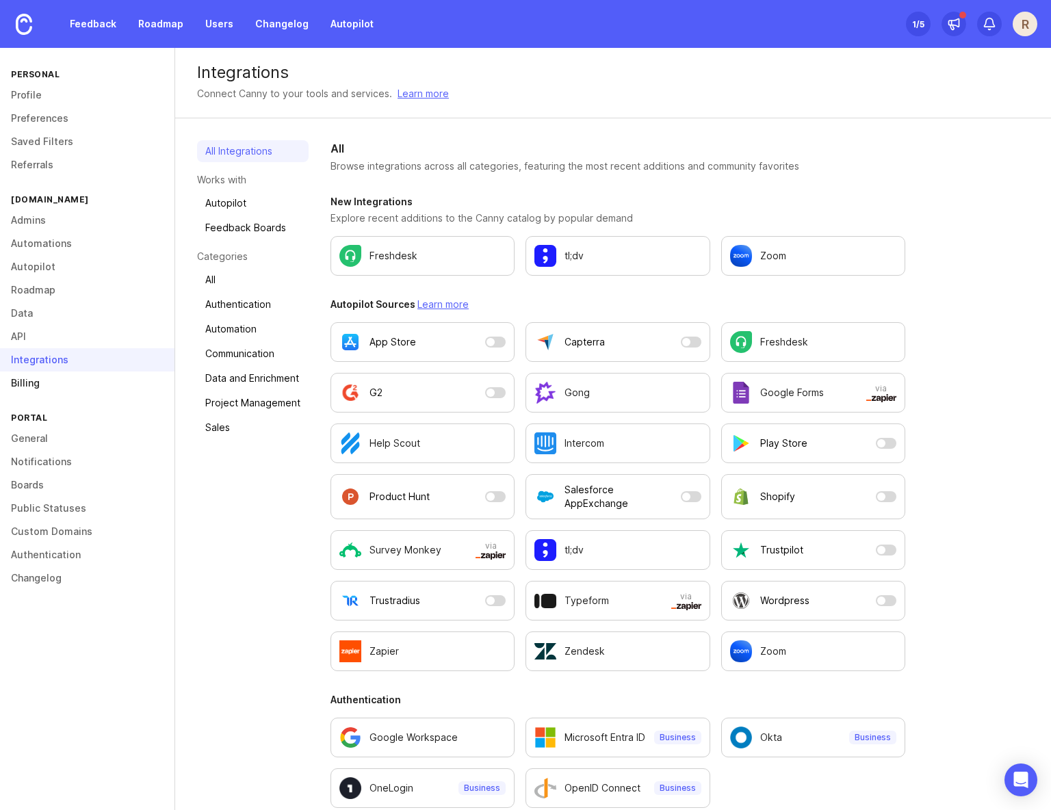
click at [29, 383] on link "Billing" at bounding box center [87, 383] width 175 height 23
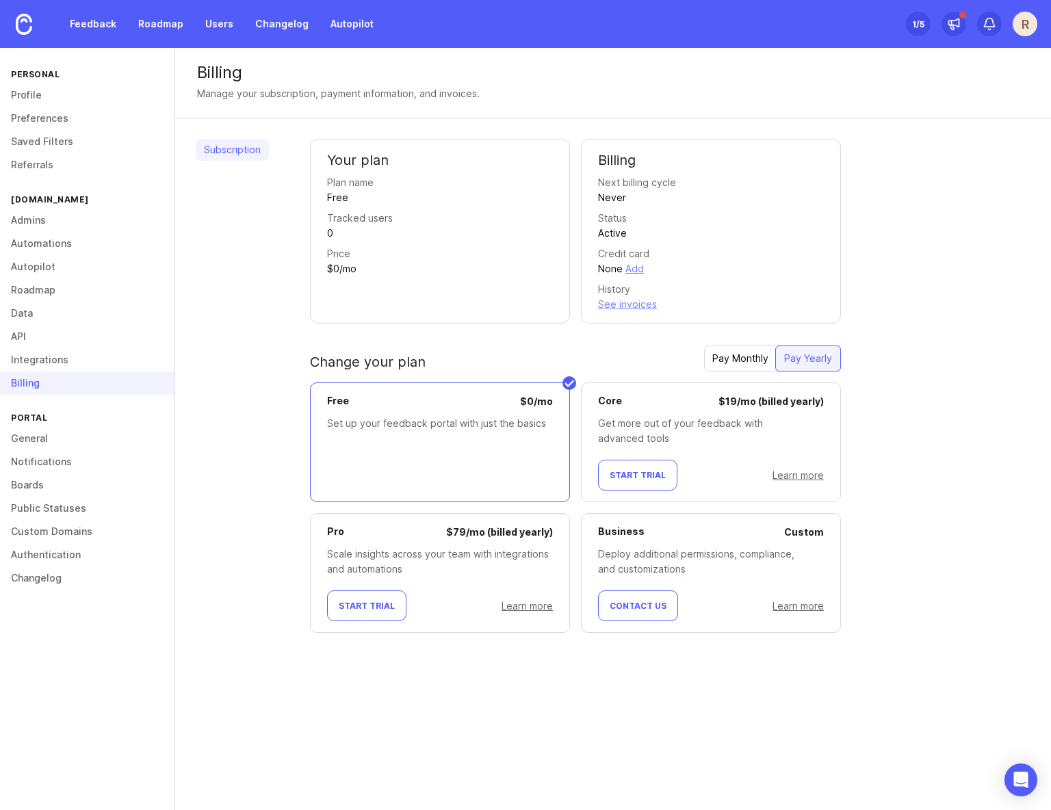
click at [1018, 22] on div "R" at bounding box center [1025, 24] width 25 height 25
click at [946, 200] on p "Logout" at bounding box center [952, 200] width 32 height 14
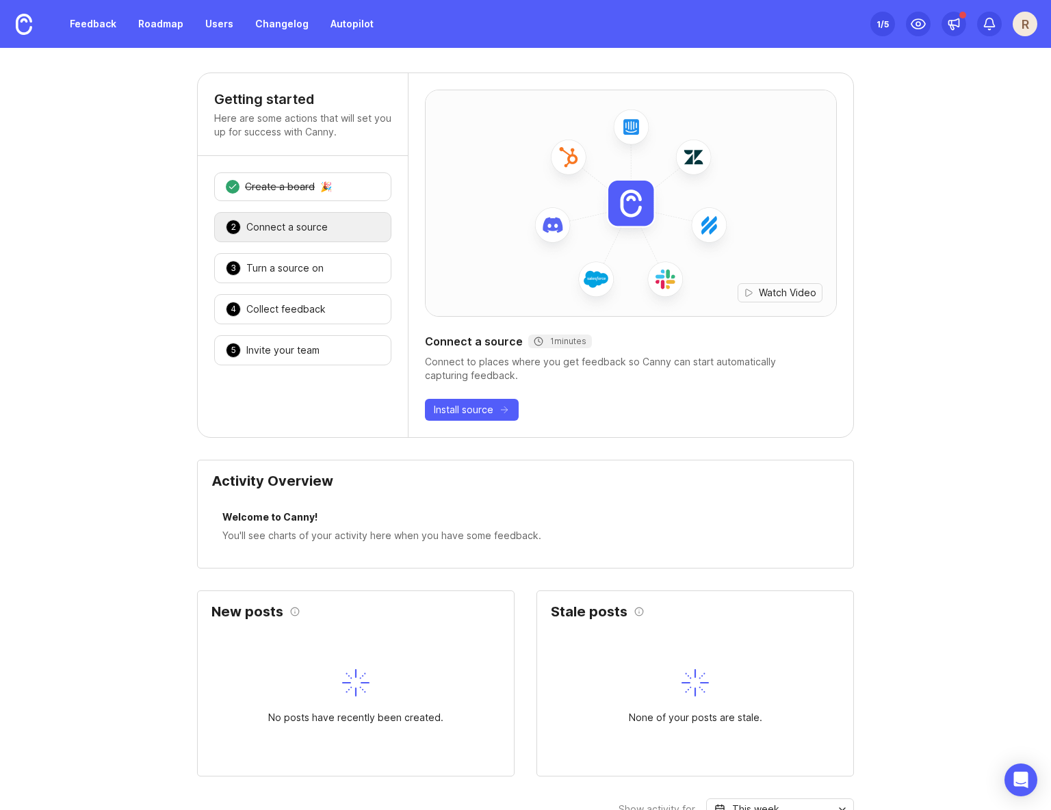
scroll to position [9, 0]
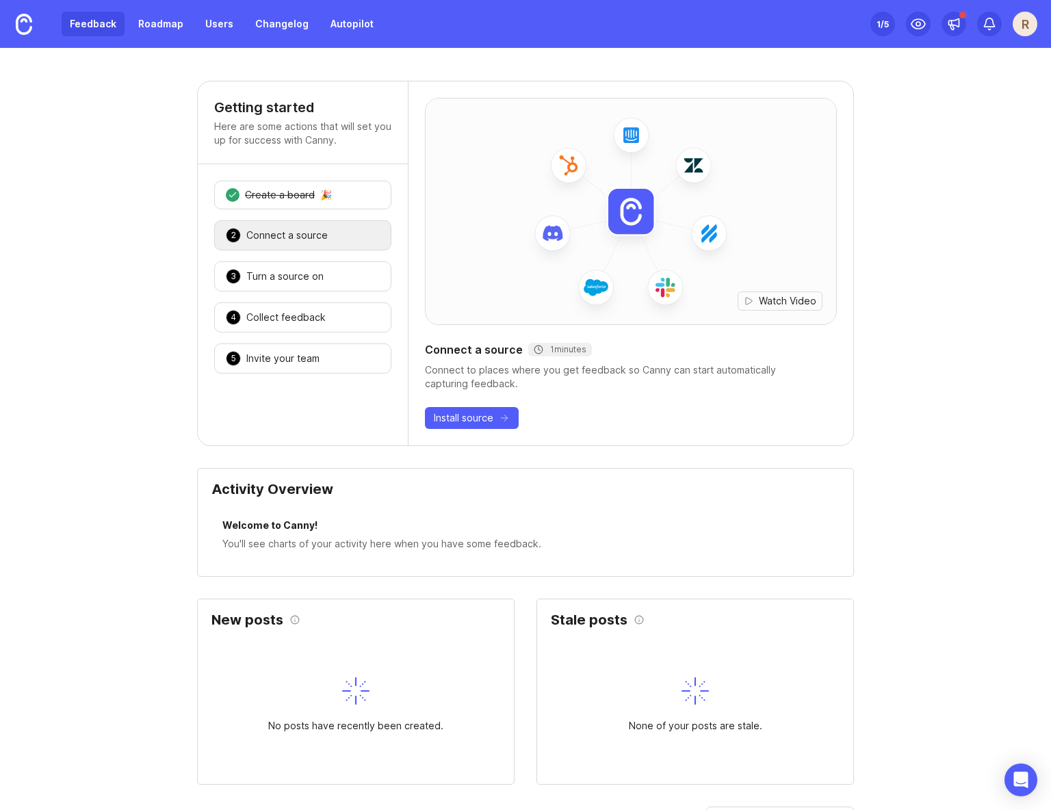
click at [107, 31] on link "Feedback" at bounding box center [93, 24] width 63 height 25
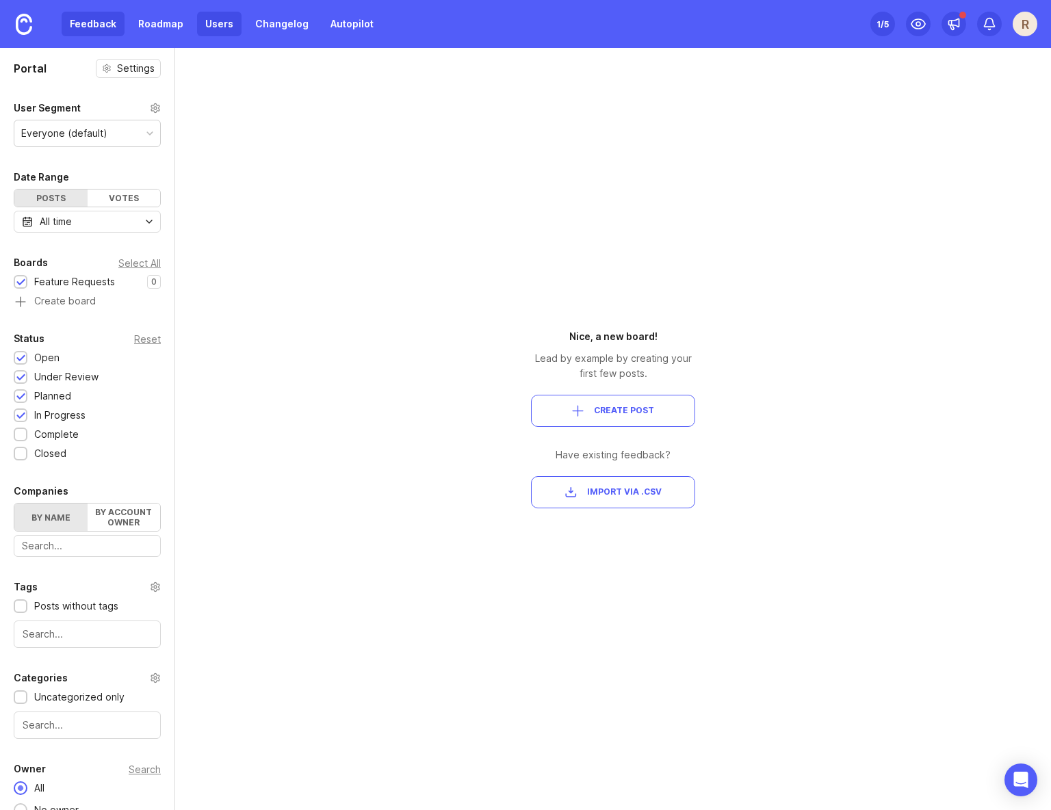
click at [216, 29] on link "Users" at bounding box center [219, 24] width 44 height 25
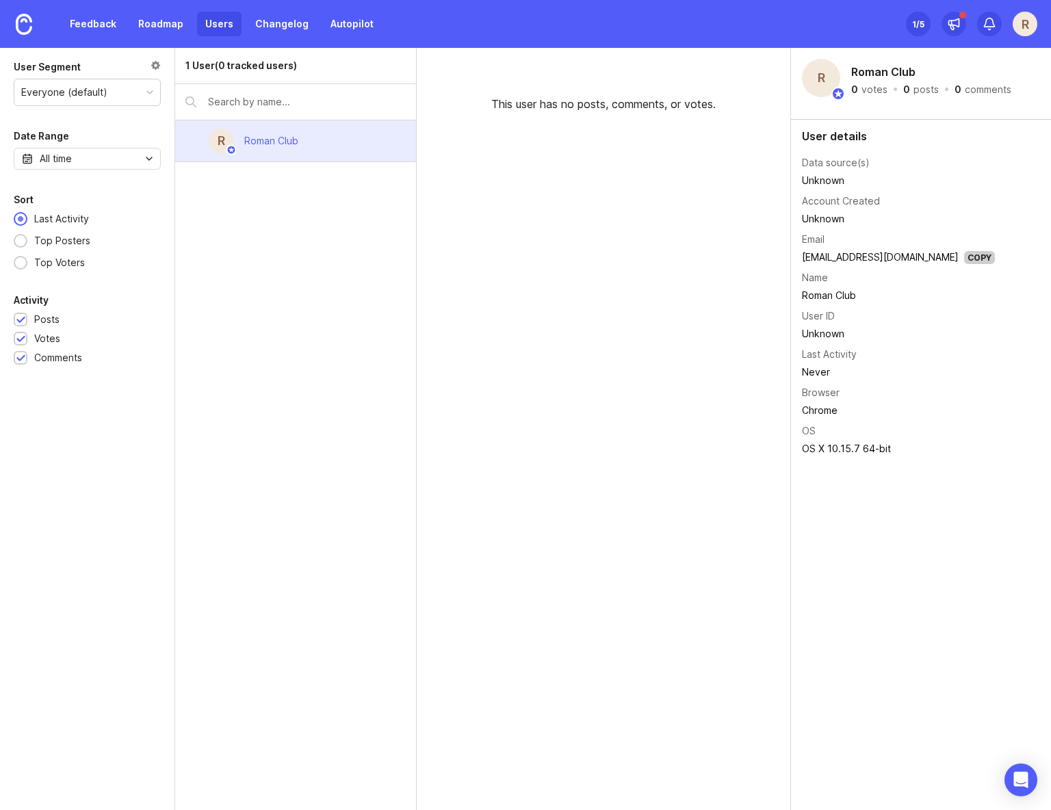
click at [277, 137] on div "Roman Club" at bounding box center [271, 140] width 54 height 15
click at [1025, 25] on div "R" at bounding box center [1025, 24] width 25 height 25
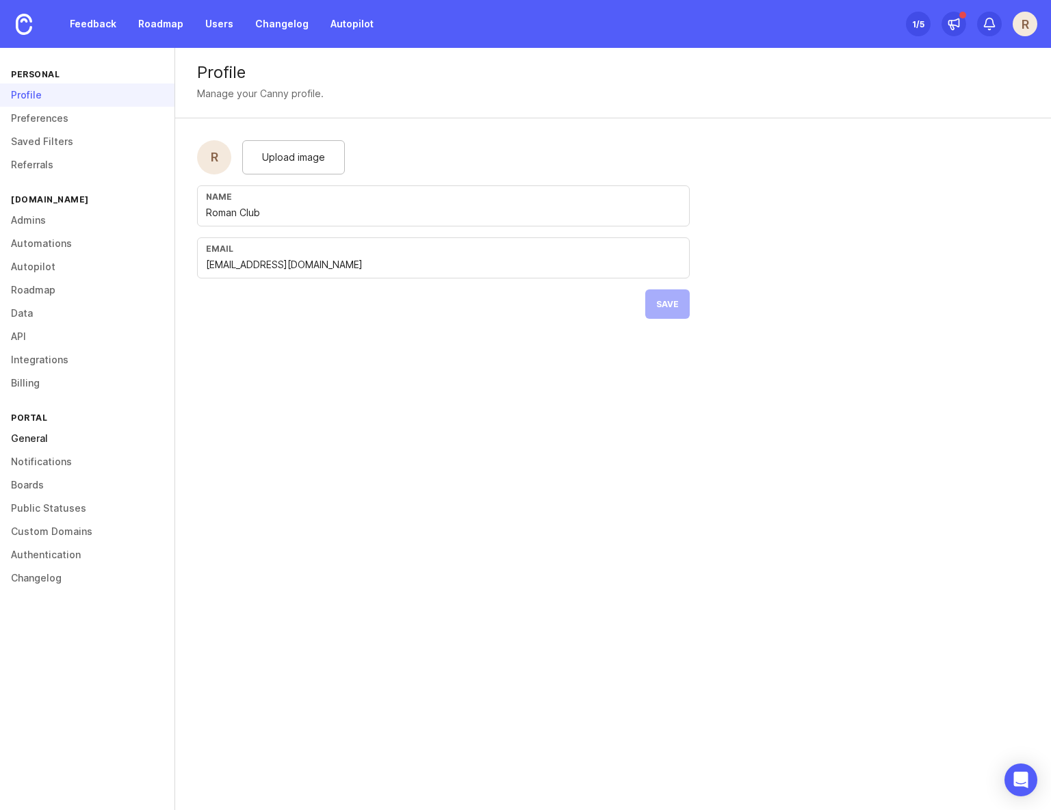
click at [55, 443] on link "General" at bounding box center [87, 438] width 175 height 23
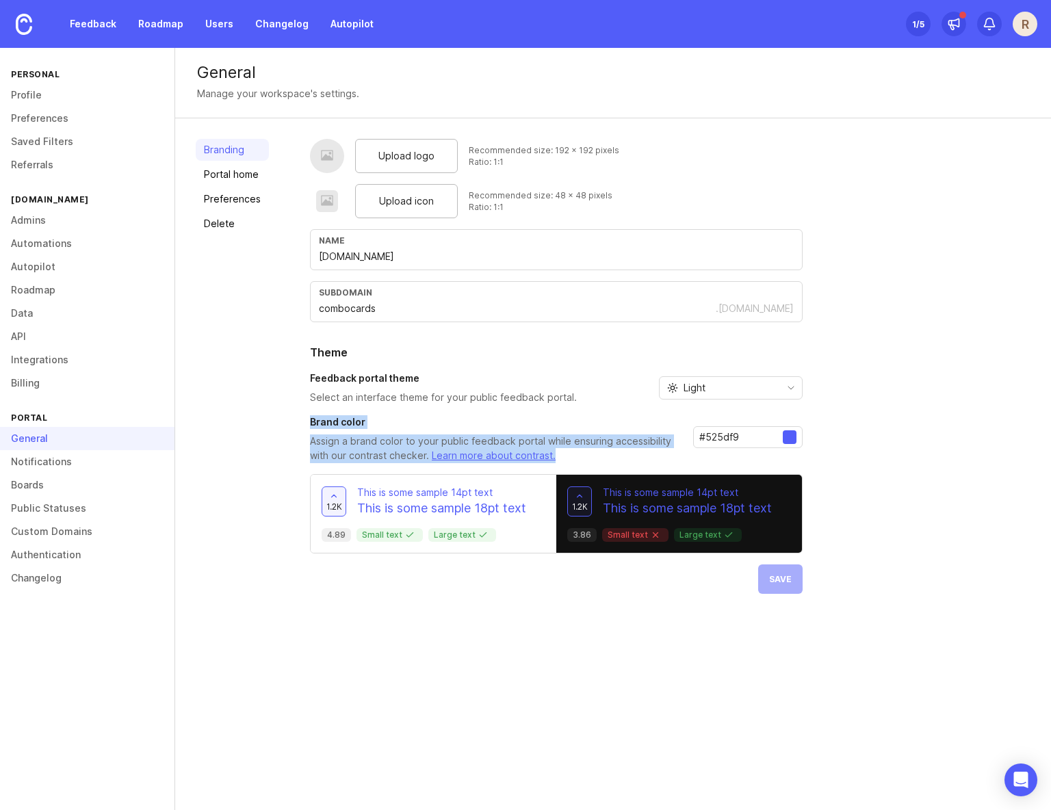
drag, startPoint x: 307, startPoint y: 422, endPoint x: 571, endPoint y: 455, distance: 267.0
click at [561, 458] on div "Branding Portal home Preferences Delete Upload logo Recommended size: 192 x 192…" at bounding box center [613, 366] width 876 height 496
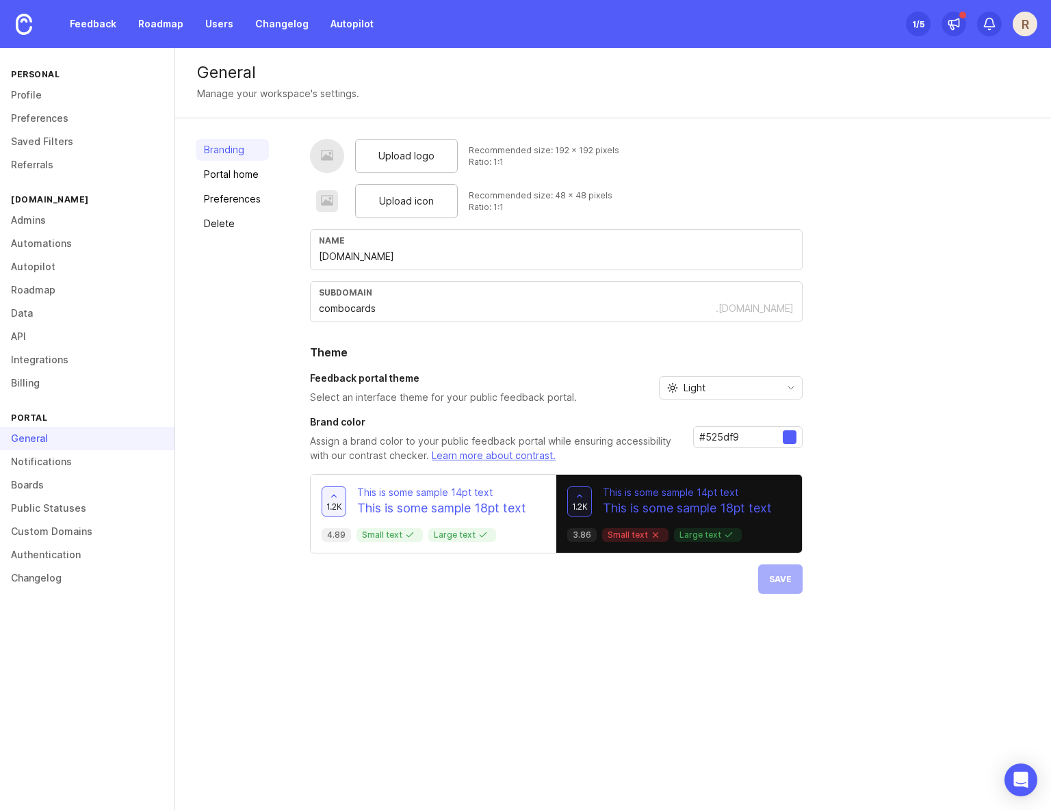
click at [578, 454] on p "Assign a brand color to your public feedback portal while ensuring accessibilit…" at bounding box center [496, 449] width 372 height 29
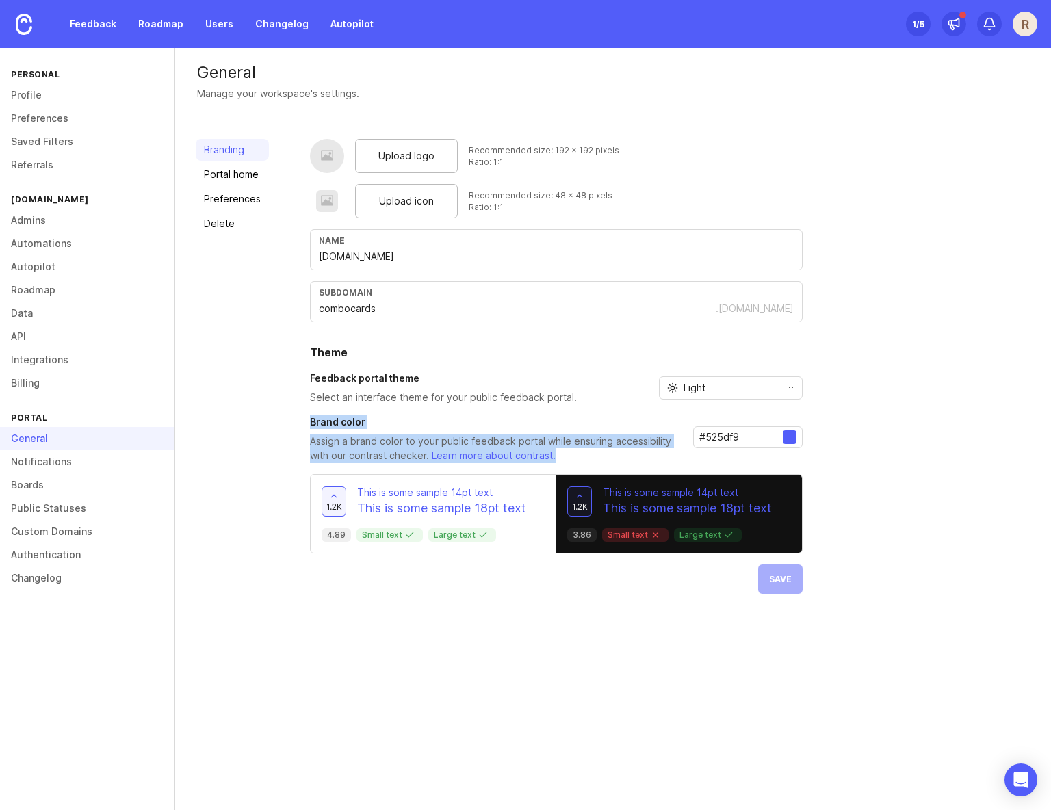
drag, startPoint x: 579, startPoint y: 459, endPoint x: 308, endPoint y: 418, distance: 274.2
click at [310, 418] on div "Brand color Assign a brand color to your public feedback portal while ensuring …" at bounding box center [496, 439] width 372 height 48
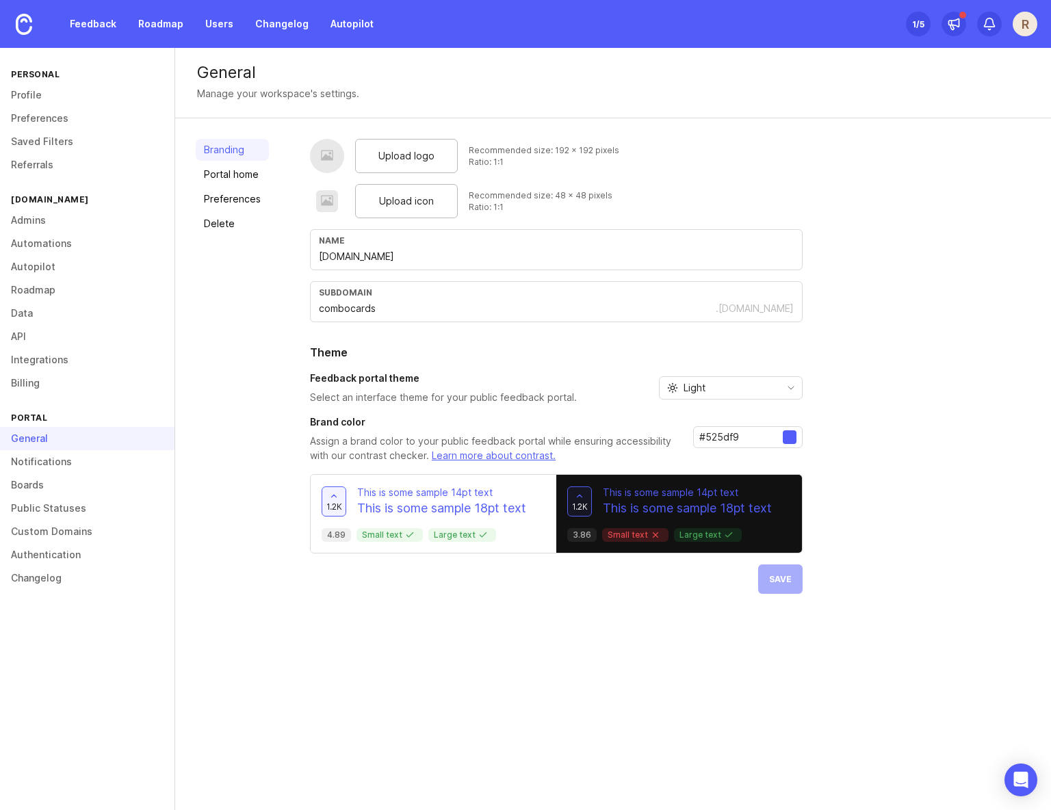
click at [307, 420] on div "Branding Portal home Preferences Delete Upload logo Recommended size: 192 x 192…" at bounding box center [613, 366] width 876 height 496
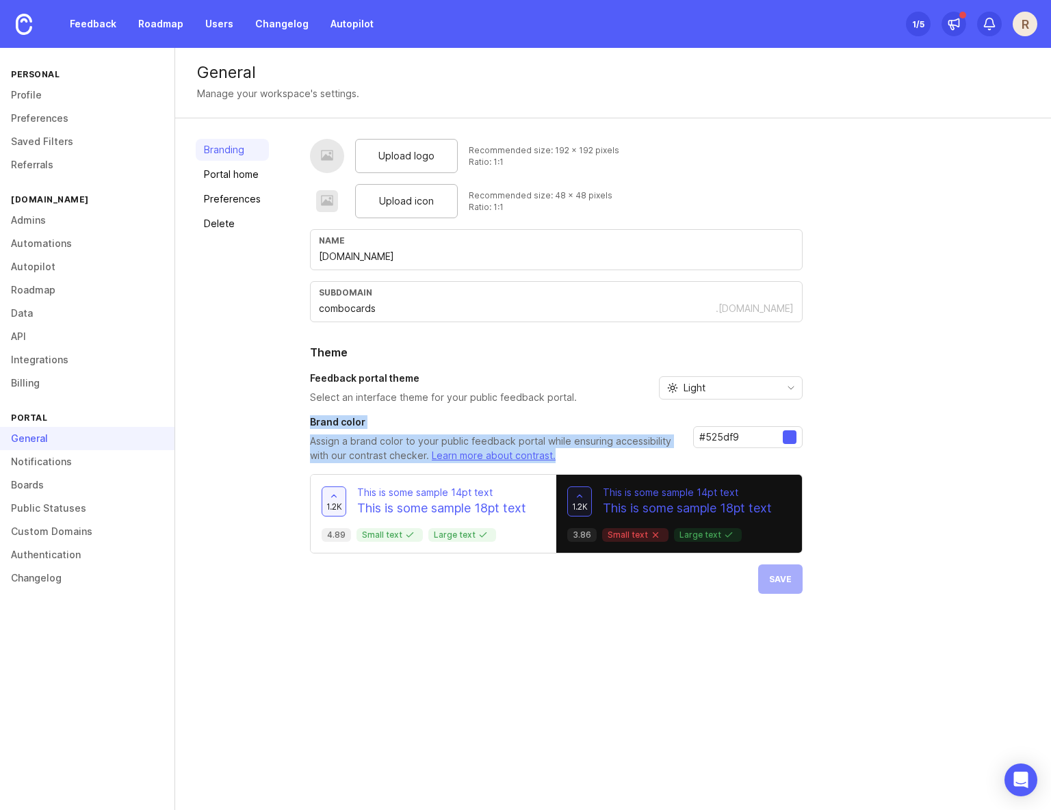
drag, startPoint x: 307, startPoint y: 422, endPoint x: 579, endPoint y: 452, distance: 273.4
click at [580, 452] on div "Brand color Assign a brand color to your public feedback portal while ensuring …" at bounding box center [496, 439] width 372 height 48
click at [579, 452] on p "Assign a brand color to your public feedback portal while ensuring accessibilit…" at bounding box center [496, 449] width 372 height 29
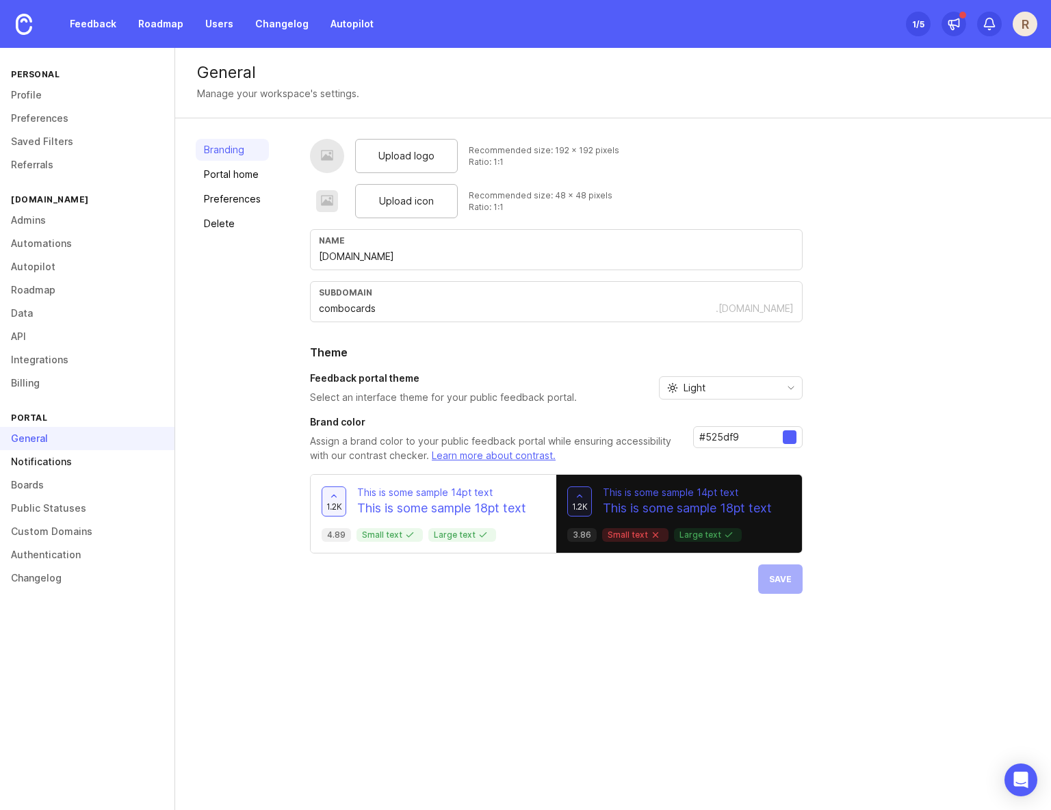
click at [73, 458] on link "Notifications" at bounding box center [87, 461] width 175 height 23
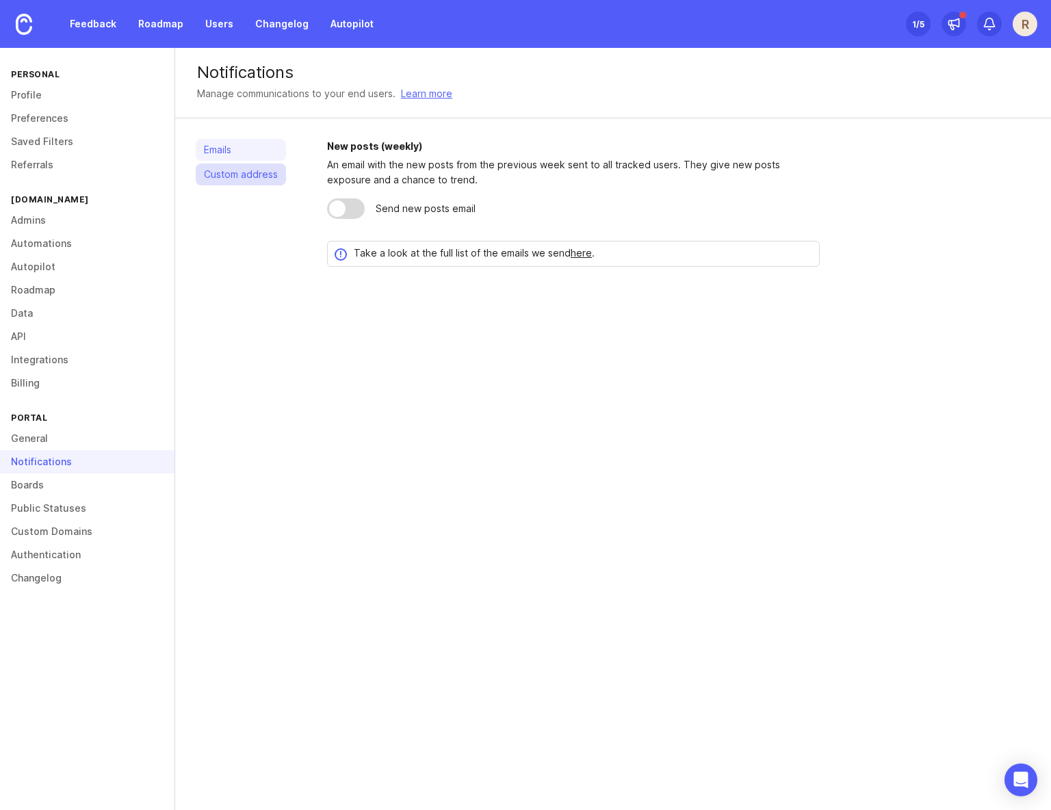
click at [237, 176] on link "Custom address" at bounding box center [241, 175] width 90 height 22
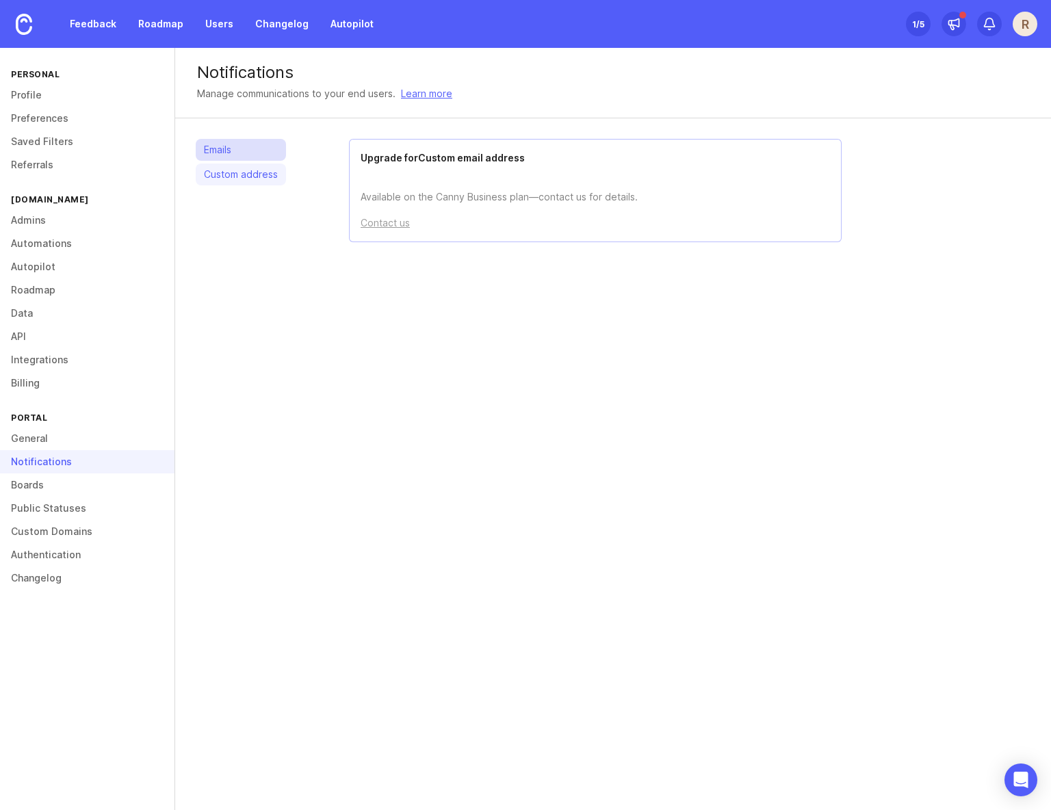
click at [237, 153] on link "Emails" at bounding box center [241, 150] width 90 height 22
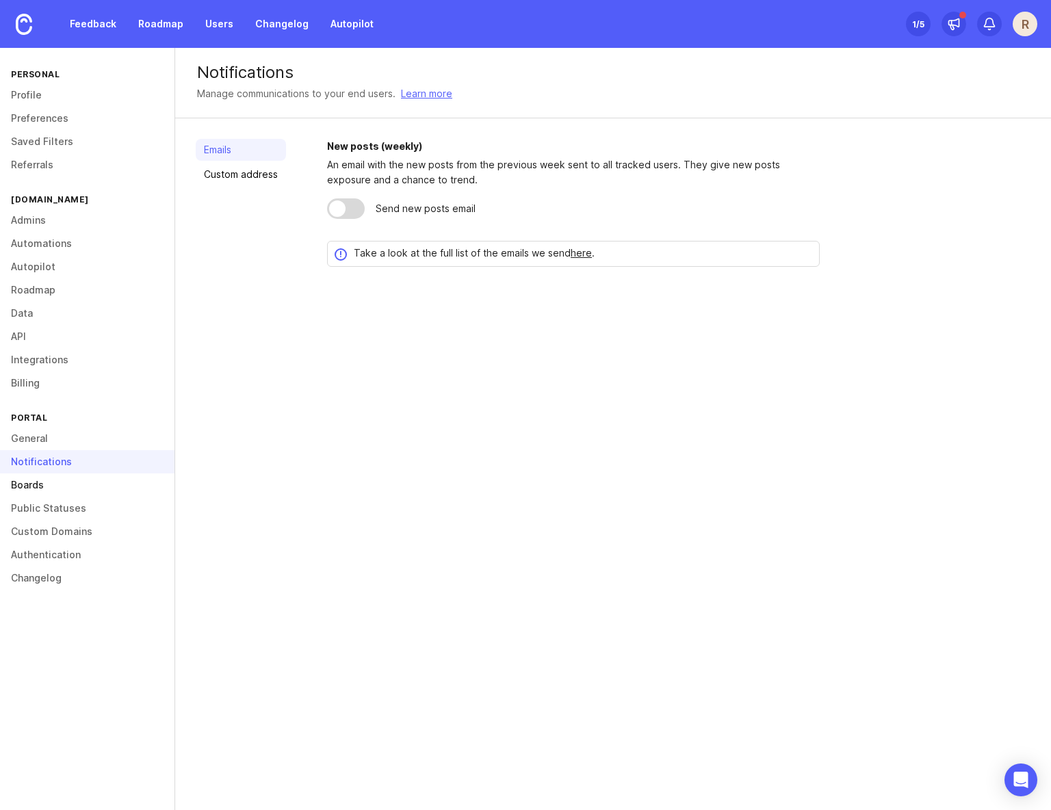
click at [39, 480] on link "Boards" at bounding box center [87, 485] width 175 height 23
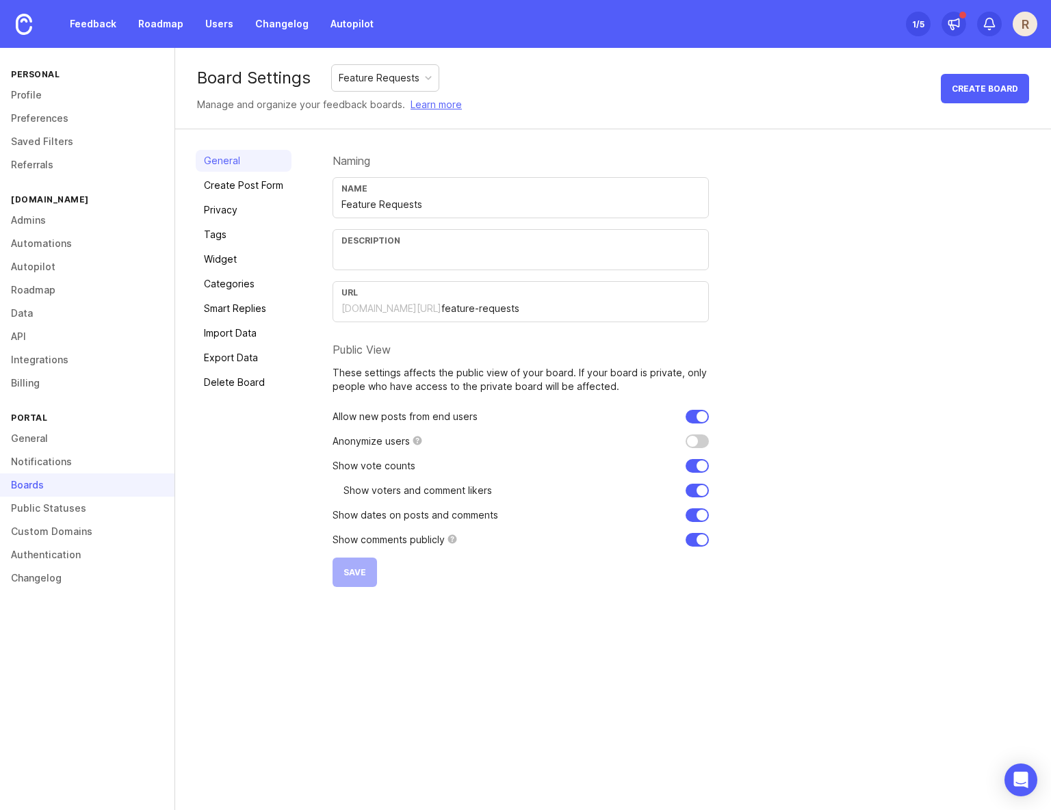
click at [691, 439] on input "checkbox" at bounding box center [697, 442] width 23 height 14
checkbox input "false"
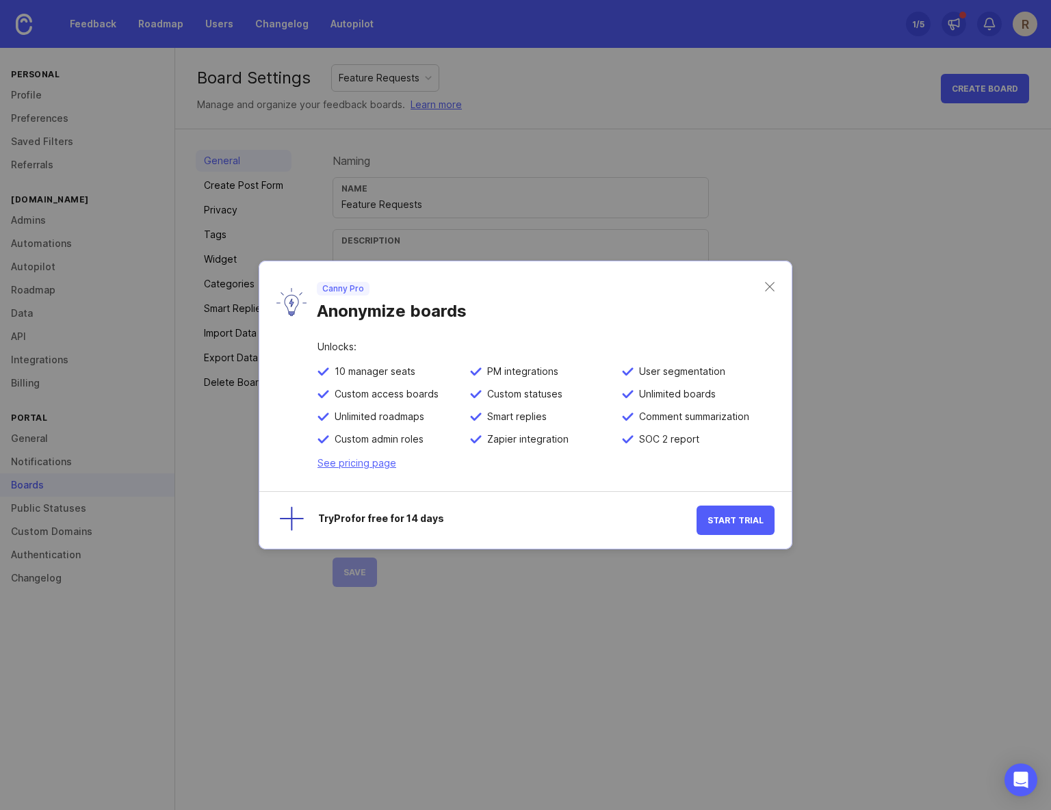
click at [778, 287] on div "Canny Pro Anonymize boards" at bounding box center [525, 301] width 532 height 81
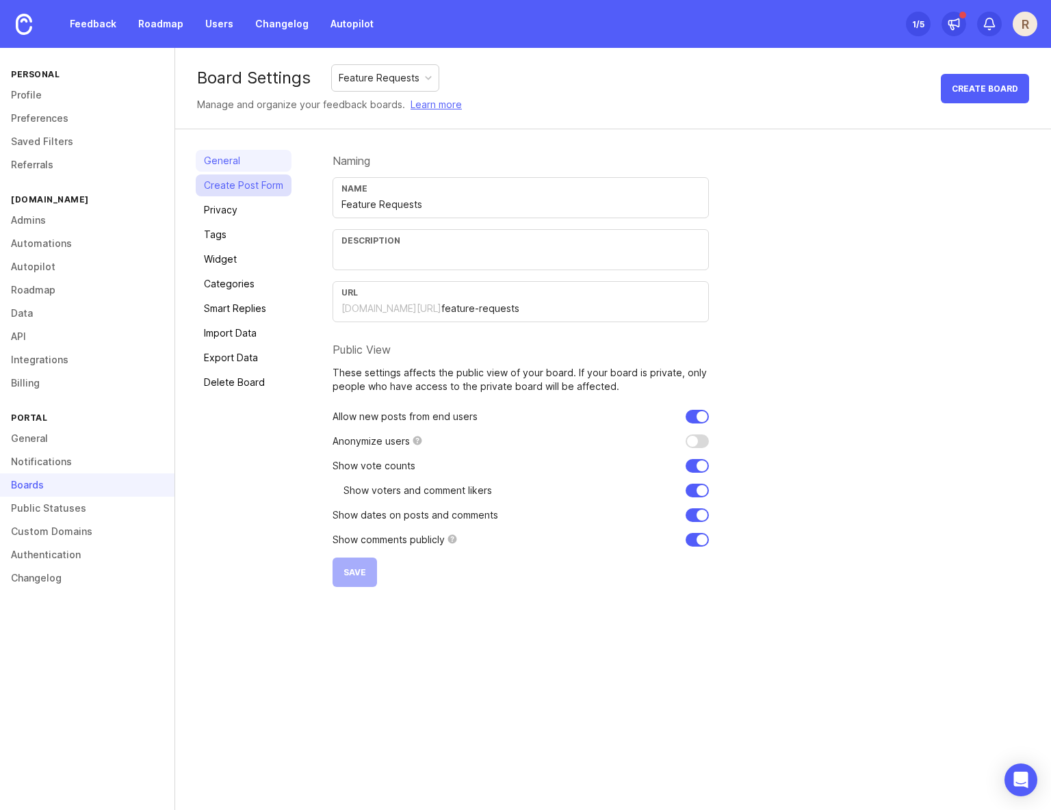
click at [267, 180] on link "Create Post Form" at bounding box center [244, 186] width 96 height 22
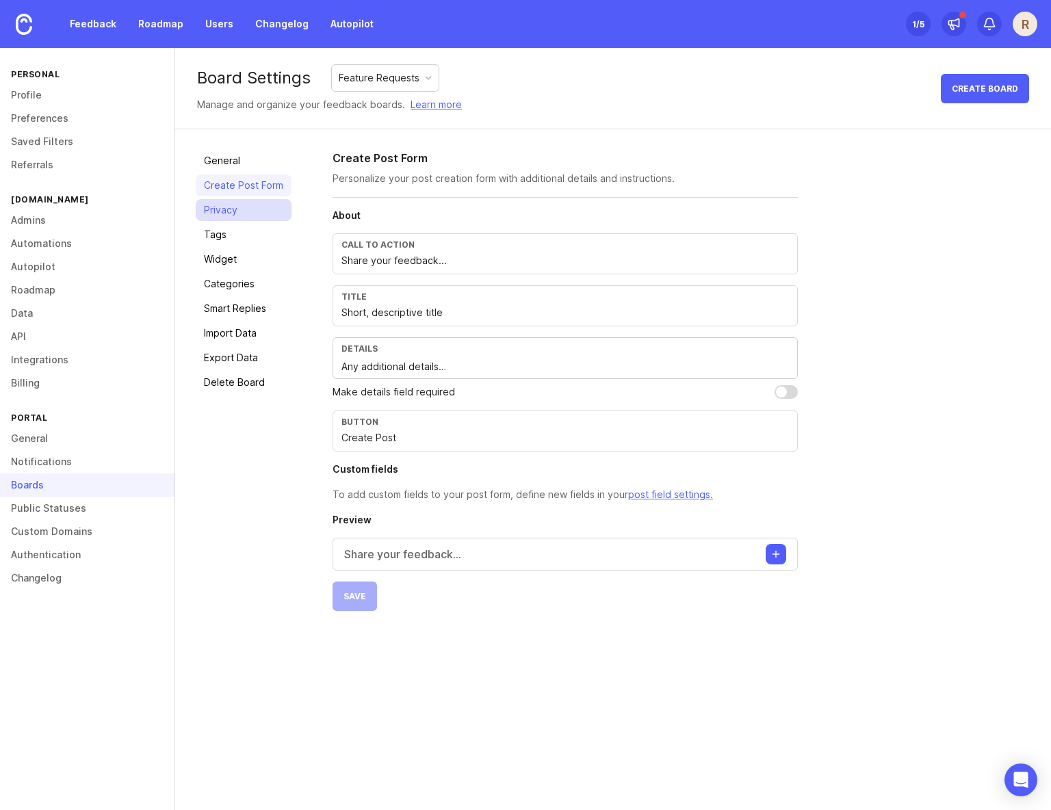
click at [240, 209] on link "Privacy" at bounding box center [244, 210] width 96 height 22
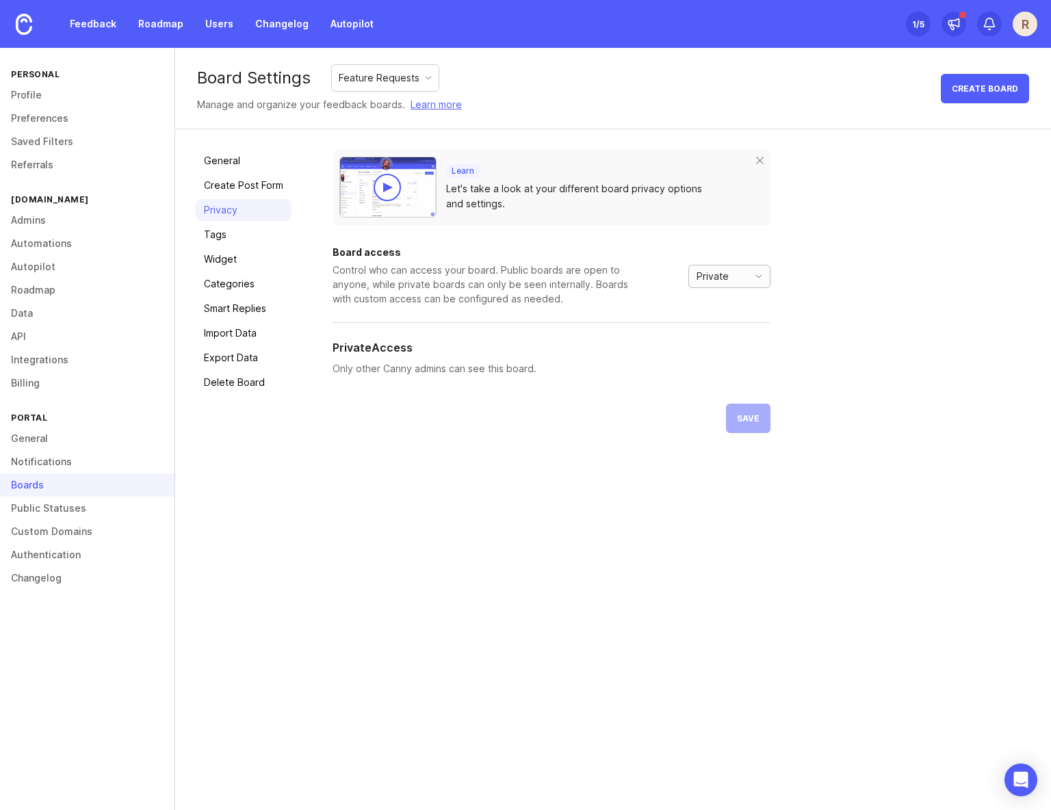
click at [743, 277] on div "Private" at bounding box center [730, 276] width 82 height 23
click at [732, 320] on li "Public" at bounding box center [729, 325] width 81 height 23
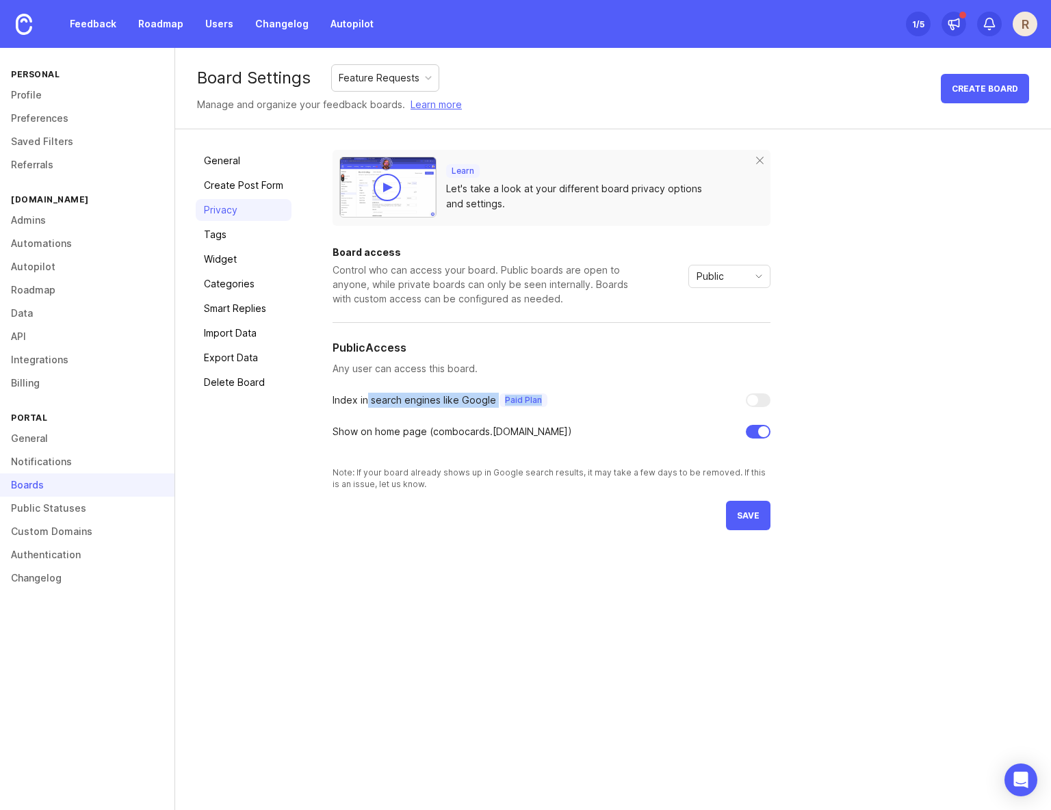
drag, startPoint x: 412, startPoint y: 404, endPoint x: 606, endPoint y: 407, distance: 193.7
click at [502, 406] on div "Index in search engines like Google Paid Plan" at bounding box center [440, 400] width 215 height 15
click at [629, 407] on div "Index in search engines like Google Paid Plan" at bounding box center [552, 400] width 438 height 15
drag, startPoint x: 357, startPoint y: 433, endPoint x: 564, endPoint y: 437, distance: 207.4
click at [556, 438] on div "Show on home page ( combocards .canny.io)" at bounding box center [552, 431] width 438 height 15
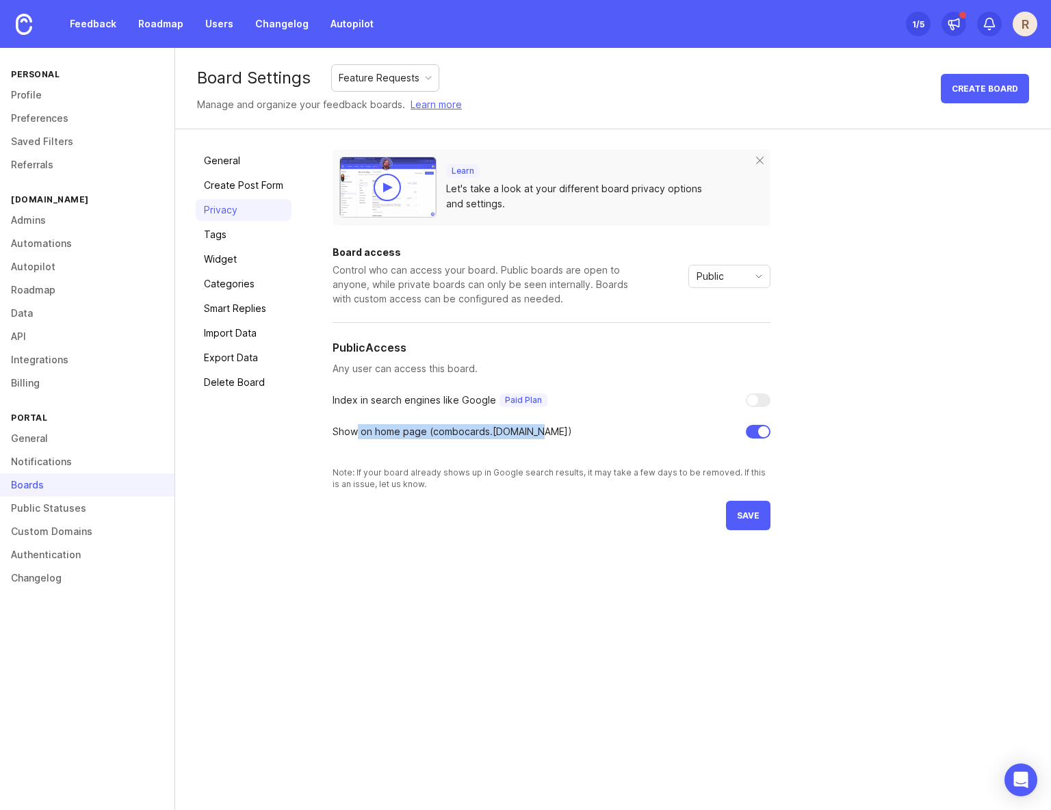
click at [564, 437] on div "Show on home page ( combocards .canny.io)" at bounding box center [552, 431] width 438 height 15
click at [748, 515] on span "save" at bounding box center [748, 516] width 23 height 10
click at [210, 229] on link "Tags" at bounding box center [244, 235] width 96 height 22
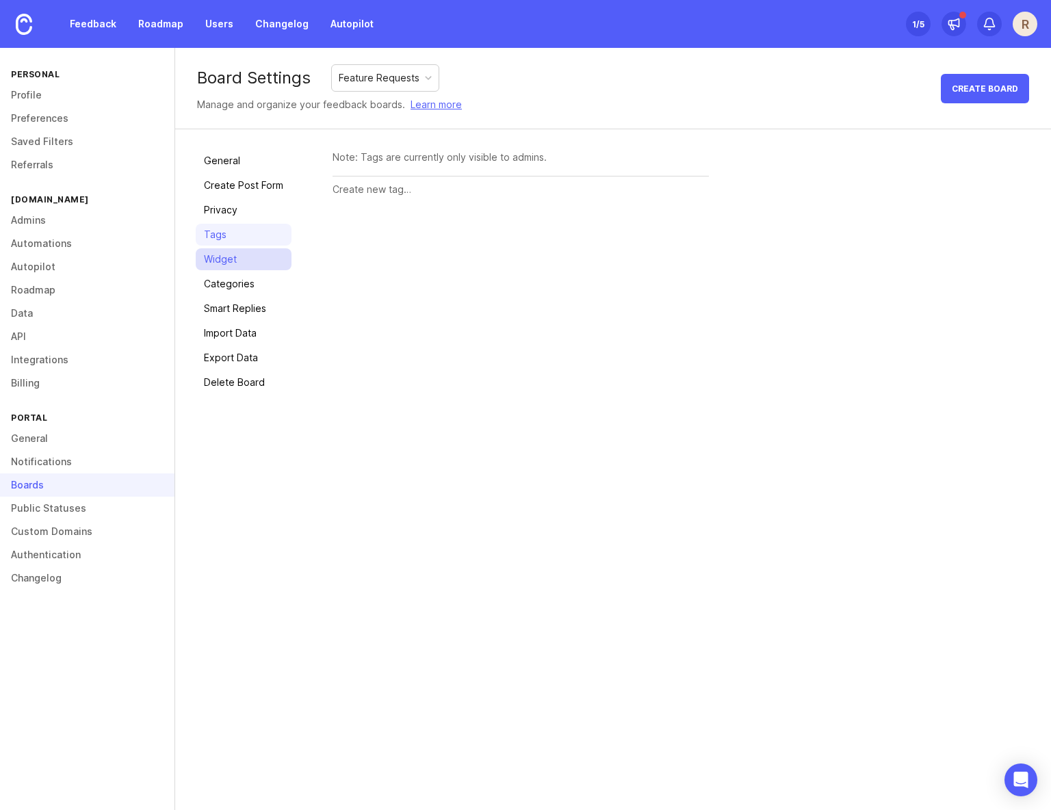
click at [218, 268] on link "Widget" at bounding box center [244, 259] width 96 height 22
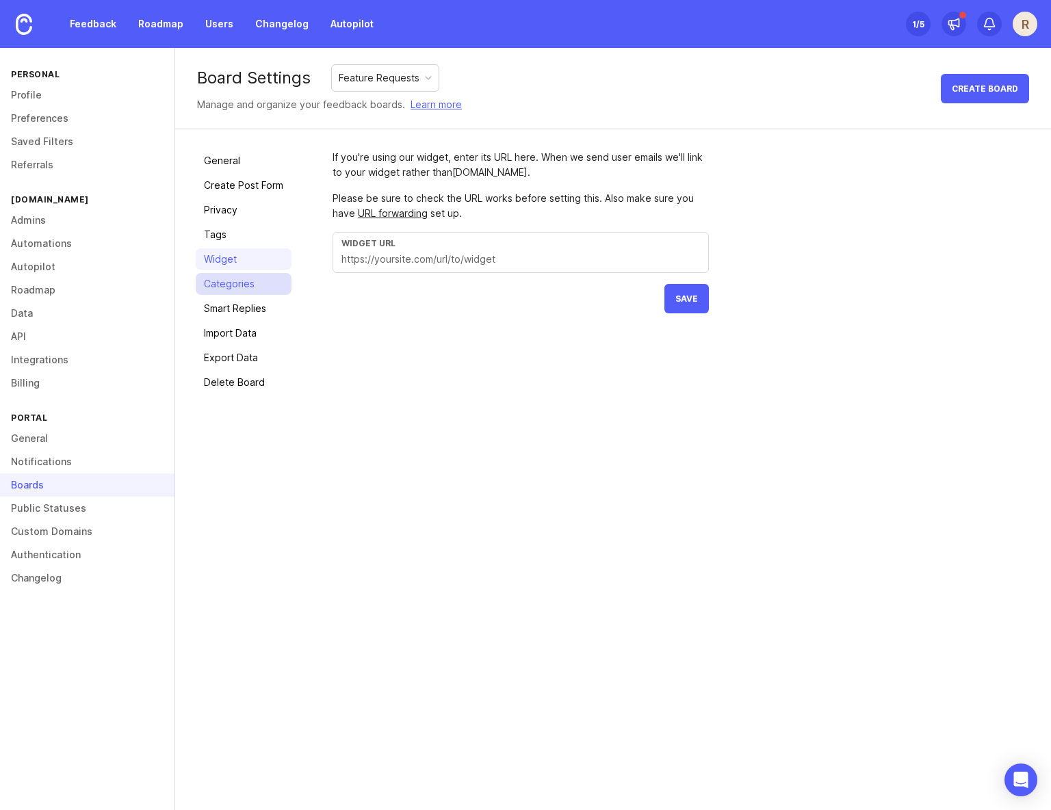
click at [221, 285] on link "Categories" at bounding box center [244, 284] width 96 height 22
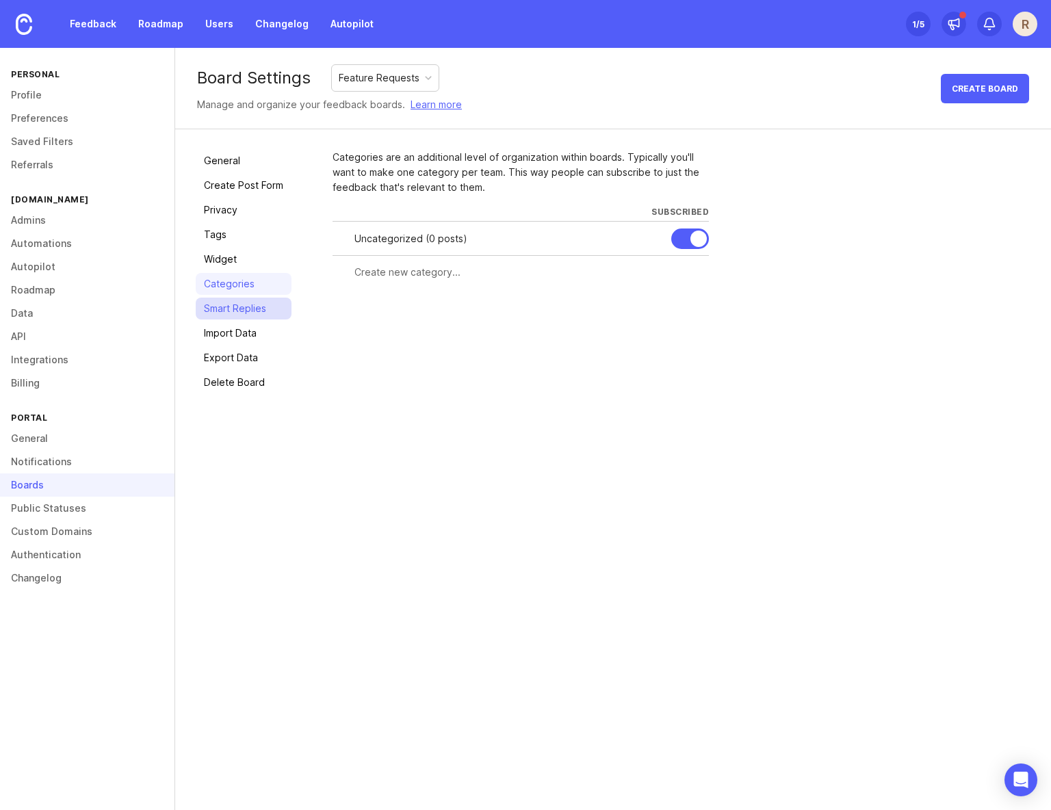
click at [234, 306] on link "Smart Replies" at bounding box center [244, 309] width 96 height 22
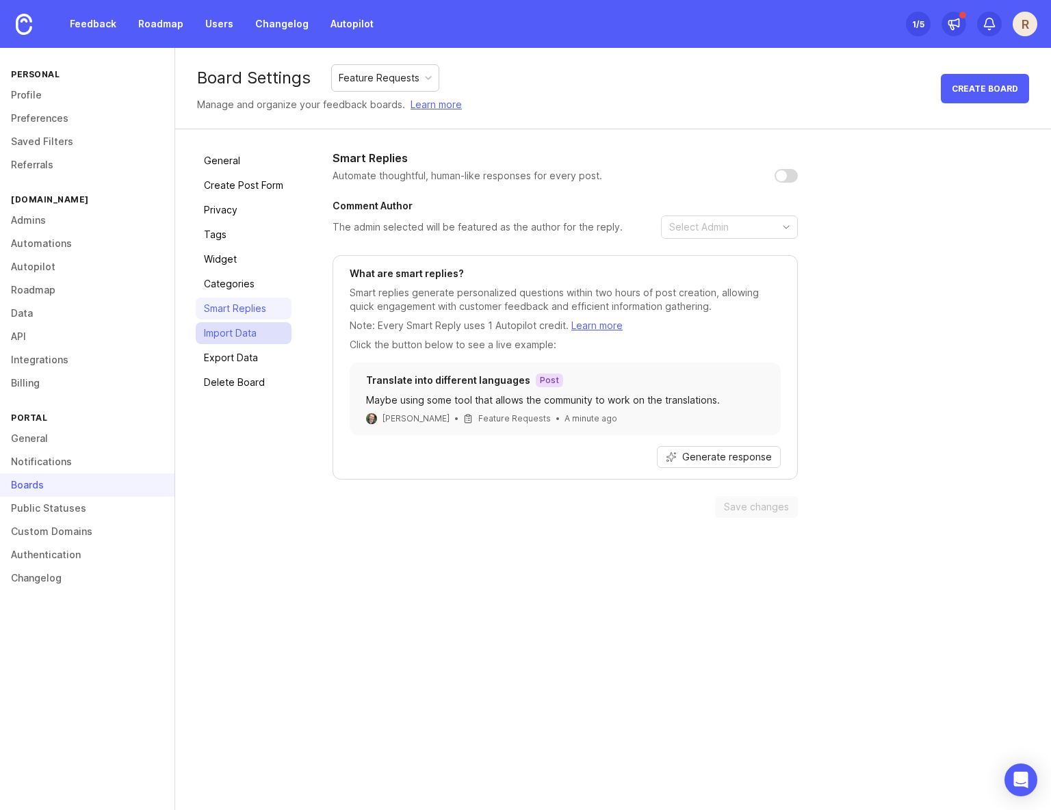
click at [235, 326] on link "Import Data" at bounding box center [244, 333] width 96 height 22
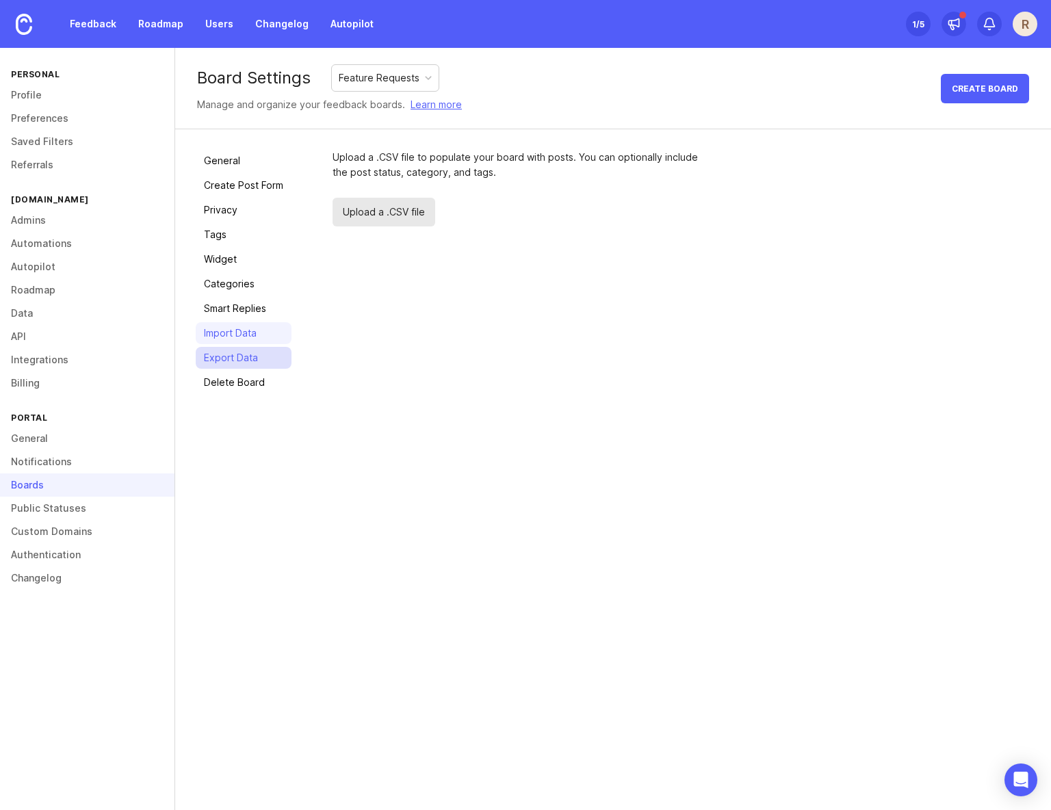
click at [233, 355] on link "Export Data" at bounding box center [244, 358] width 96 height 22
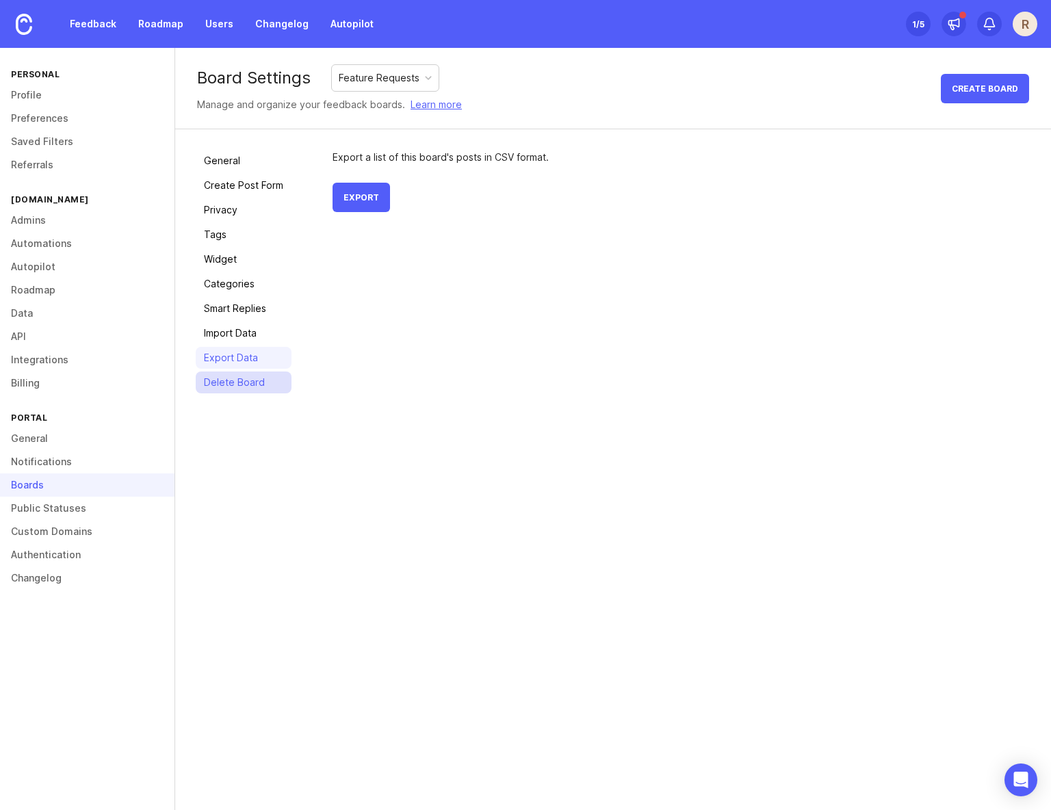
click at [236, 383] on link "Delete Board" at bounding box center [244, 383] width 96 height 22
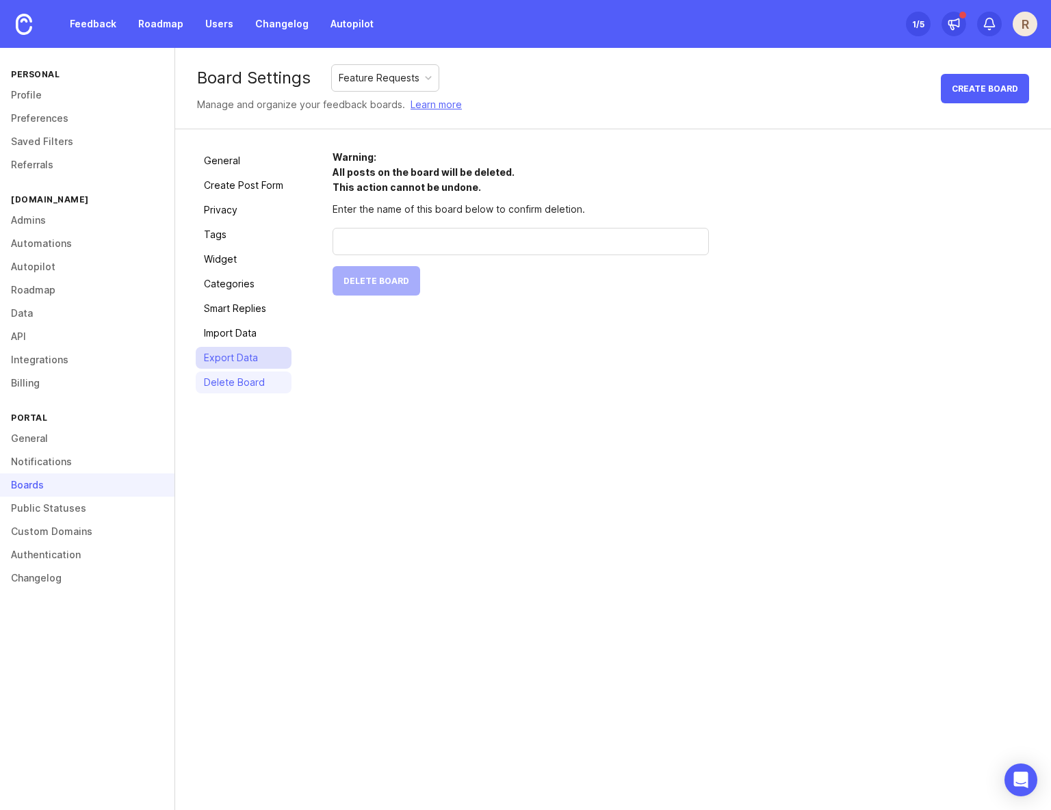
click at [237, 365] on link "Export Data" at bounding box center [244, 358] width 96 height 22
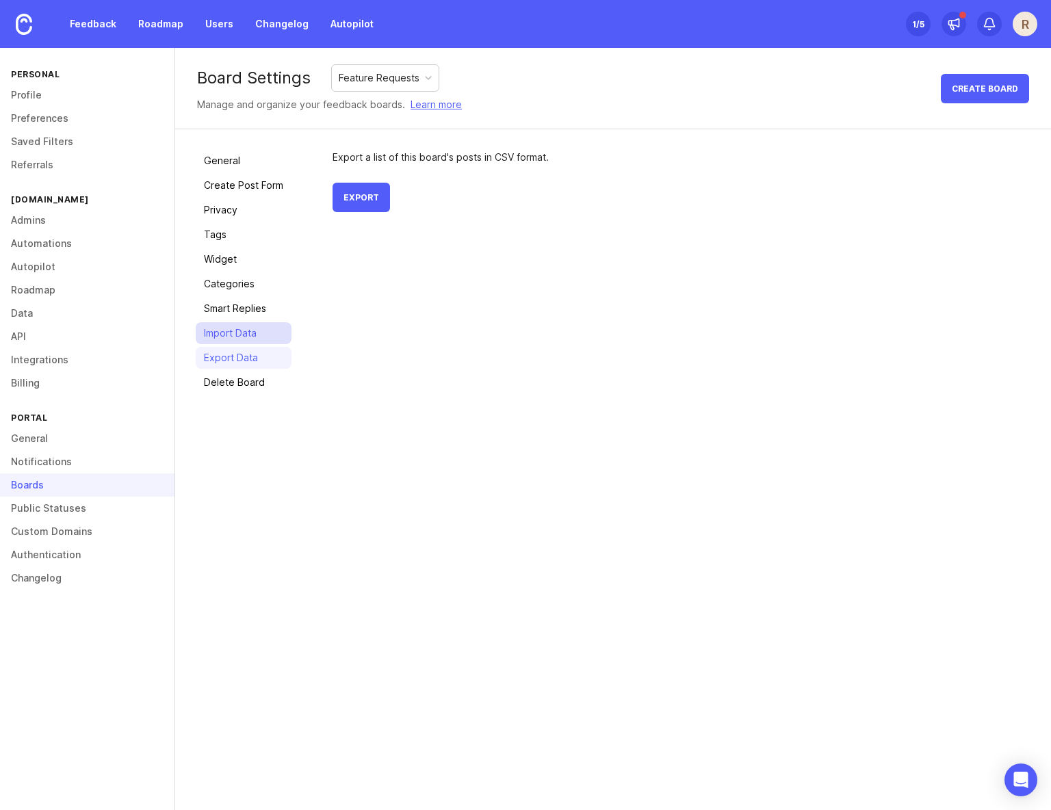
click at [236, 339] on link "Import Data" at bounding box center [244, 333] width 96 height 22
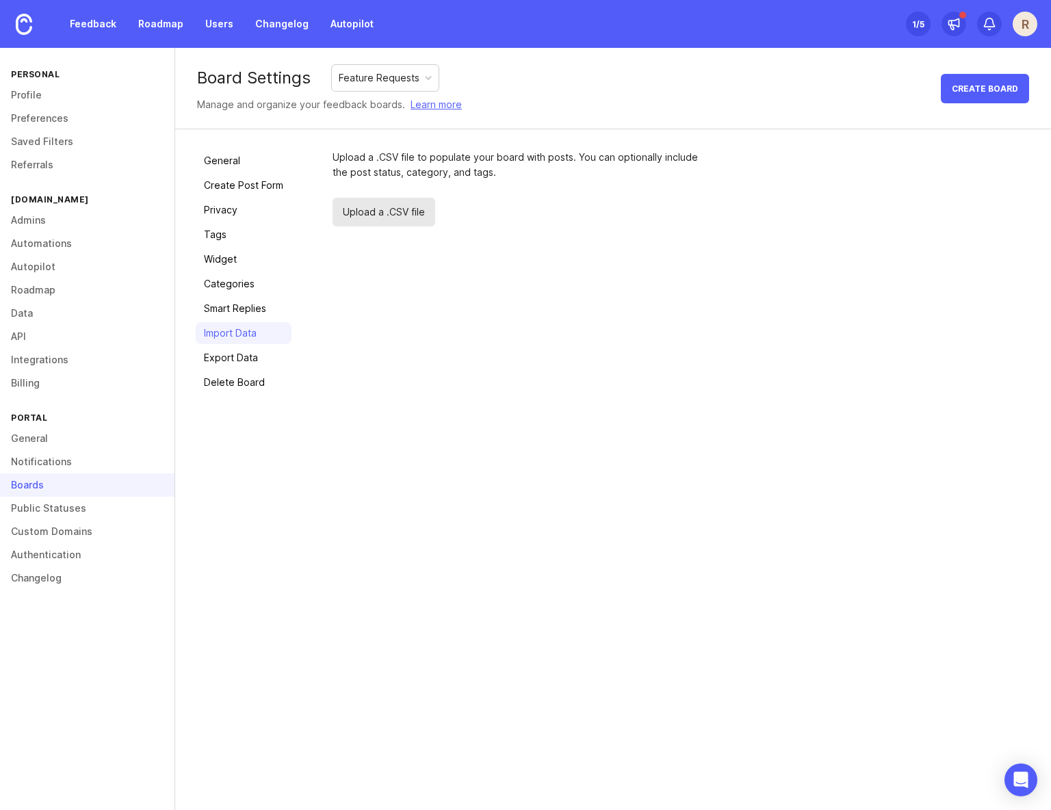
click at [52, 480] on div "Boards" at bounding box center [87, 485] width 175 height 23
click at [215, 157] on link "General" at bounding box center [244, 161] width 96 height 22
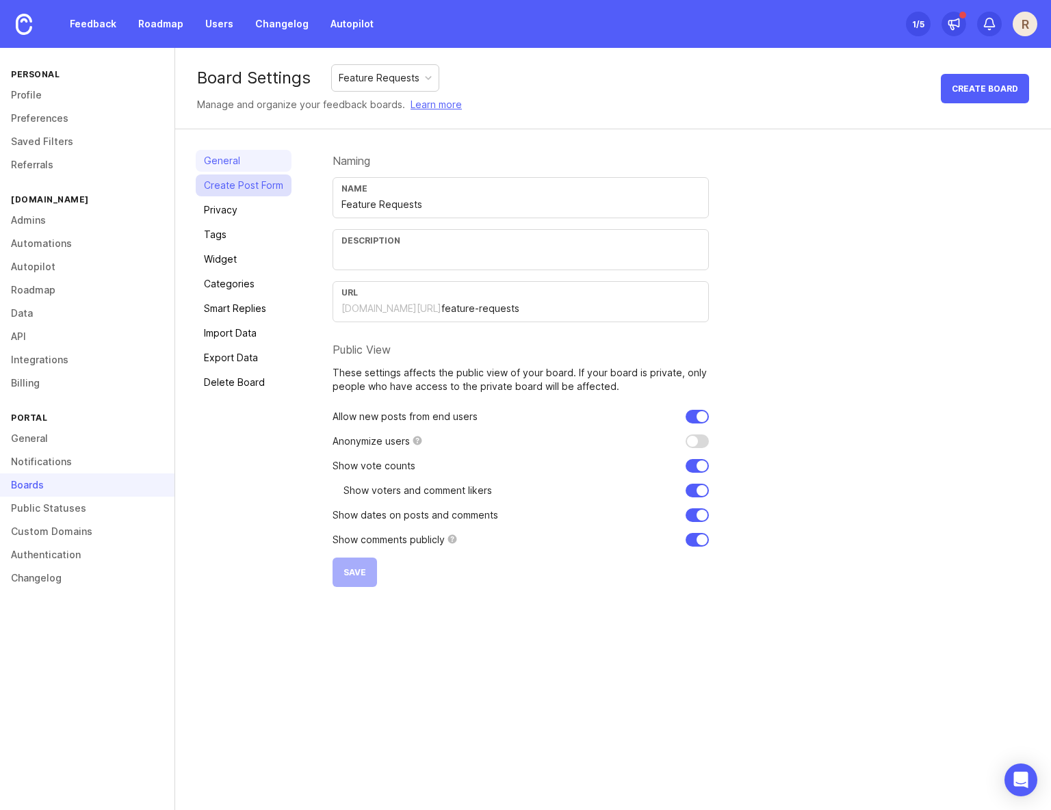
click at [222, 187] on link "Create Post Form" at bounding box center [244, 186] width 96 height 22
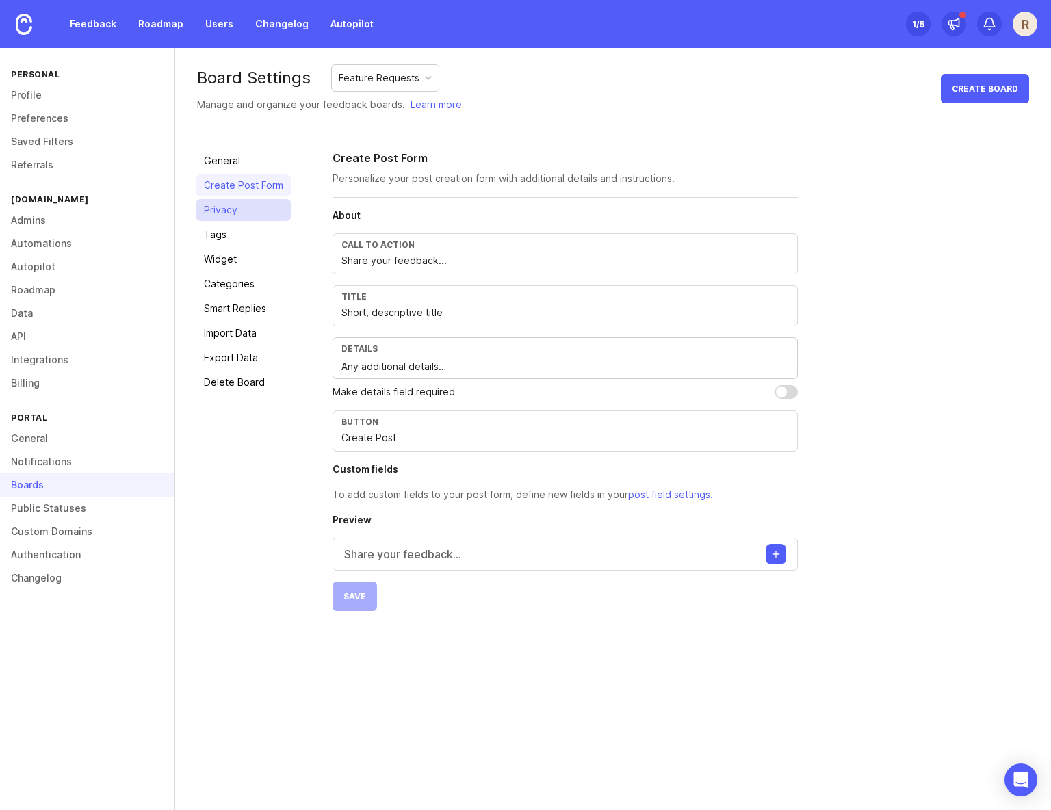
click at [220, 207] on link "Privacy" at bounding box center [244, 210] width 96 height 22
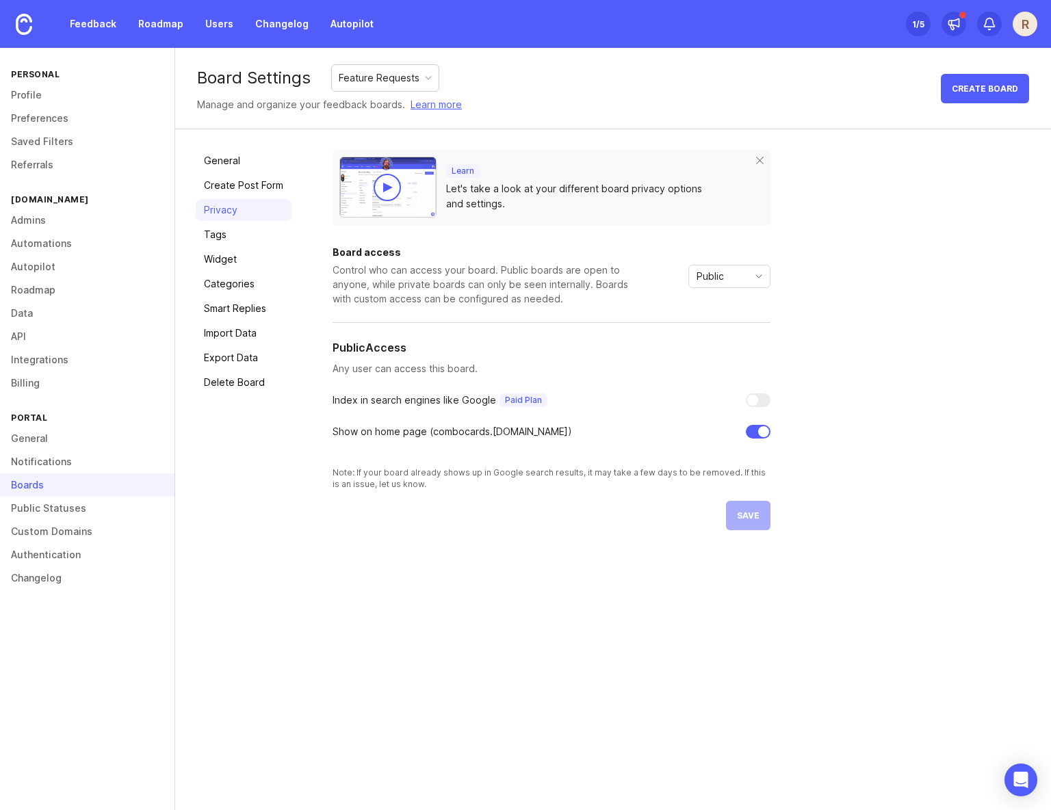
click at [580, 541] on div "General Create Post Form Privacy Tags Widget Categories Smart Replies Import Da…" at bounding box center [613, 340] width 876 height 422
click at [216, 162] on link "General" at bounding box center [244, 161] width 96 height 22
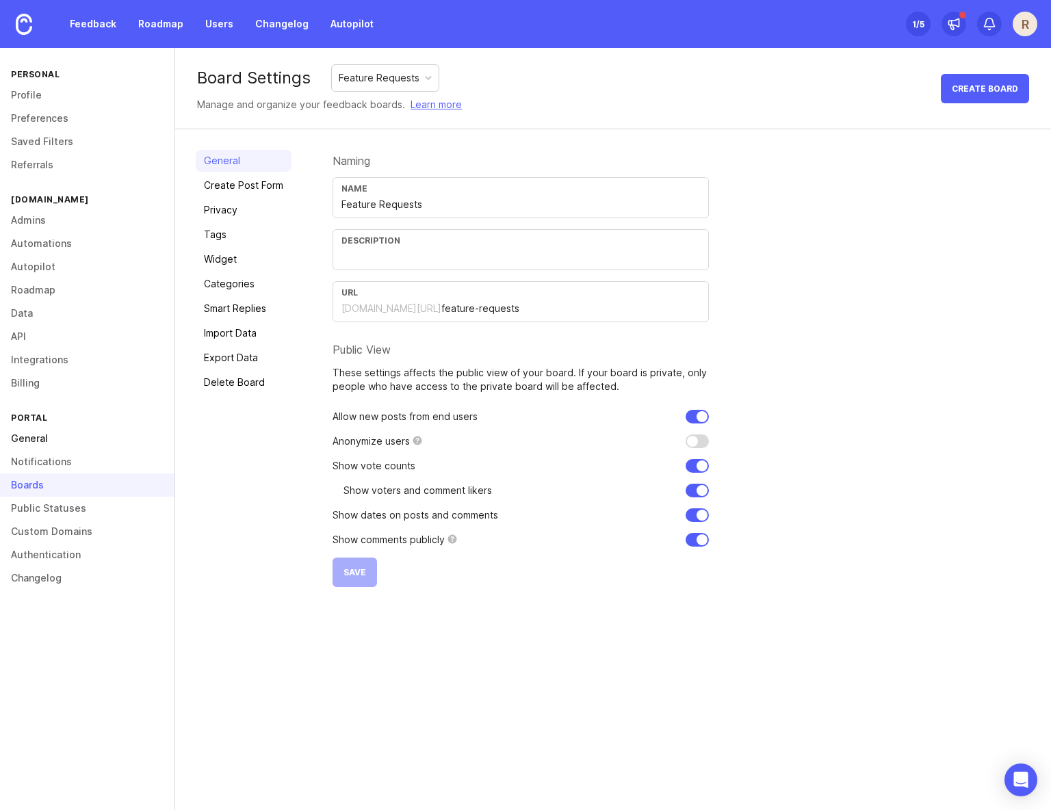
click at [42, 435] on link "General" at bounding box center [87, 438] width 175 height 23
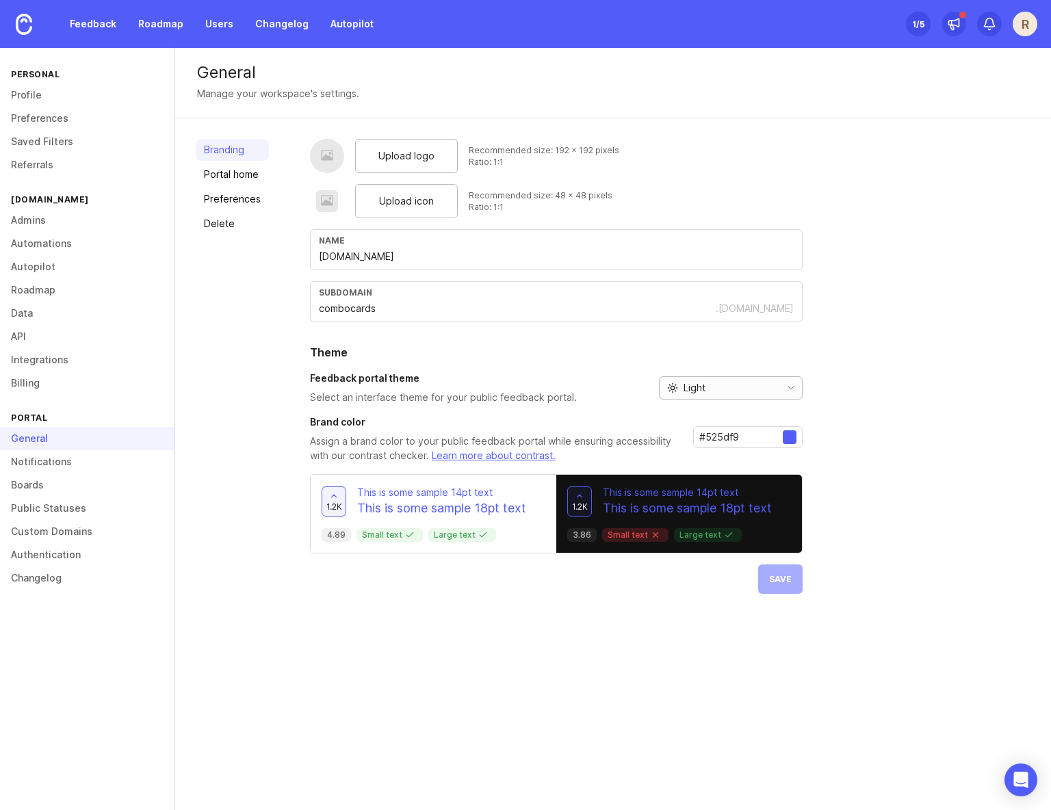
click at [756, 392] on div "Light" at bounding box center [717, 388] width 115 height 22
click at [720, 458] on li "Dark" at bounding box center [729, 459] width 142 height 23
click at [738, 387] on div "Dark" at bounding box center [717, 388] width 115 height 22
click at [722, 441] on li "Light" at bounding box center [729, 437] width 142 height 23
click at [764, 437] on input "#525df9" at bounding box center [741, 437] width 84 height 15
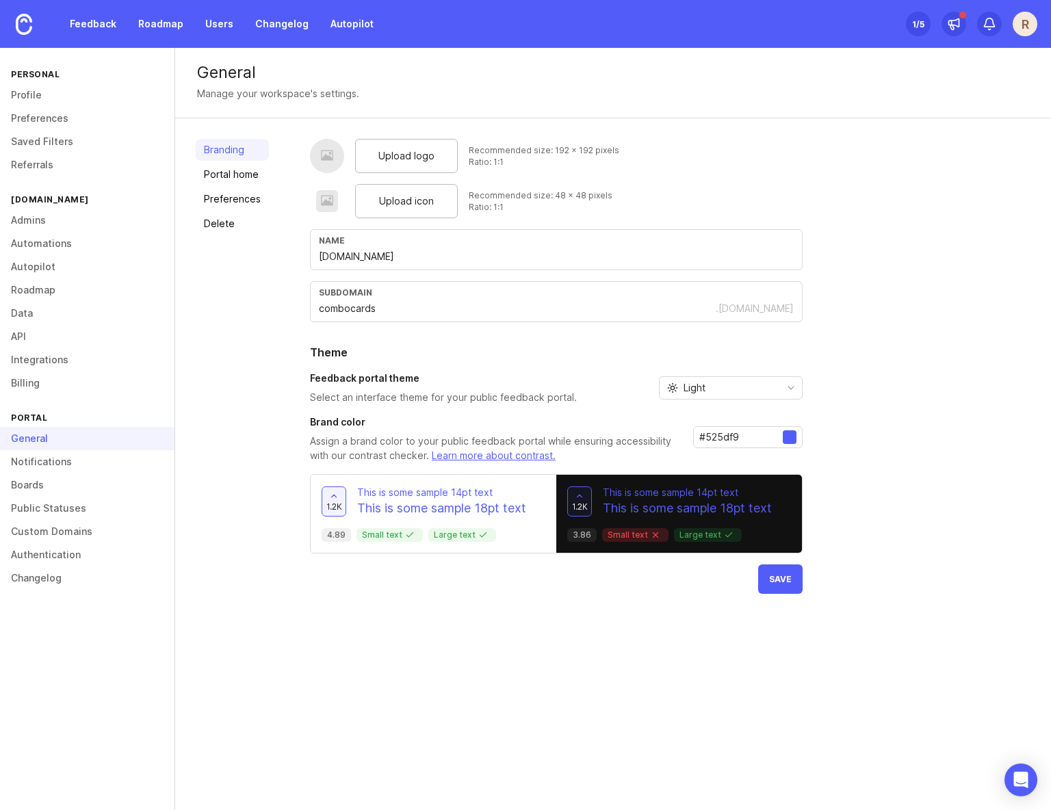
click at [790, 437] on div at bounding box center [790, 438] width 14 height 14
click at [868, 437] on div "Upload logo Recommended size: 192 x 192 pixels Ratio: 1:1 Upload icon Recommend…" at bounding box center [670, 366] width 721 height 455
click at [759, 390] on div "Light" at bounding box center [717, 388] width 115 height 22
click at [704, 459] on span "Dark" at bounding box center [688, 459] width 43 height 15
click at [725, 386] on div "Dark" at bounding box center [717, 388] width 115 height 22
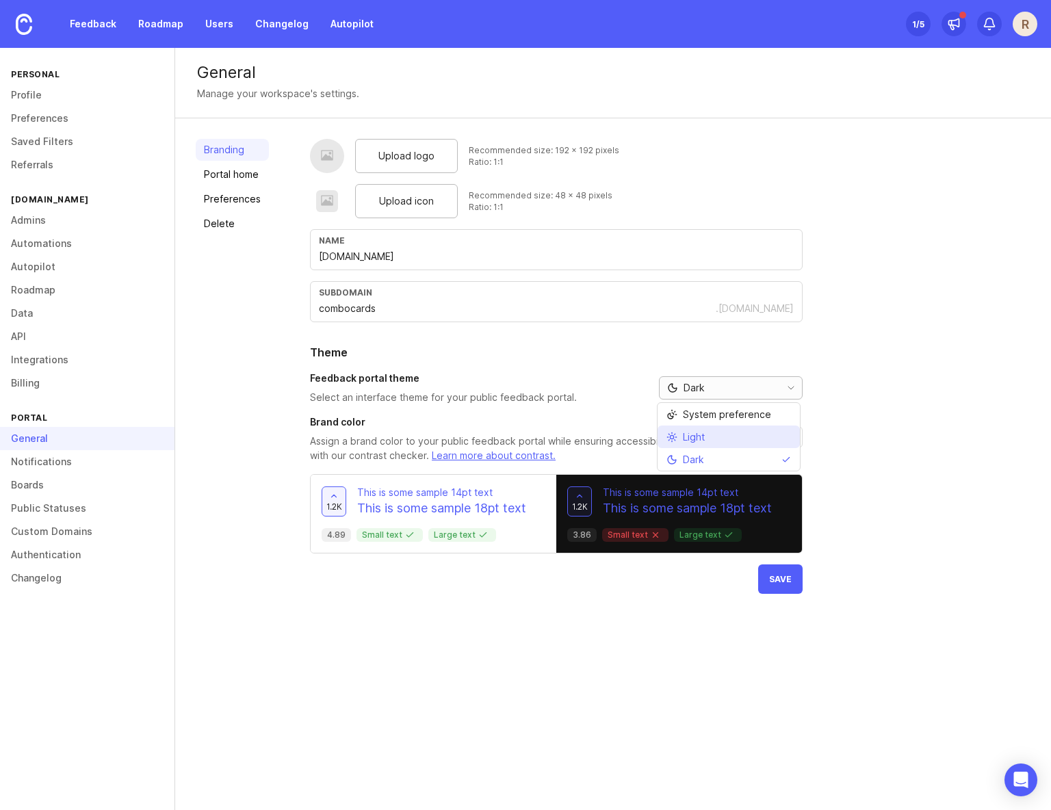
click at [728, 435] on li "Light" at bounding box center [729, 437] width 142 height 23
click at [786, 580] on span "Save" at bounding box center [780, 579] width 23 height 10
click at [398, 151] on span "Upload logo" at bounding box center [406, 156] width 56 height 15
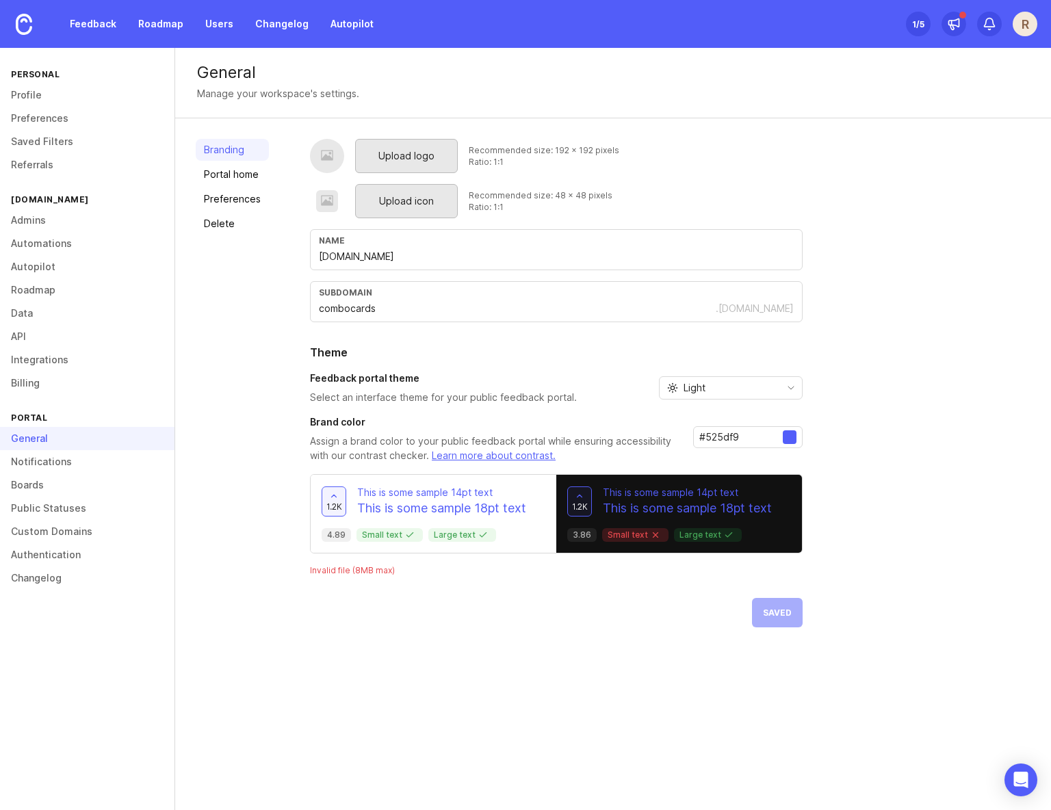
click at [422, 201] on span "Upload icon" at bounding box center [406, 201] width 55 height 15
click at [330, 152] on div at bounding box center [327, 157] width 14 height 16
click at [787, 572] on button "Save" at bounding box center [780, 579] width 44 height 29
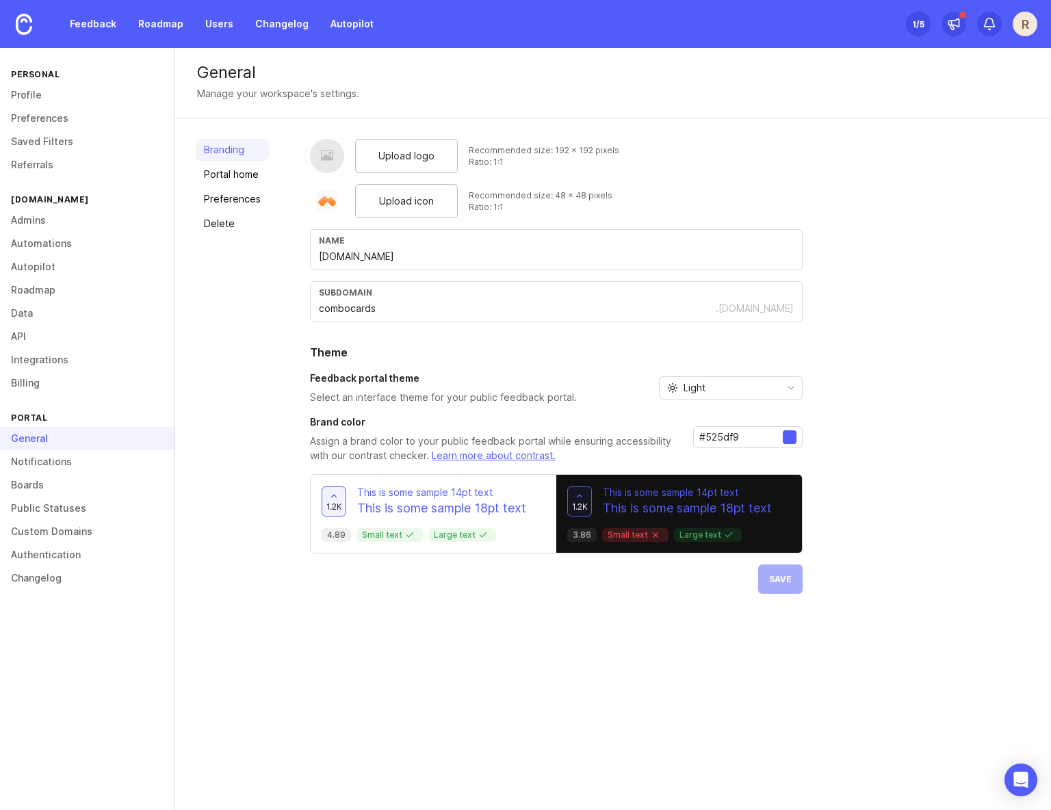
click at [389, 126] on div "Branding Portal home Preferences Delete Upload logo Recommended size: 192 x 192…" at bounding box center [613, 366] width 876 height 496
click at [415, 164] on div "Upload logo" at bounding box center [406, 156] width 103 height 34
click at [394, 154] on span "Upload logo" at bounding box center [406, 156] width 56 height 15
click at [771, 579] on span "Save" at bounding box center [780, 579] width 23 height 10
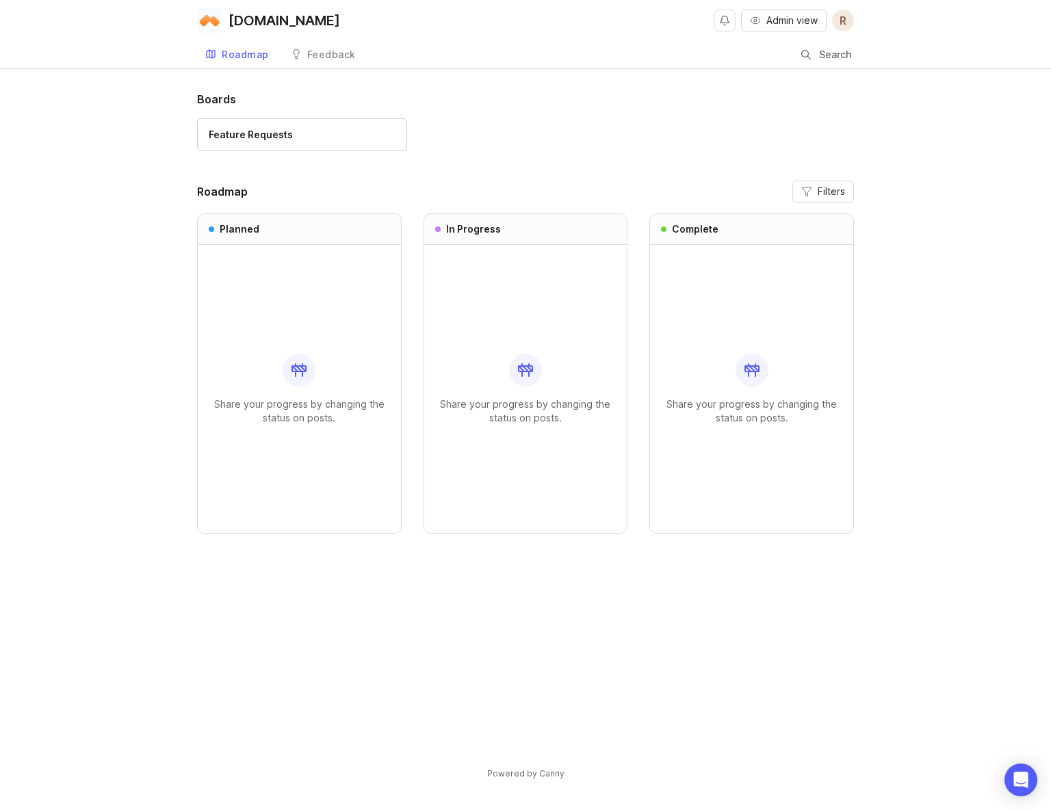
click at [578, 103] on h1 "Boards" at bounding box center [525, 99] width 657 height 16
click at [322, 52] on div "Feedback" at bounding box center [331, 55] width 49 height 10
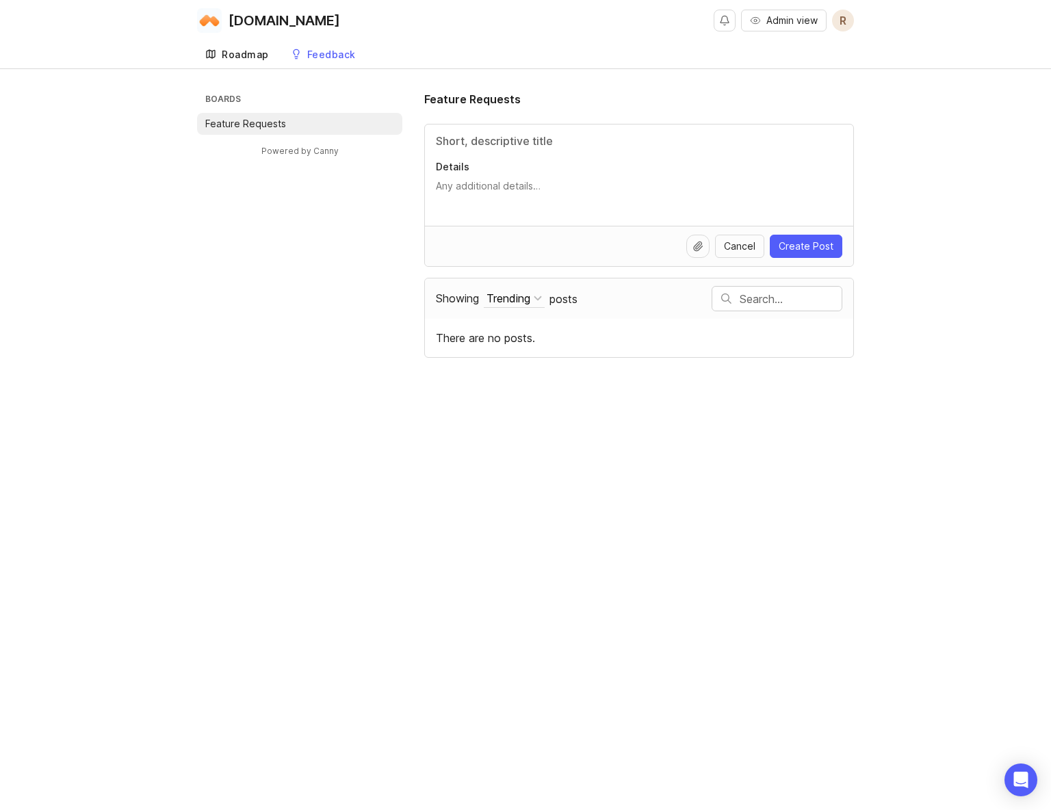
click at [220, 66] on link "Roadmap" at bounding box center [237, 55] width 80 height 28
